Goal: Contribute content: Contribute content

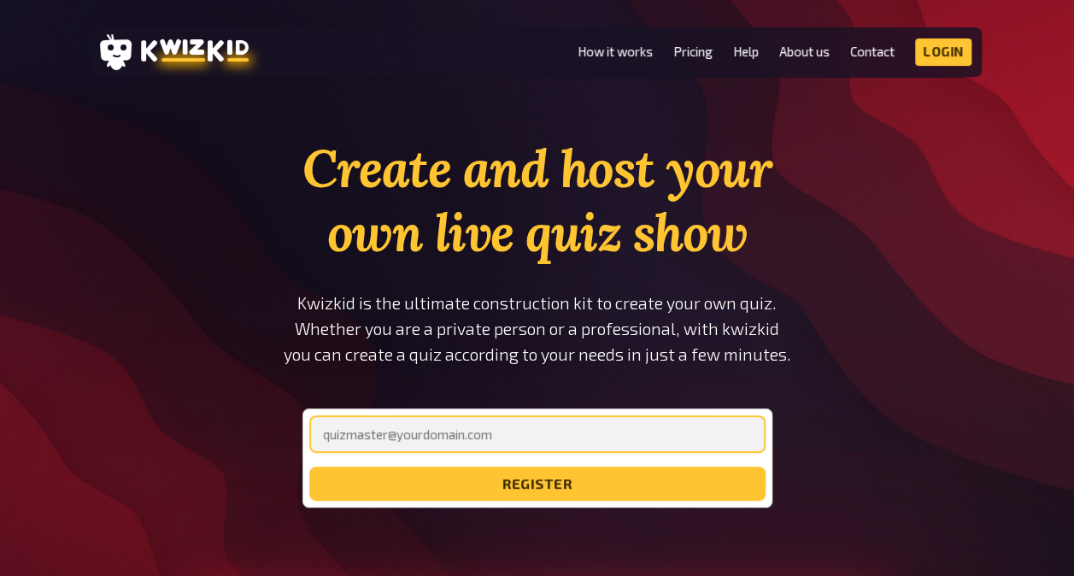
click at [456, 431] on input "email" at bounding box center [537, 434] width 456 height 38
type input "[EMAIL_ADDRESS][DOMAIN_NAME]"
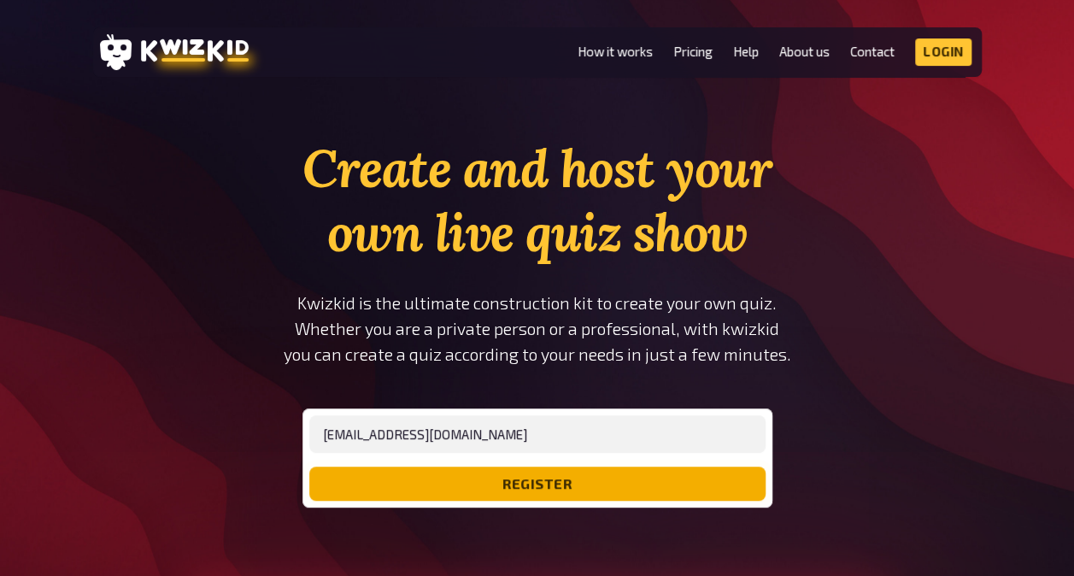
click at [499, 491] on button "register" at bounding box center [537, 484] width 456 height 34
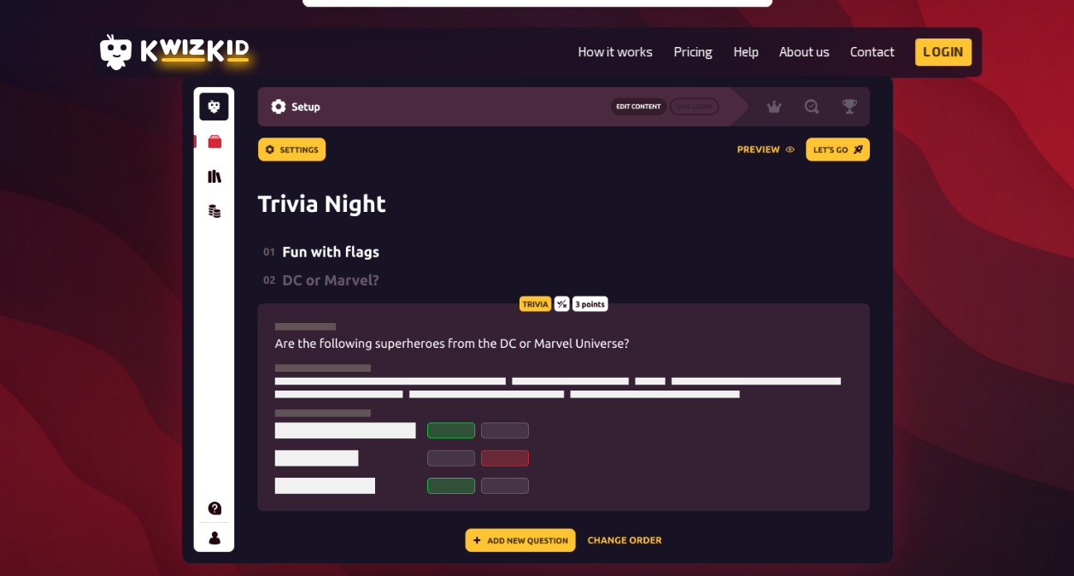
scroll to position [513, 0]
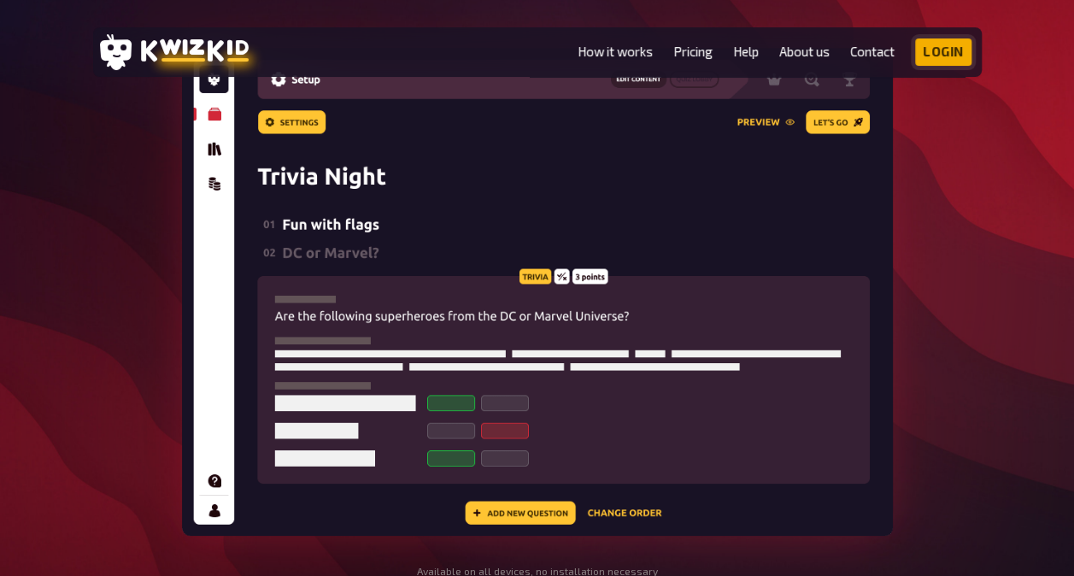
click at [942, 44] on link "Login" at bounding box center [943, 51] width 56 height 27
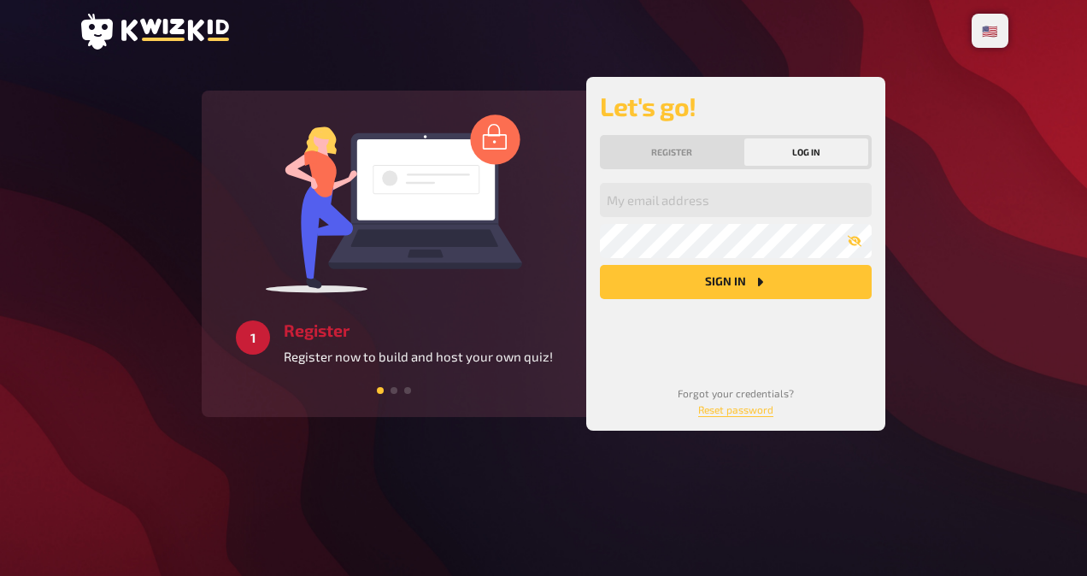
click at [671, 176] on div "Let's go! Register Log in My email address My password Sign in Forgot your cred…" at bounding box center [736, 254] width 272 height 326
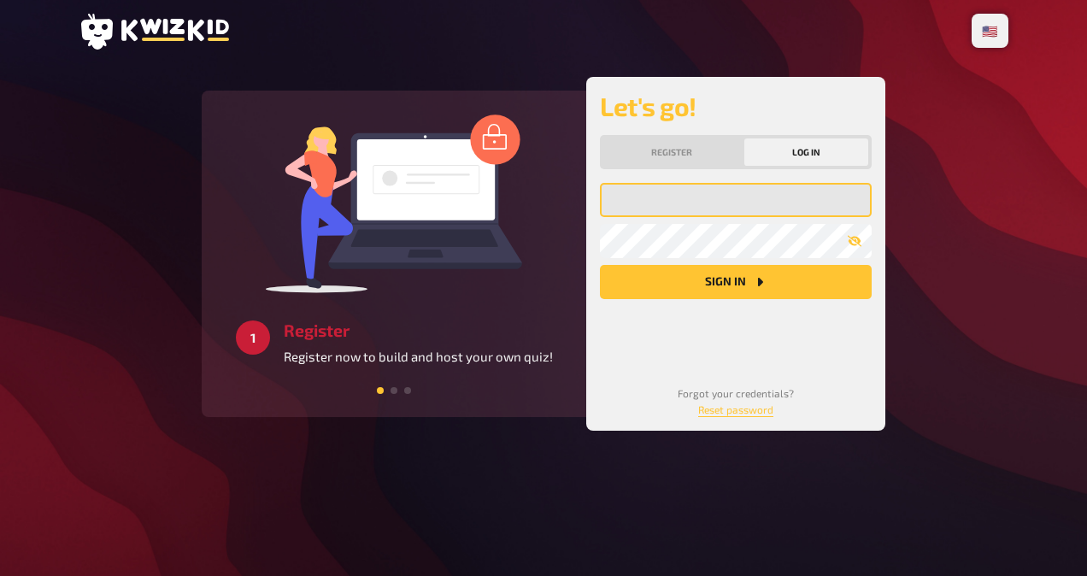
click at [679, 205] on input "email" at bounding box center [736, 200] width 272 height 34
type input "[EMAIL_ADDRESS][DOMAIN_NAME]"
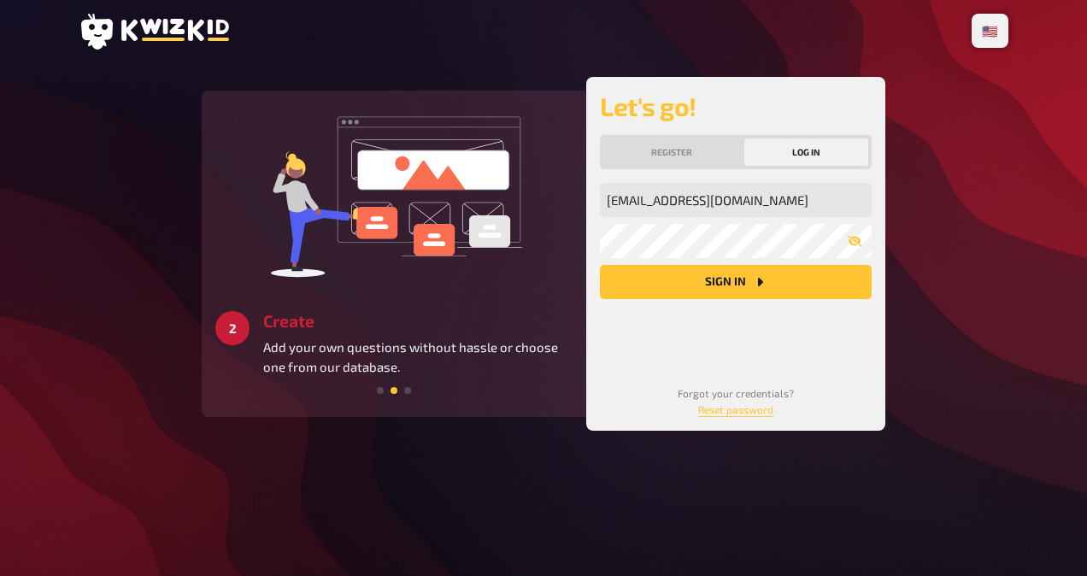
click at [724, 277] on button "Sign in" at bounding box center [736, 282] width 272 height 34
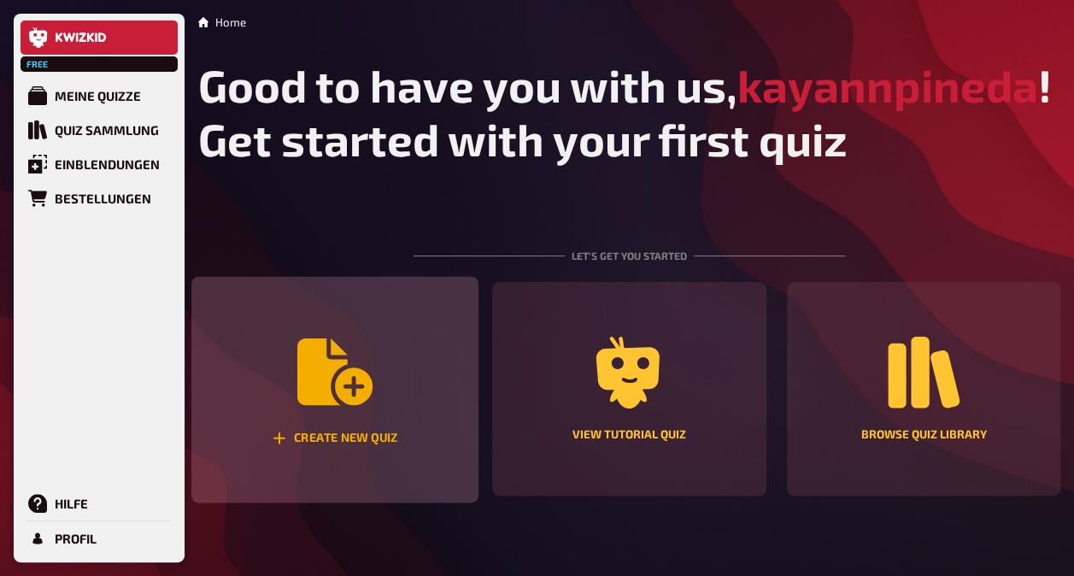
click at [357, 435] on div "Create new quiz" at bounding box center [336, 439] width 126 height 15
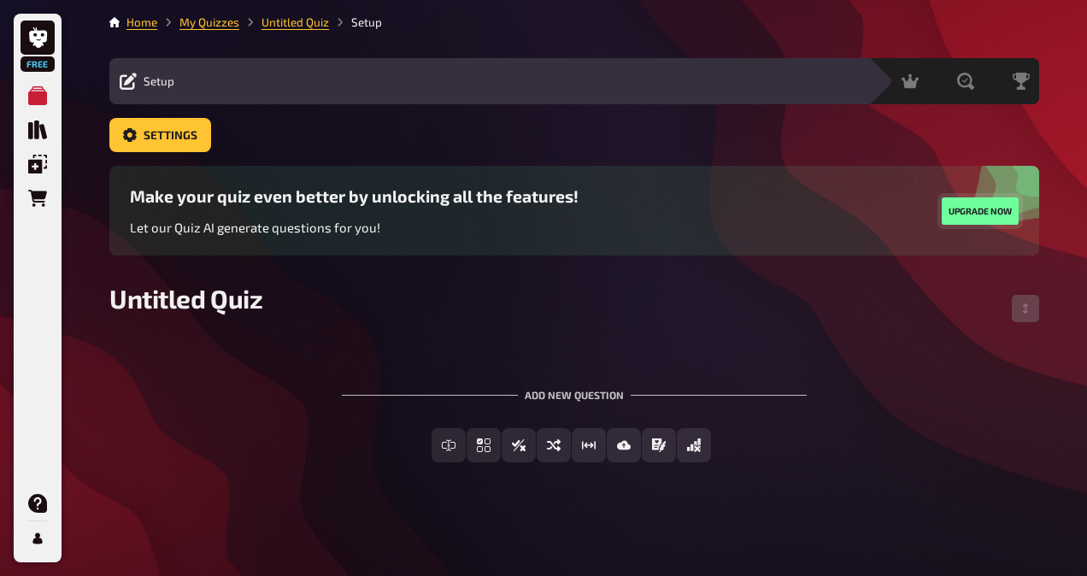
click at [973, 210] on button "Upgrade now" at bounding box center [980, 210] width 77 height 27
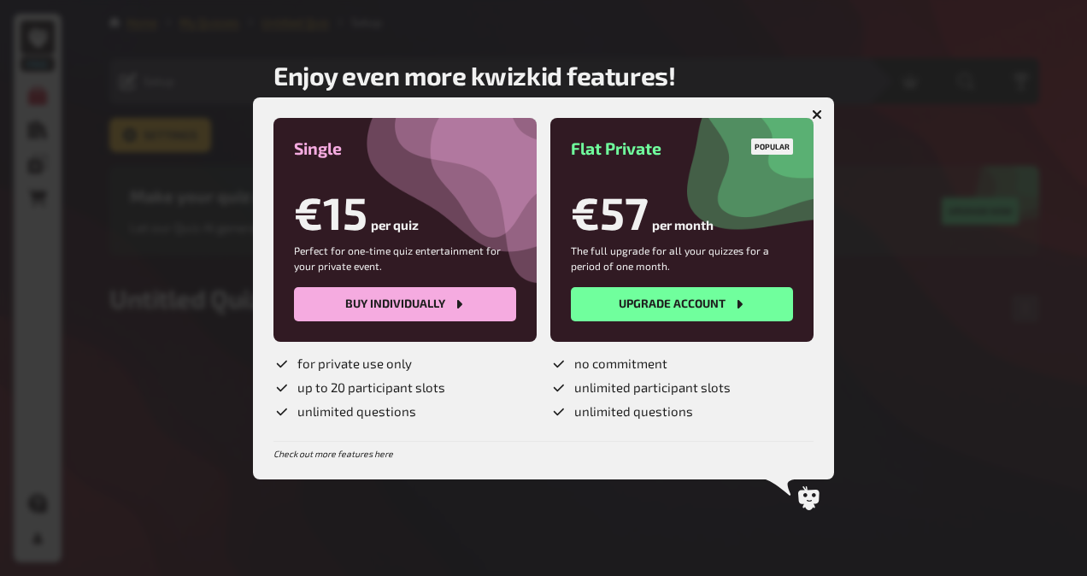
click at [814, 112] on icon "button" at bounding box center [817, 114] width 10 height 10
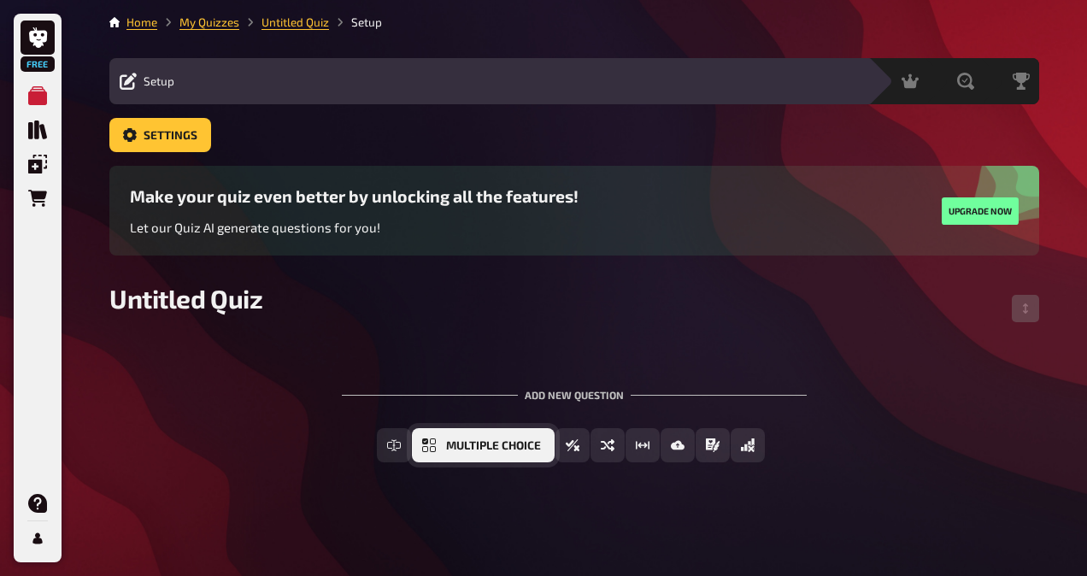
click at [446, 444] on span "Multiple Choice" at bounding box center [493, 446] width 95 height 12
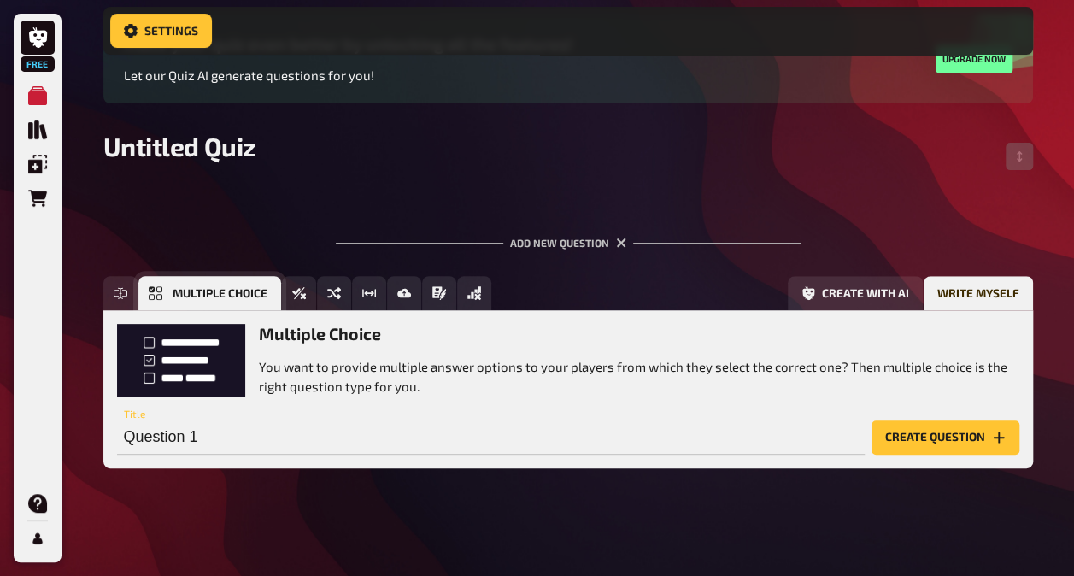
scroll to position [167, 0]
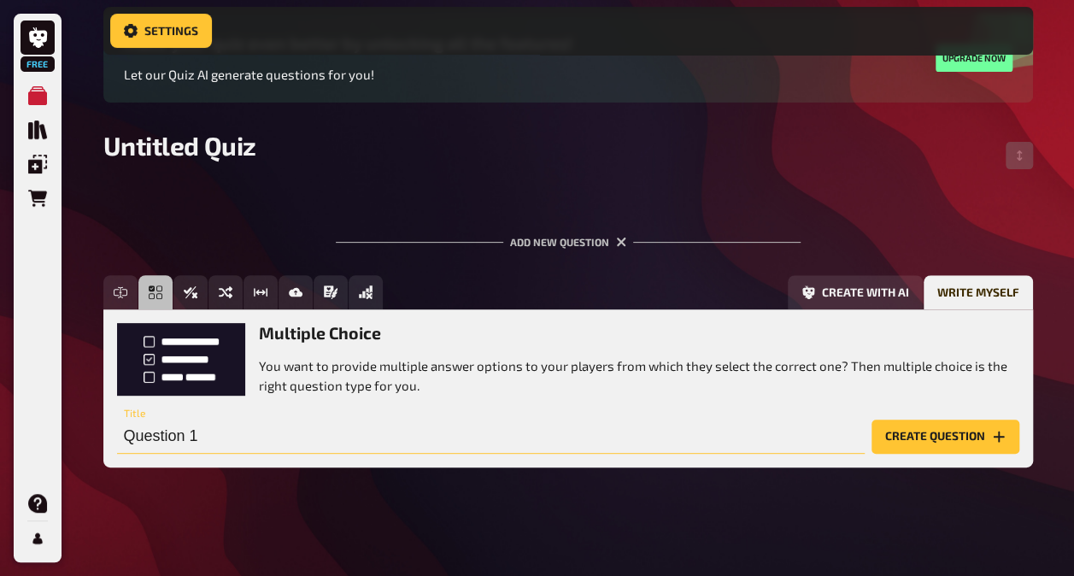
click at [222, 436] on input "Question 1" at bounding box center [491, 437] width 748 height 34
paste input "An HR manager sends an employee’s medical information to a third-party vendor w…"
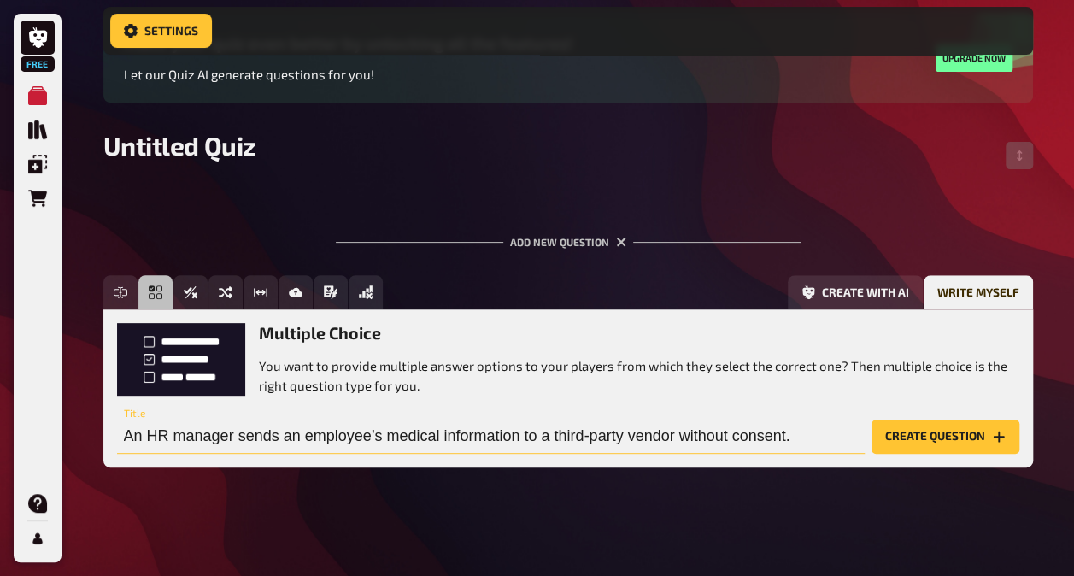
click at [814, 422] on input "An HR manager sends an employee’s medical information to a third-party vendor w…" at bounding box center [491, 437] width 748 height 34
paste input "What principle of data privacy is most likely violated?"
click at [801, 434] on input "An HR manager sends an employee’s medical information to a third-party vendor w…" at bounding box center [491, 437] width 748 height 34
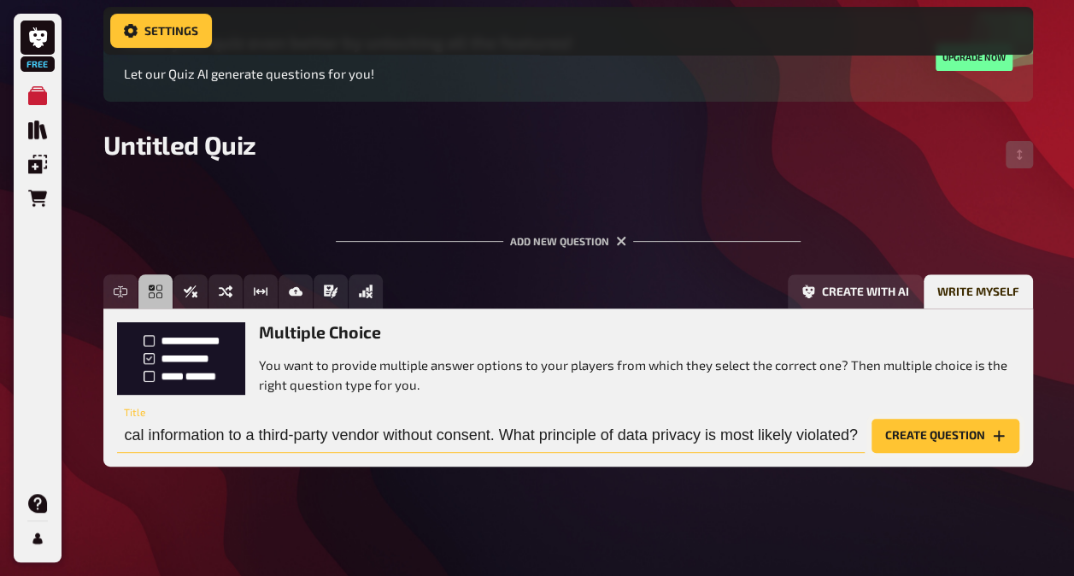
type input "An HR manager sends an employee’s medical information to a third-party vendor w…"
click at [918, 434] on button "Create question" at bounding box center [946, 436] width 148 height 34
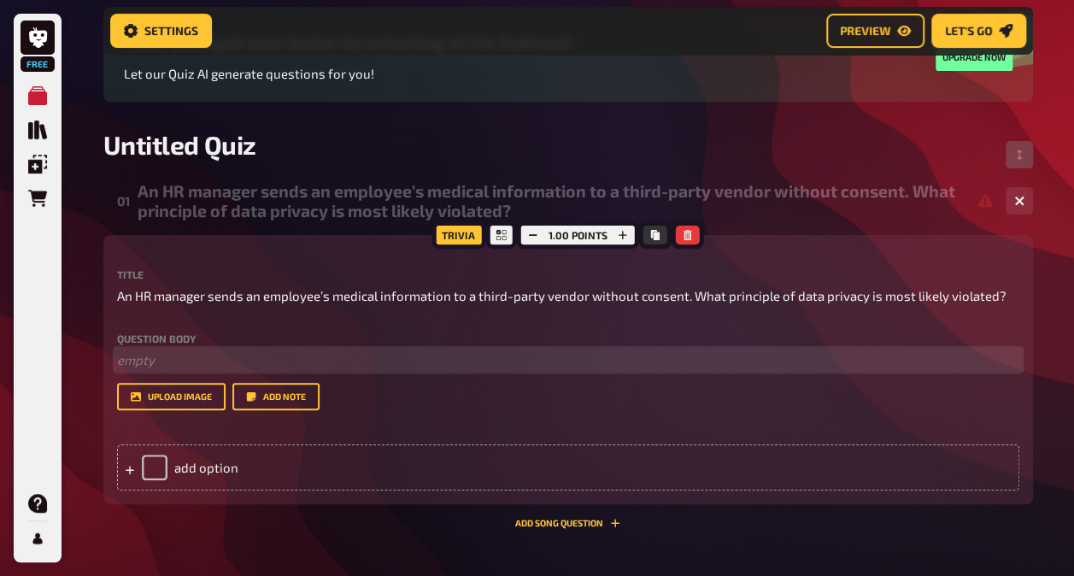
click at [171, 361] on p "﻿ empty" at bounding box center [568, 360] width 903 height 20
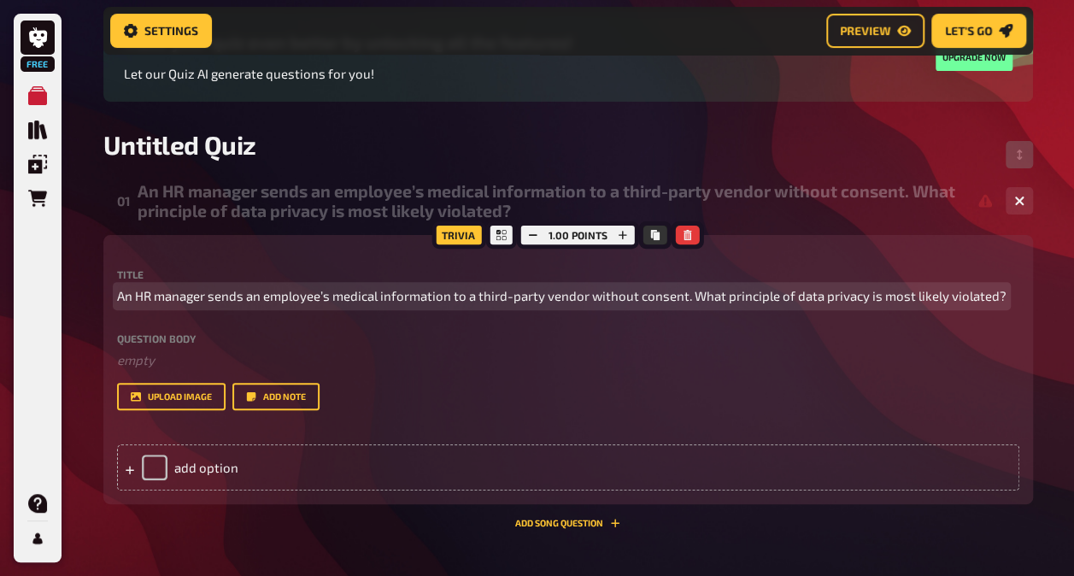
click at [388, 303] on span "An HR manager sends an employee’s medical information to a third-party vendor w…" at bounding box center [562, 296] width 890 height 20
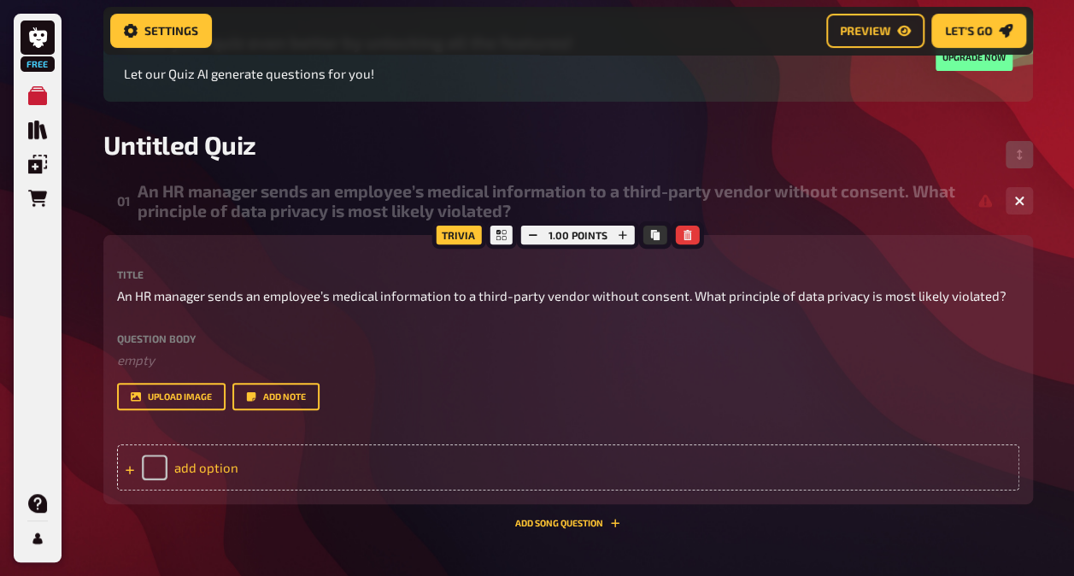
click at [132, 468] on icon at bounding box center [130, 470] width 9 height 9
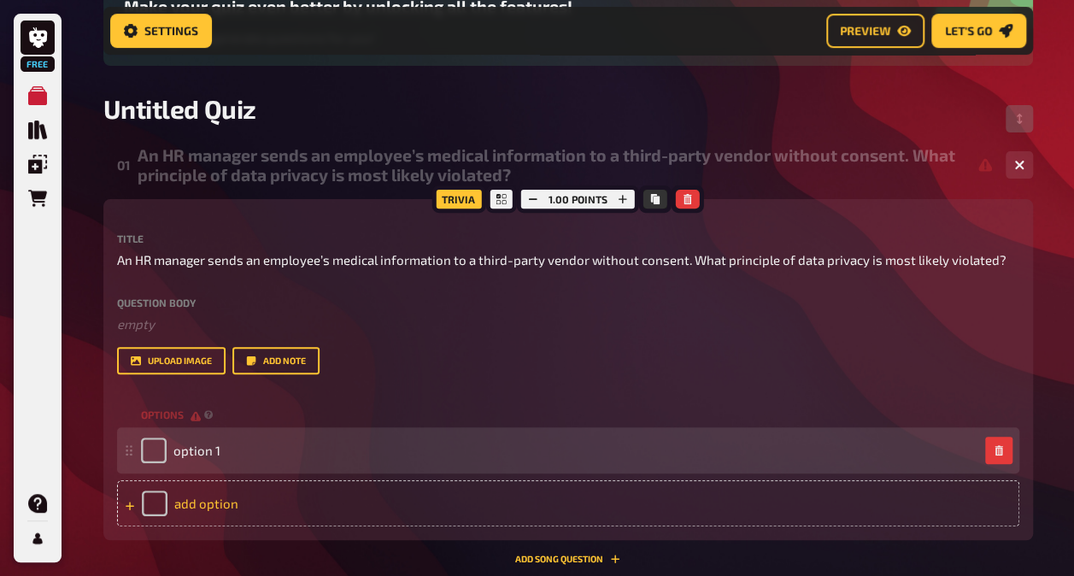
scroll to position [168, 0]
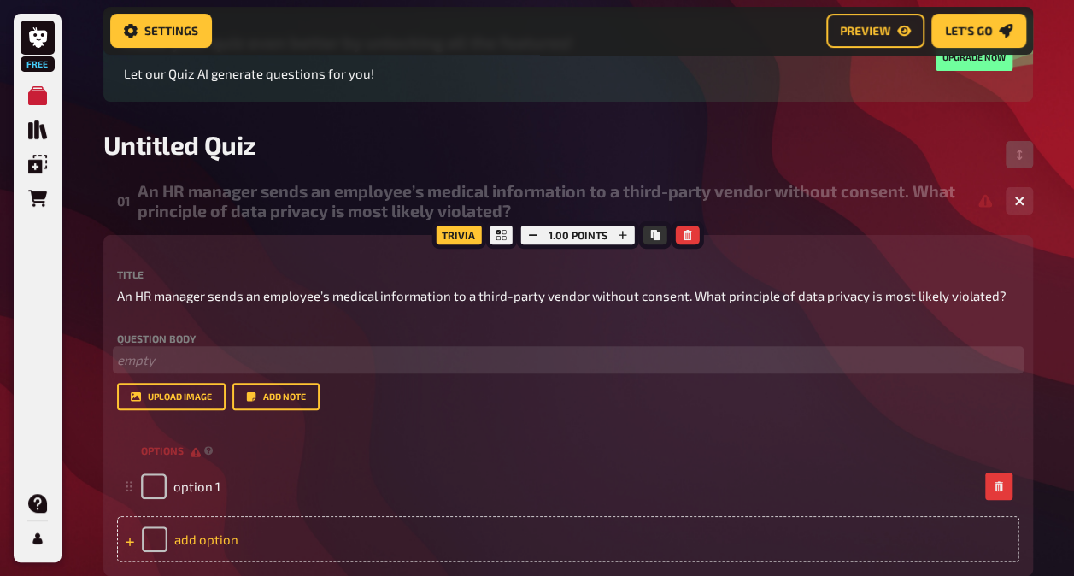
click at [162, 361] on p "﻿ empty" at bounding box center [568, 360] width 903 height 20
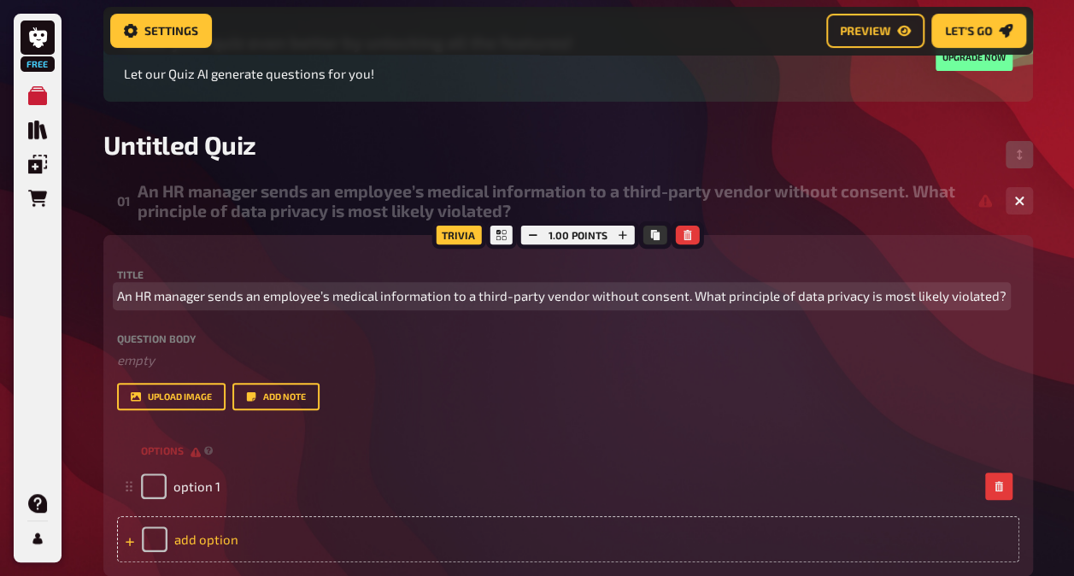
click at [173, 299] on span "An HR manager sends an employee’s medical information to a third-party vendor w…" at bounding box center [562, 296] width 890 height 20
click at [945, 301] on span "An HR manager sends an employee’s medical information to a third-party vendor w…" at bounding box center [562, 296] width 890 height 20
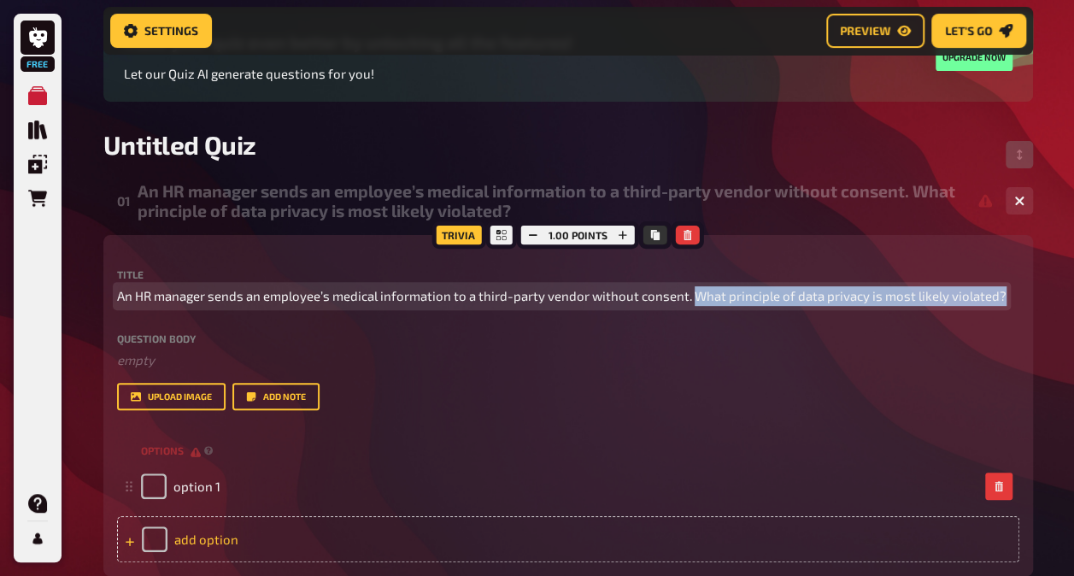
drag, startPoint x: 995, startPoint y: 292, endPoint x: 687, endPoint y: 297, distance: 307.7
click at [687, 297] on span "An HR manager sends an employee’s medical information to a third-party vendor w…" at bounding box center [562, 296] width 890 height 20
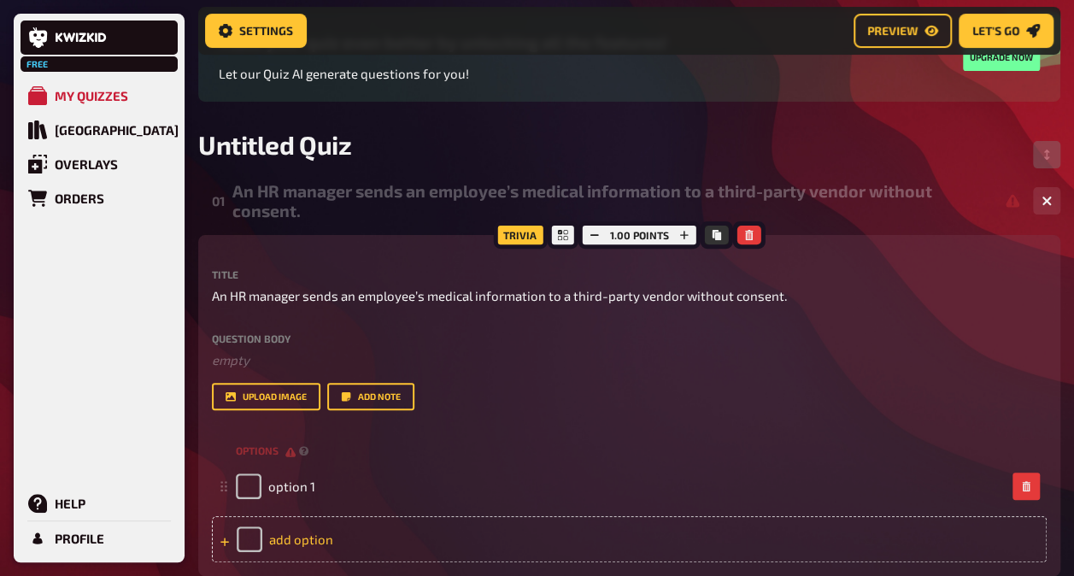
click at [303, 344] on div "Question body ﻿ empty Drop here to upload" at bounding box center [629, 351] width 835 height 37
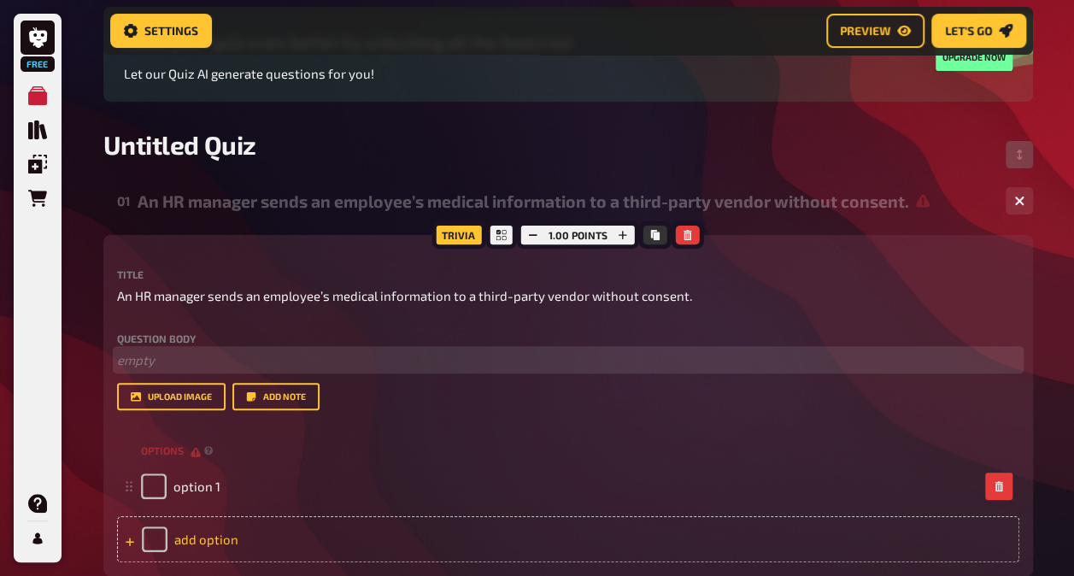
click at [303, 355] on p "﻿ empty" at bounding box center [568, 360] width 903 height 20
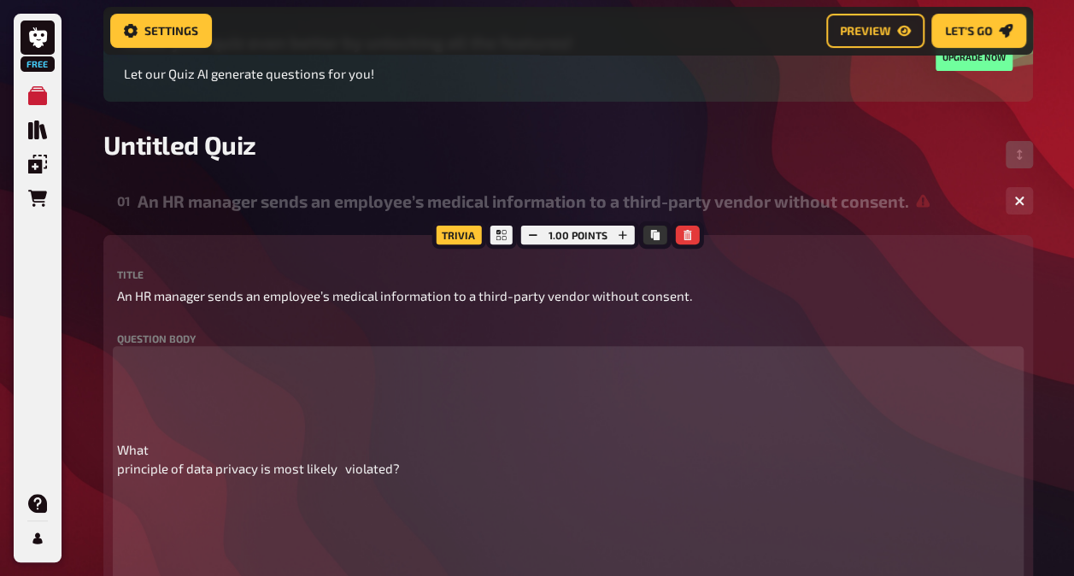
click at [164, 391] on p at bounding box center [568, 388] width 903 height 77
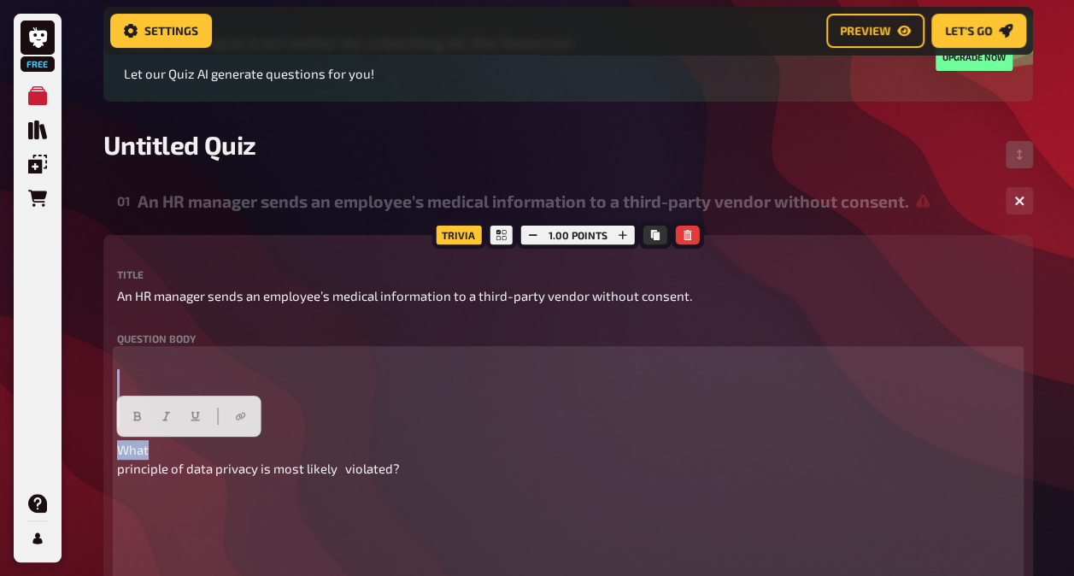
drag, startPoint x: 159, startPoint y: 436, endPoint x: 113, endPoint y: 376, distance: 75.6
click at [113, 376] on div "Trivia 1.00 points Title An HR manager sends an employee’s medical information …" at bounding box center [568, 533] width 930 height 597
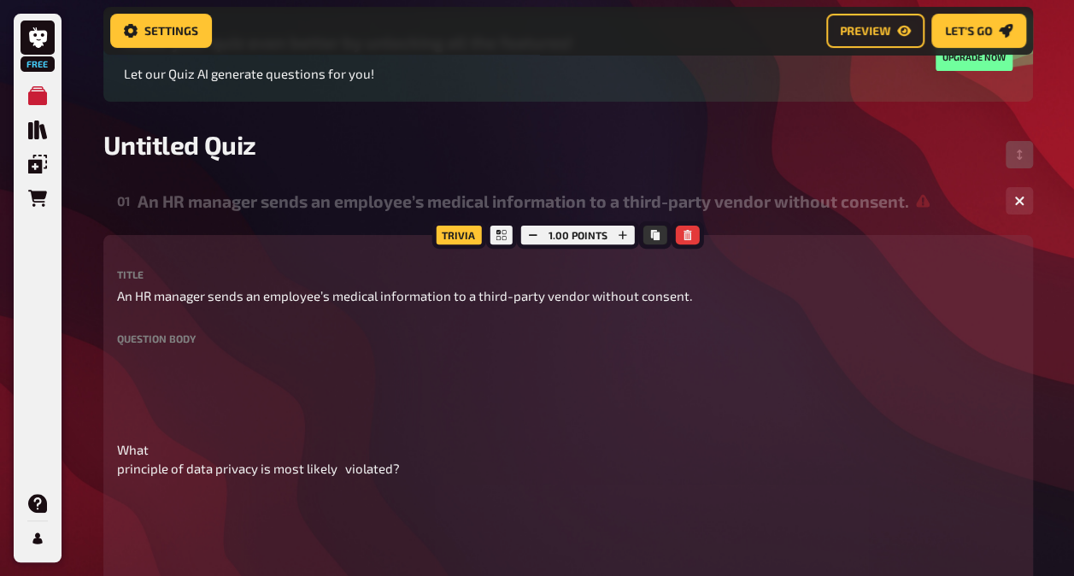
click at [114, 467] on div "Trivia 1.00 points Title An HR manager sends an employee’s medical information …" at bounding box center [568, 533] width 930 height 597
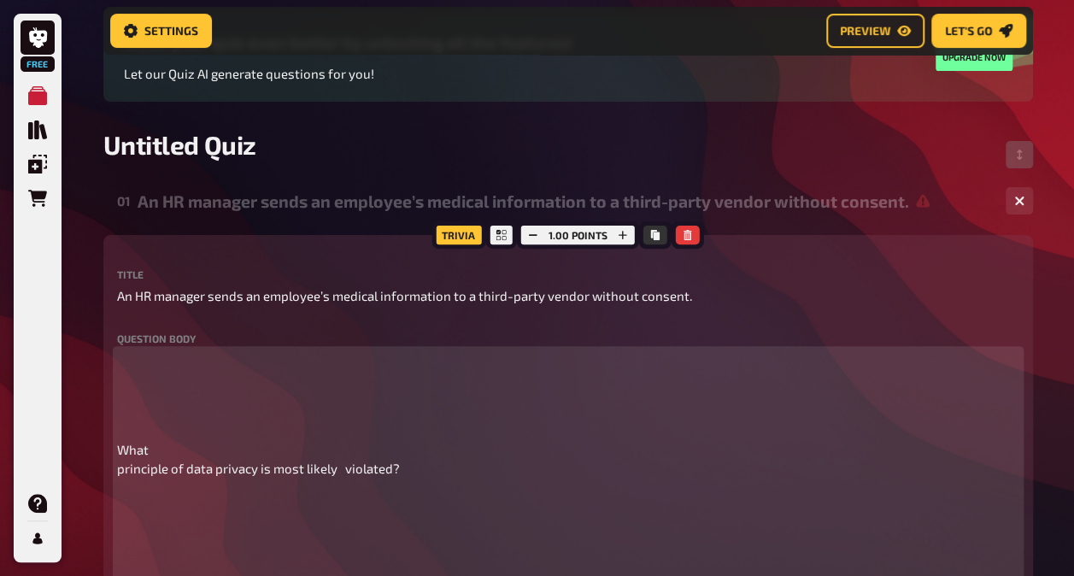
click at [117, 467] on span "What principle of data privacy is most likely violated?" at bounding box center [258, 459] width 283 height 35
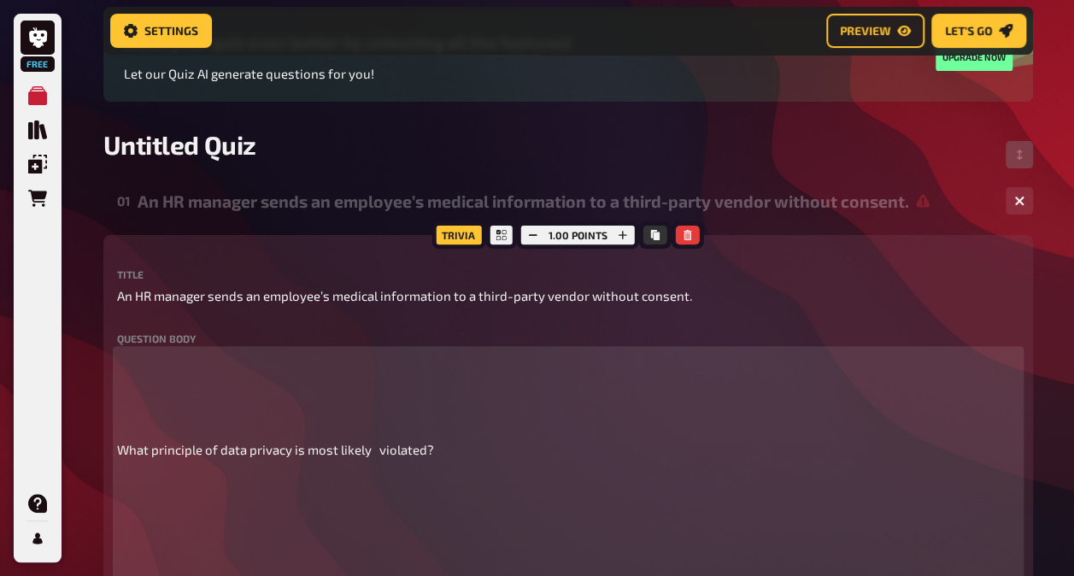
click at [381, 455] on span "What principle of data privacy is most likely violated?" at bounding box center [275, 449] width 317 height 15
click at [157, 369] on p at bounding box center [568, 388] width 903 height 77
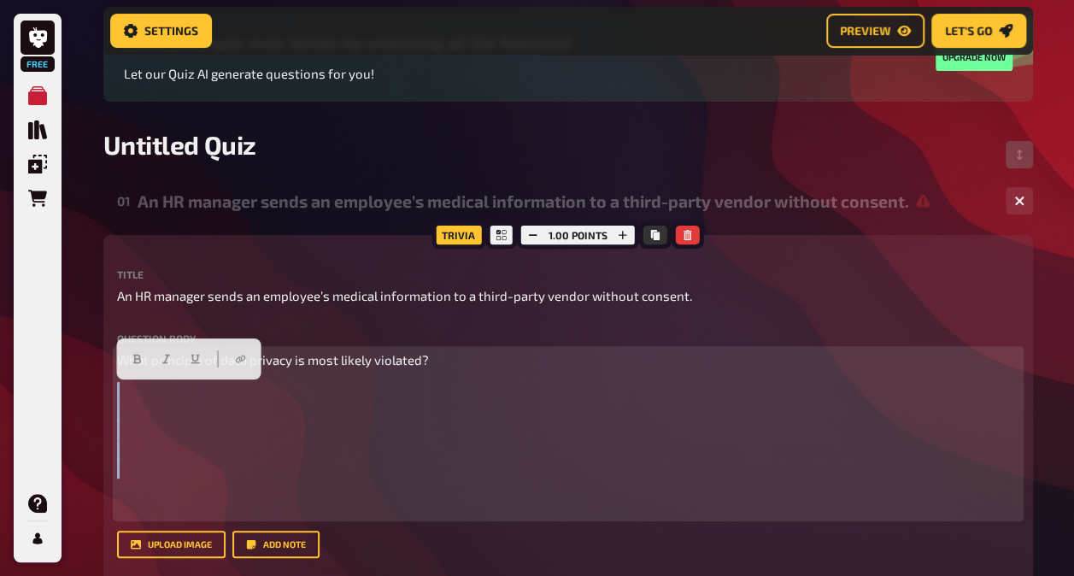
drag, startPoint x: 154, startPoint y: 487, endPoint x: 132, endPoint y: 383, distance: 106.6
click at [132, 383] on p at bounding box center [568, 449] width 903 height 135
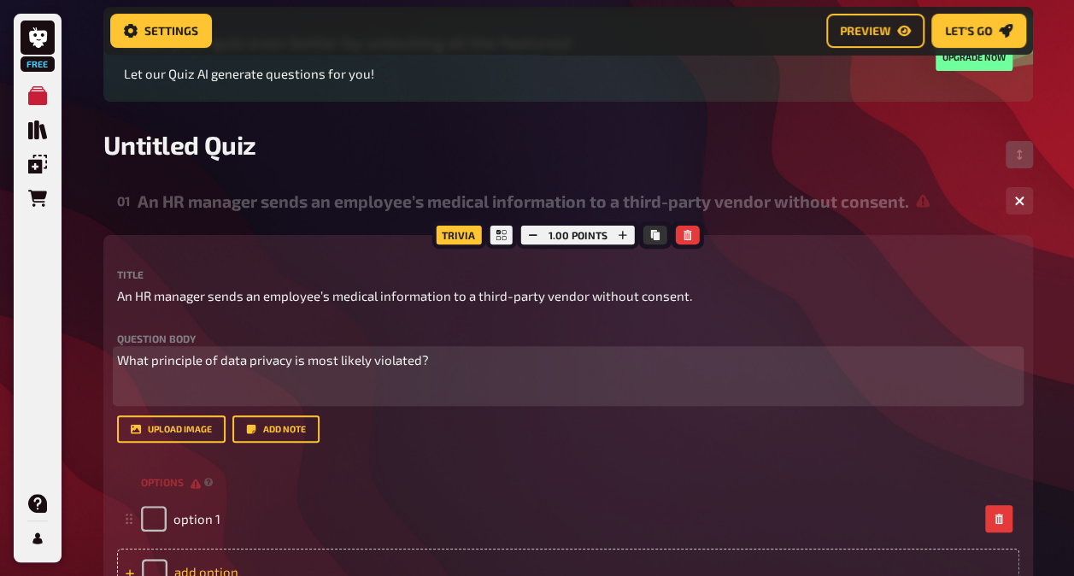
click at [232, 379] on div "What principle of data privacy is most likely violated? ﻿" at bounding box center [568, 375] width 903 height 51
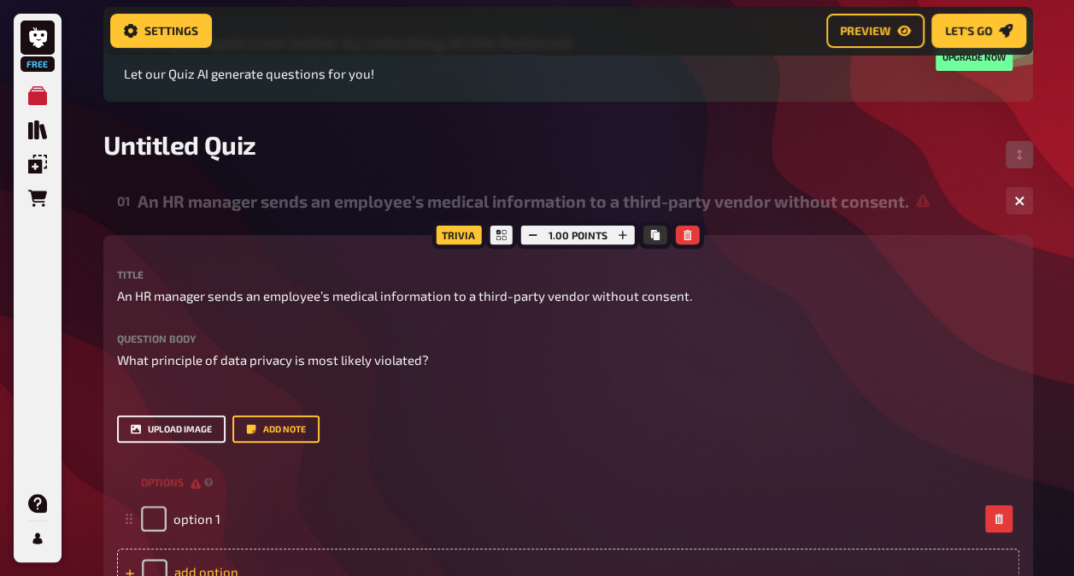
click at [191, 427] on button "upload image" at bounding box center [171, 428] width 109 height 27
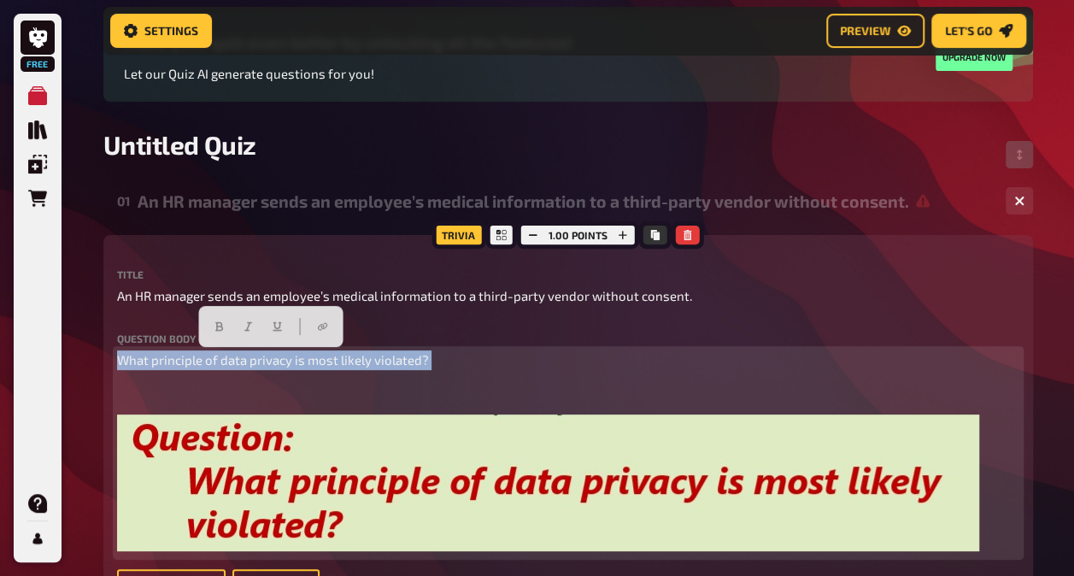
drag, startPoint x: 231, startPoint y: 401, endPoint x: 115, endPoint y: 343, distance: 130.0
click at [115, 343] on div "Trivia 1.00 points Title An HR manager sends an employee’s medical information …" at bounding box center [568, 498] width 930 height 527
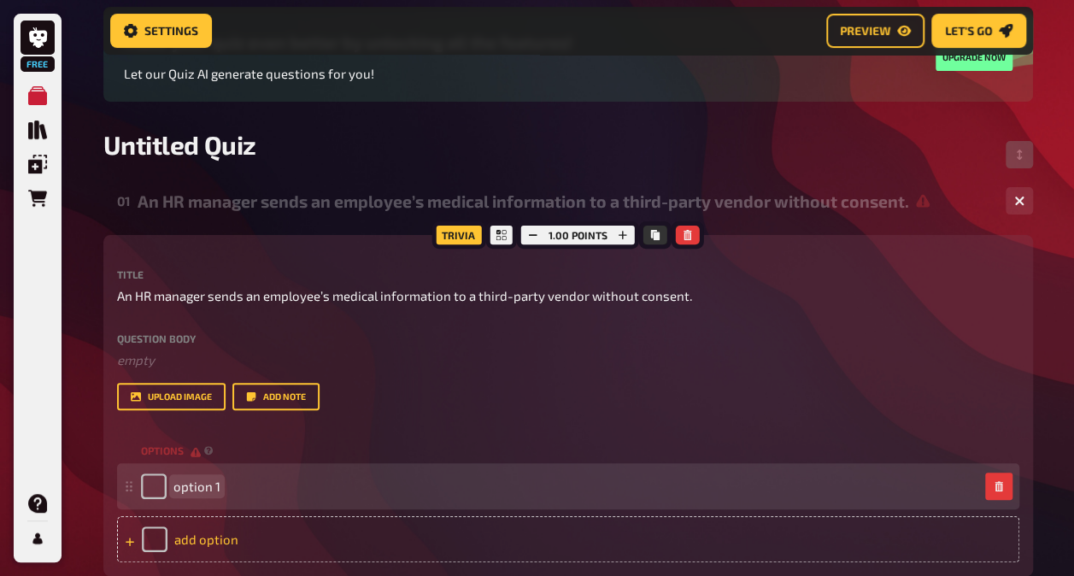
click at [541, 494] on div "option 1" at bounding box center [560, 486] width 838 height 26
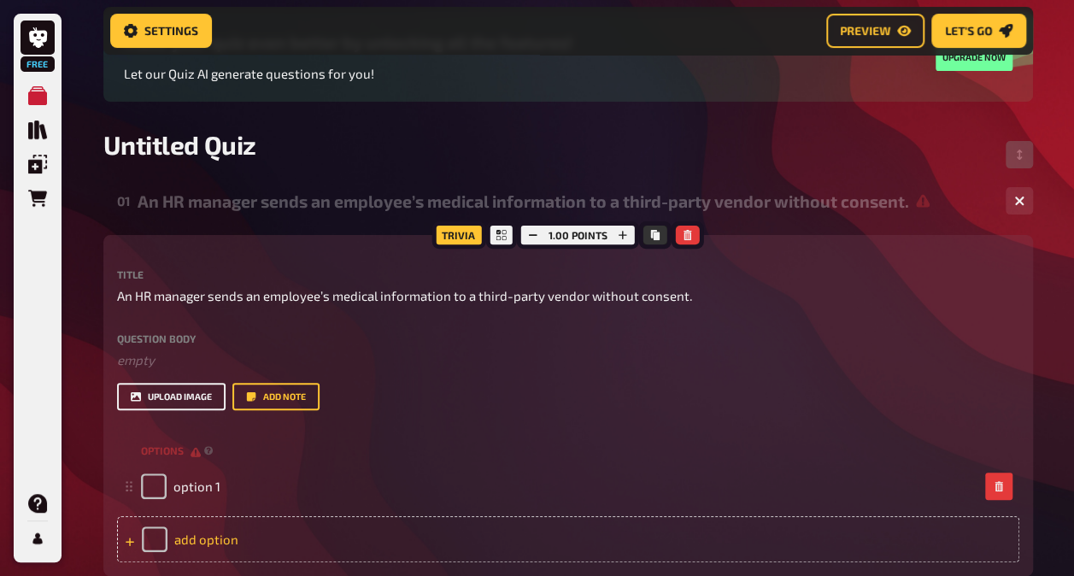
click at [184, 385] on button "upload image" at bounding box center [171, 396] width 109 height 27
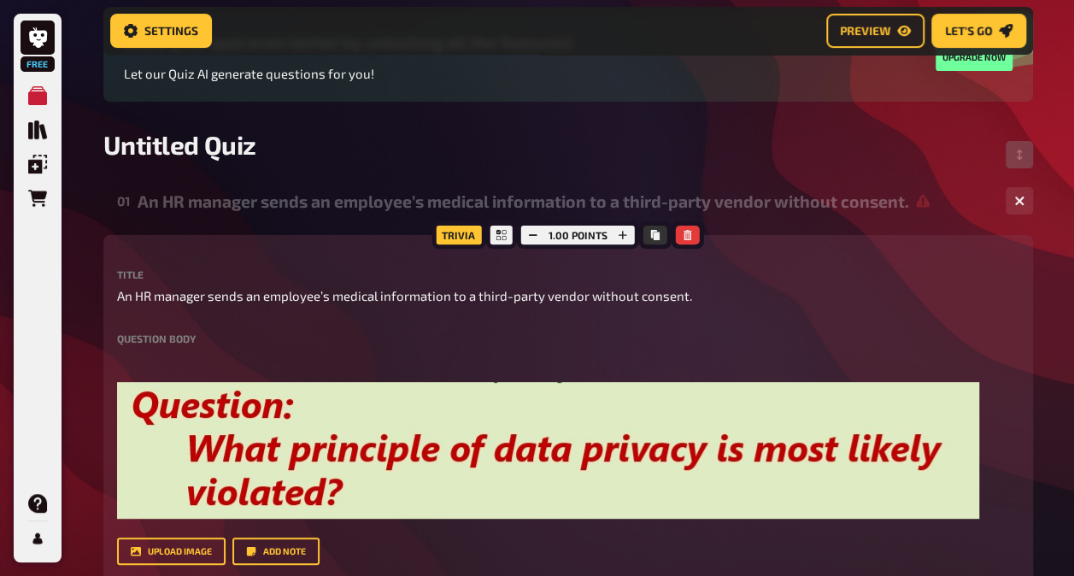
click at [1063, 438] on div "Free My Quizzes Quiz Library Overlays Orders Help Profile Home My Quizzes Untit…" at bounding box center [537, 418] width 1074 height 1173
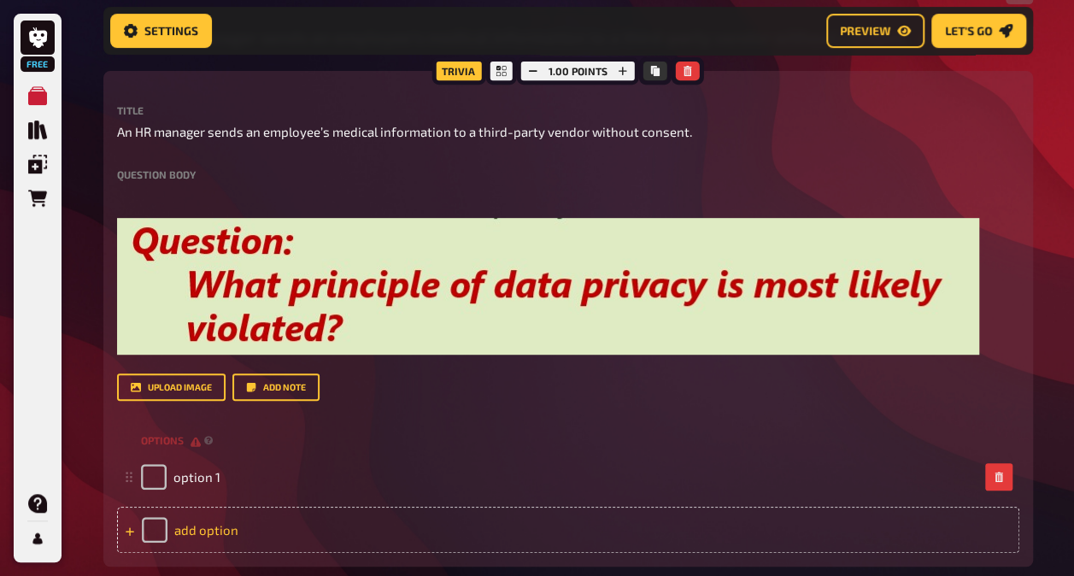
scroll to position [338, 0]
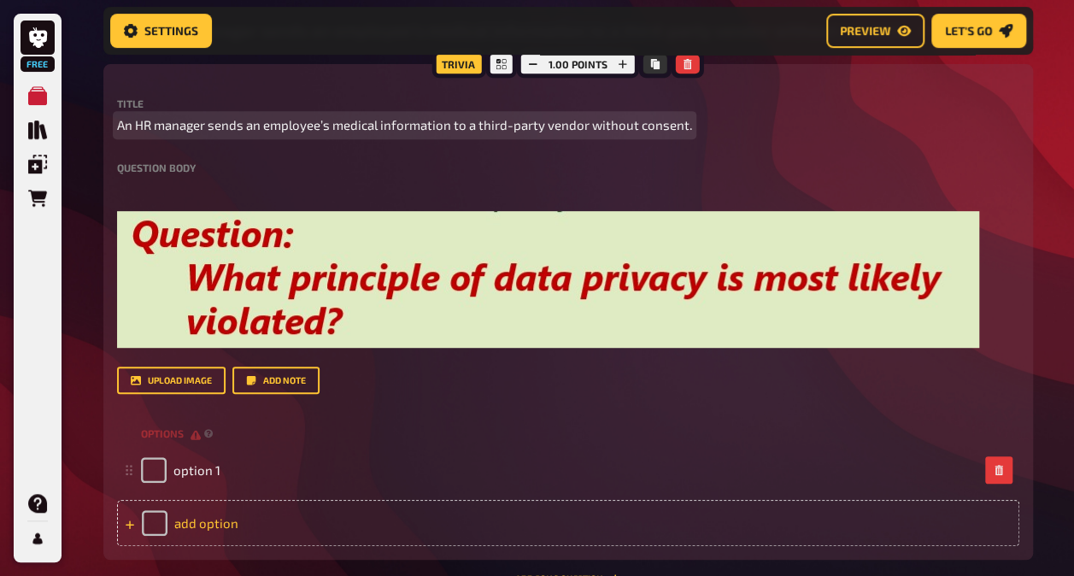
click at [603, 138] on div "Title An HR manager sends an employee’s medical information to a third-party ve…" at bounding box center [568, 246] width 903 height 296
drag, startPoint x: 670, startPoint y: 128, endPoint x: 621, endPoint y: 122, distance: 49.1
click at [621, 122] on span "An HR manager sends an employee’s medical information to a third-party vendor w…" at bounding box center [404, 125] width 575 height 20
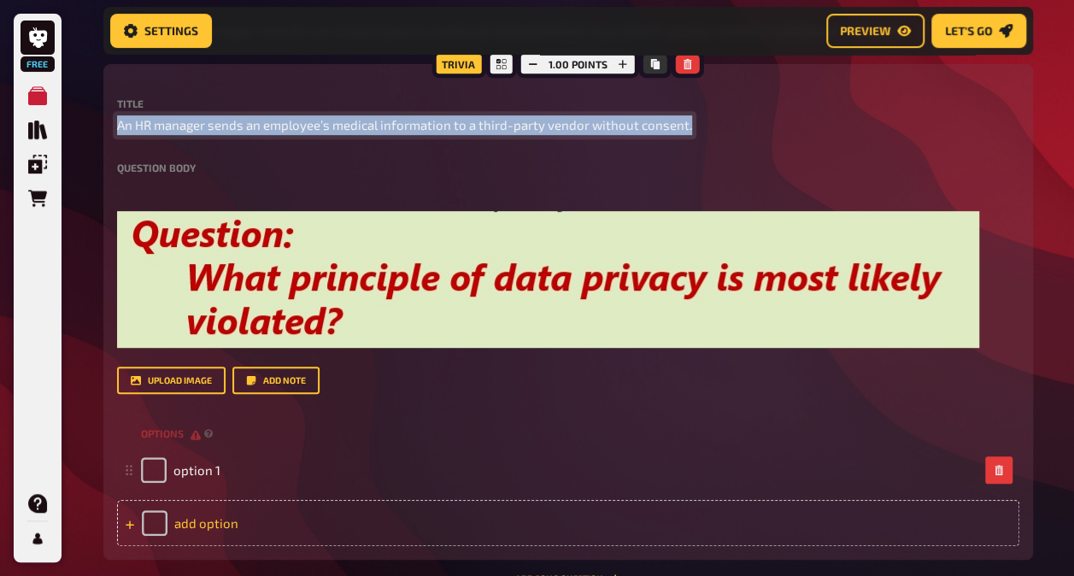
drag, startPoint x: 685, startPoint y: 123, endPoint x: 90, endPoint y: 138, distance: 595.9
click at [90, 138] on div "Home My Quizzes Untitled Quiz Setup Setup Edit Content Quiz Lobby Hosting undef…" at bounding box center [568, 248] width 957 height 1173
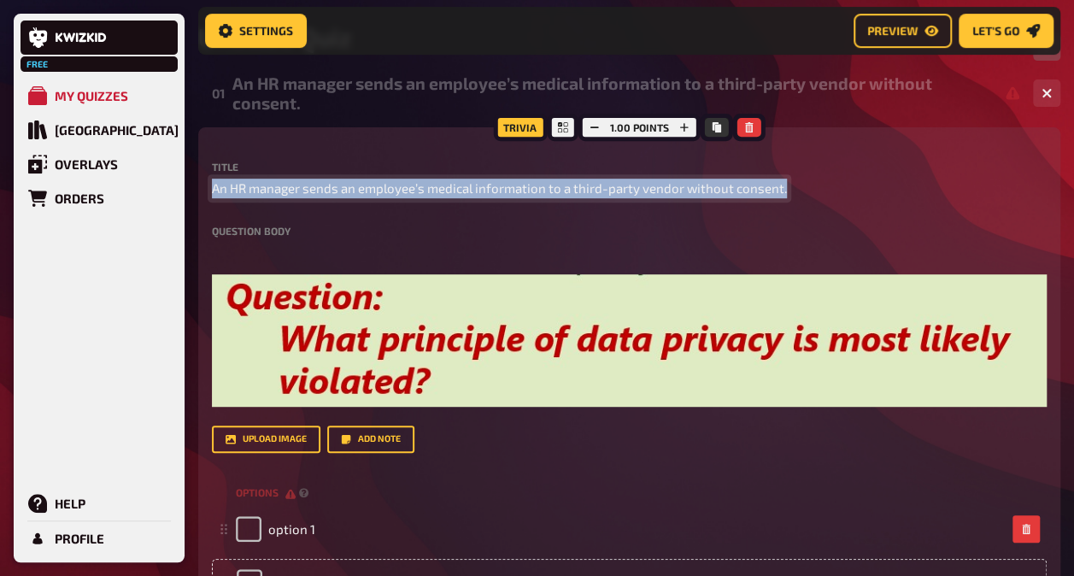
scroll to position [168, 0]
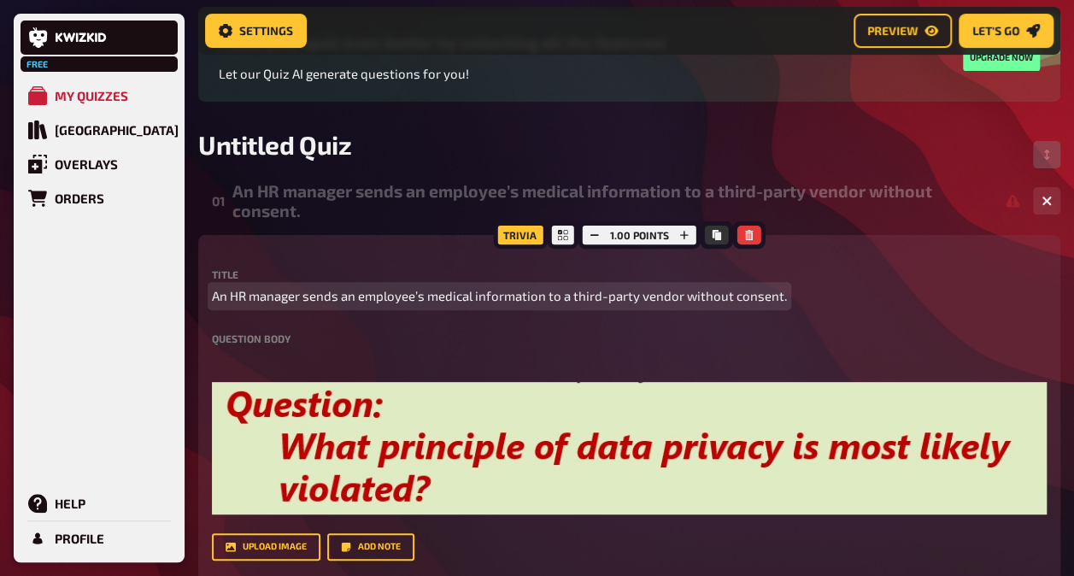
click at [193, 302] on div "Home My Quizzes Untitled Quiz Setup Setup Edit Content Quiz Lobby Hosting undef…" at bounding box center [630, 416] width 890 height 1169
click at [259, 296] on span "An HR manager sends an employee’s medical information to a third-party vendor w…" at bounding box center [499, 296] width 575 height 20
click at [936, 307] on div "Title An HR manager sends an employee’s medical information to a third-party ve…" at bounding box center [629, 414] width 835 height 291
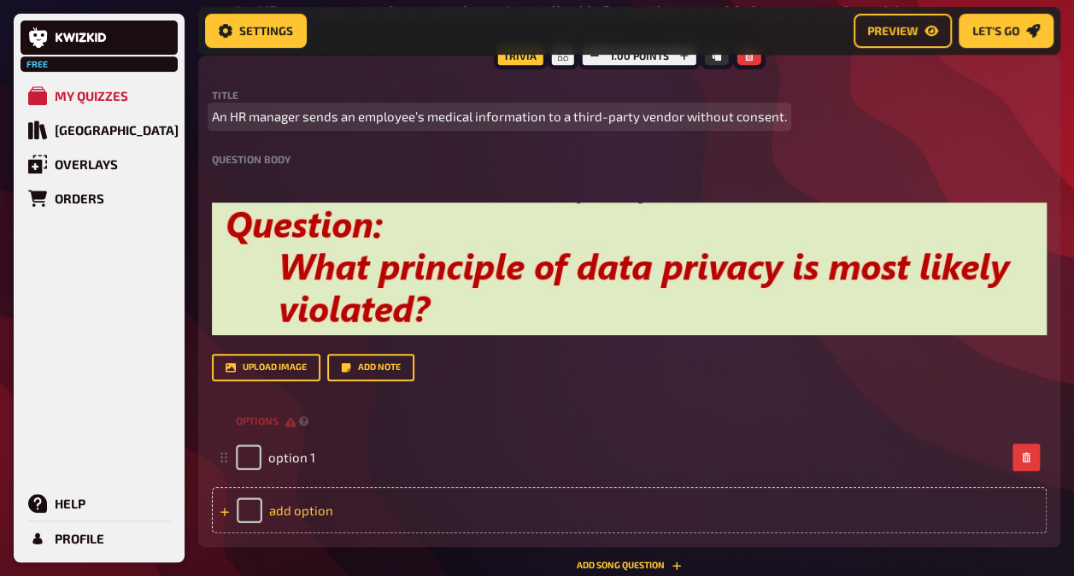
scroll to position [424, 0]
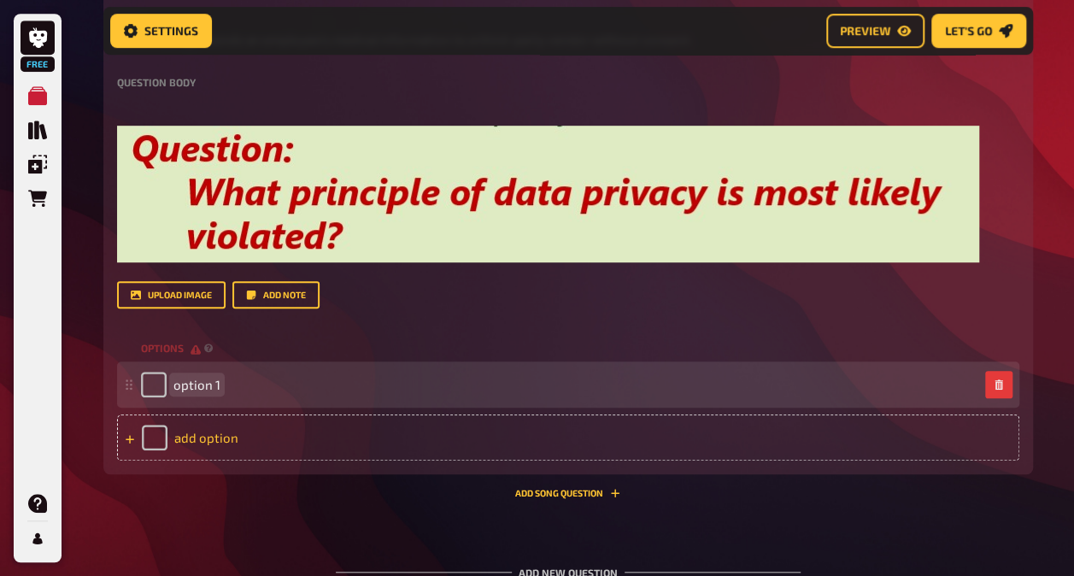
click at [320, 385] on div "option 1" at bounding box center [560, 385] width 838 height 26
paste span
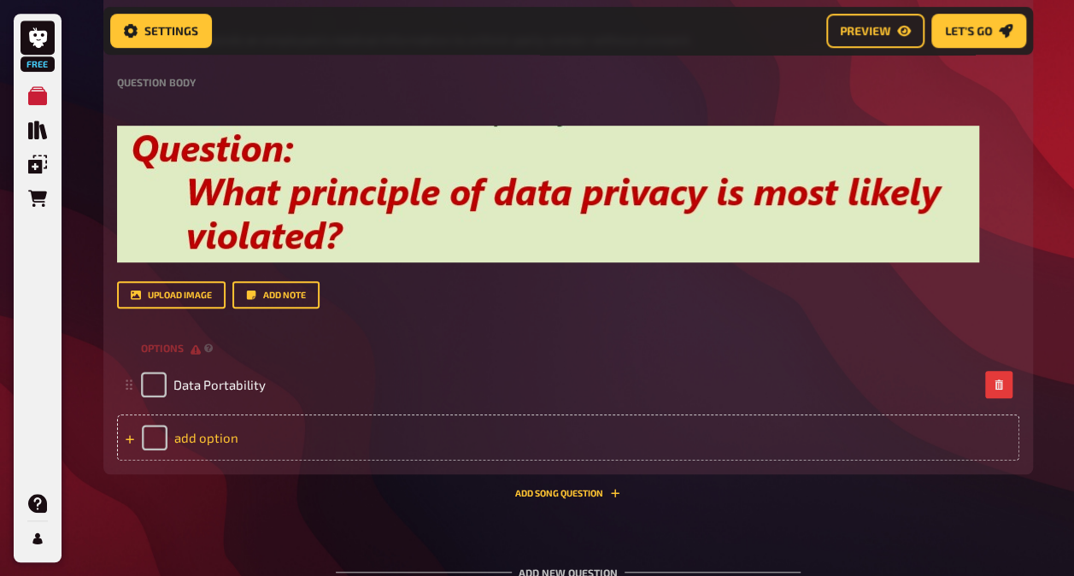
click at [332, 436] on div "add option" at bounding box center [568, 438] width 903 height 46
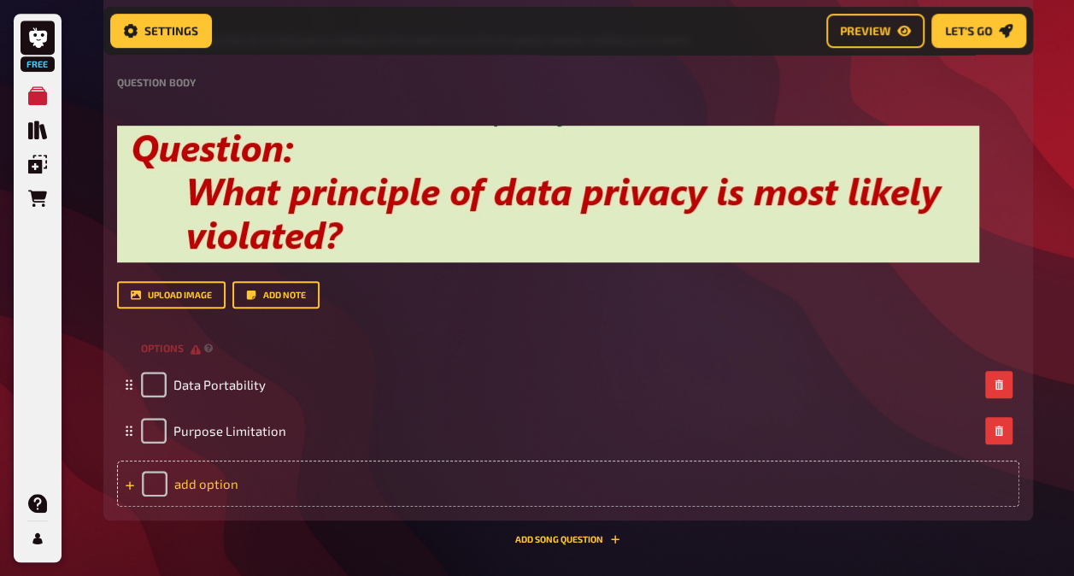
click at [284, 489] on div "add option" at bounding box center [568, 484] width 903 height 46
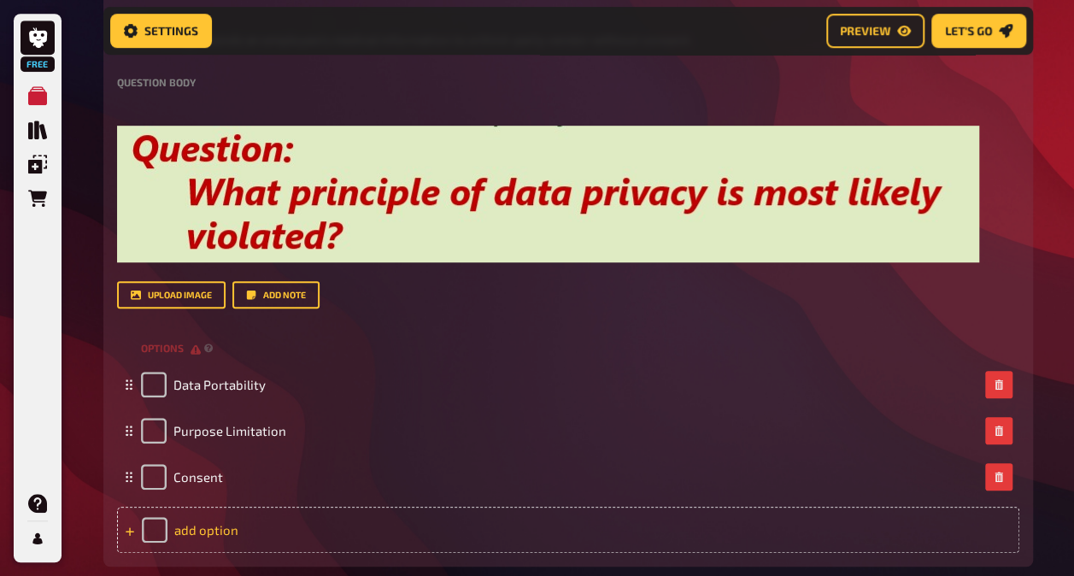
click at [255, 521] on div "add option" at bounding box center [568, 530] width 903 height 46
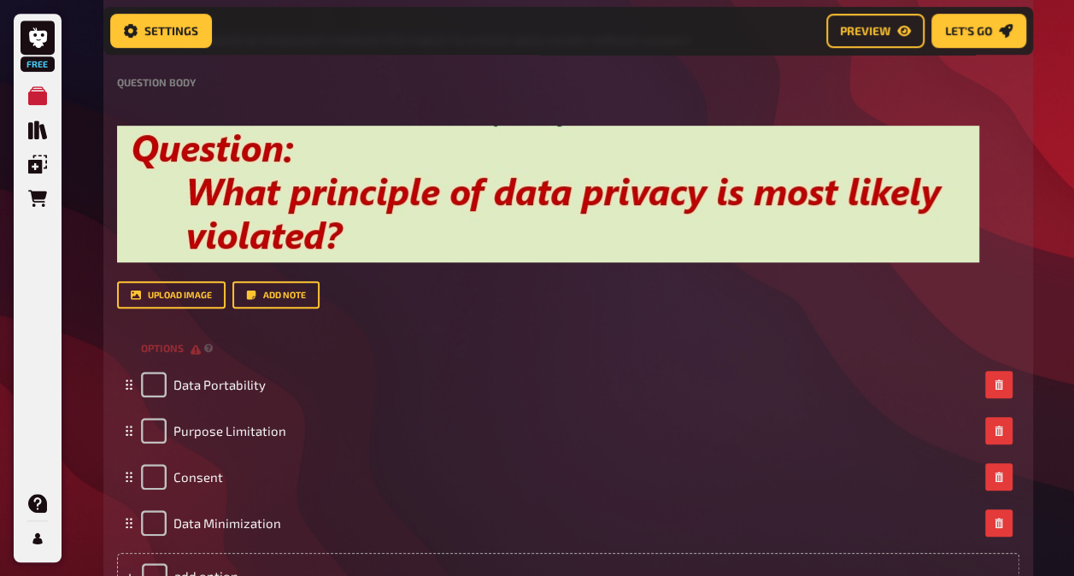
click at [1056, 392] on div "Free My Quizzes Quiz Library Overlays Orders Help Profile Home My Quizzes Untit…" at bounding box center [537, 232] width 1074 height 1312
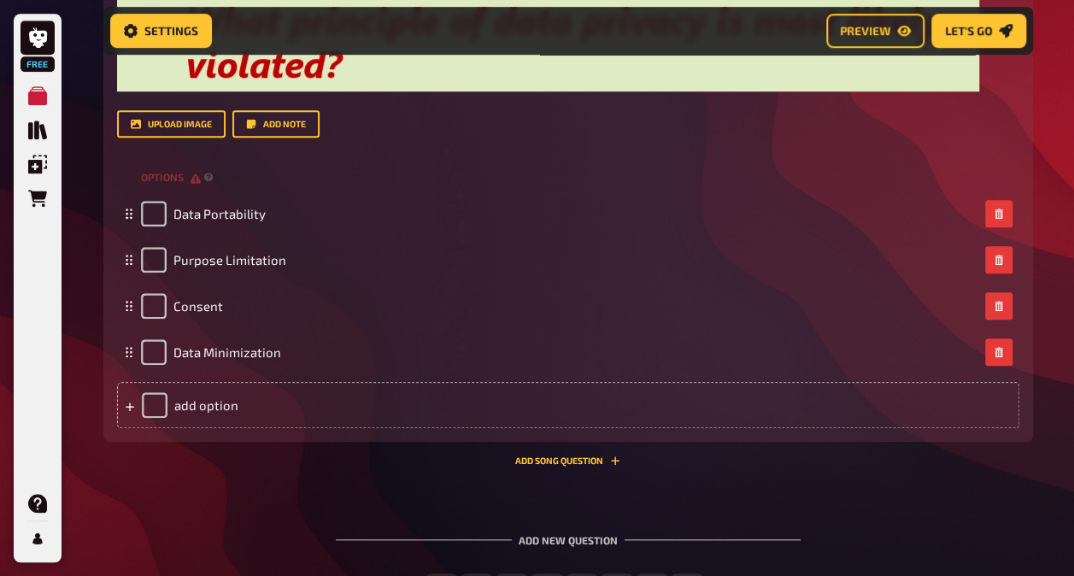
scroll to position [509, 0]
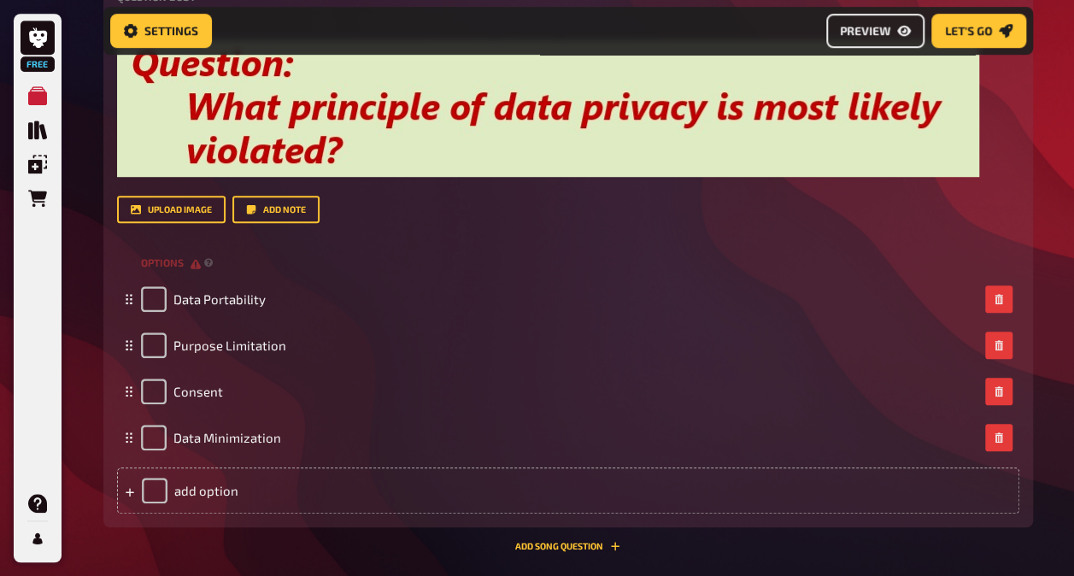
click at [878, 18] on button "Preview" at bounding box center [875, 31] width 98 height 34
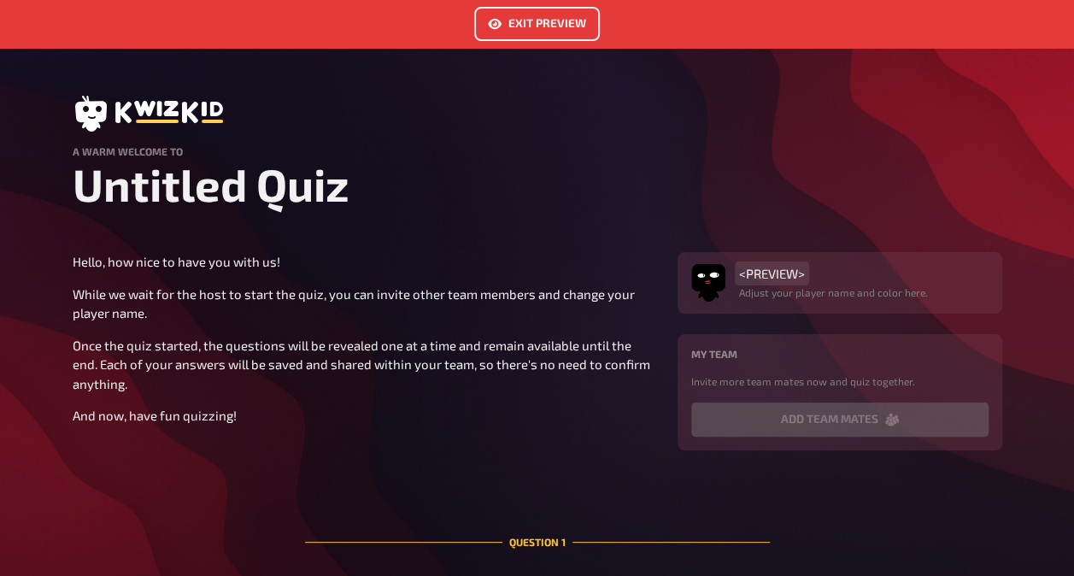
click at [765, 270] on span "<PREVIEW>" at bounding box center [772, 273] width 66 height 15
click at [844, 288] on p "Adjust your player name and color here." at bounding box center [833, 292] width 189 height 15
click at [819, 267] on div "<PREVIEW>" at bounding box center [833, 273] width 189 height 15
click at [816, 273] on icon at bounding box center [817, 273] width 10 height 10
click at [816, 273] on div "<PREVIEW>" at bounding box center [833, 273] width 189 height 15
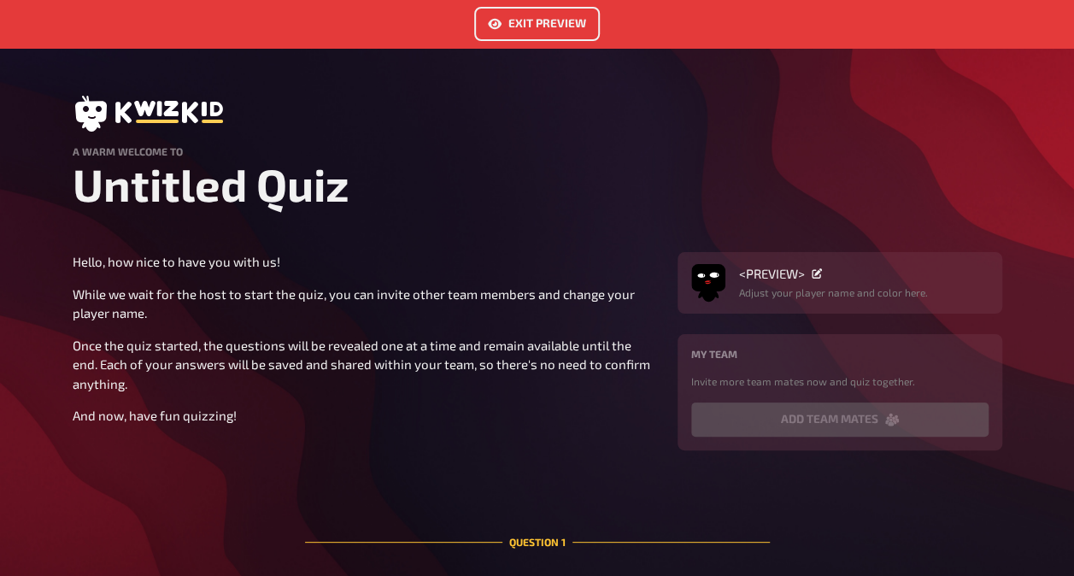
click at [772, 288] on p "Adjust your player name and color here." at bounding box center [833, 292] width 189 height 15
click at [197, 293] on p "While we wait for the host to start the quiz, you can invite other team members…" at bounding box center [365, 304] width 585 height 38
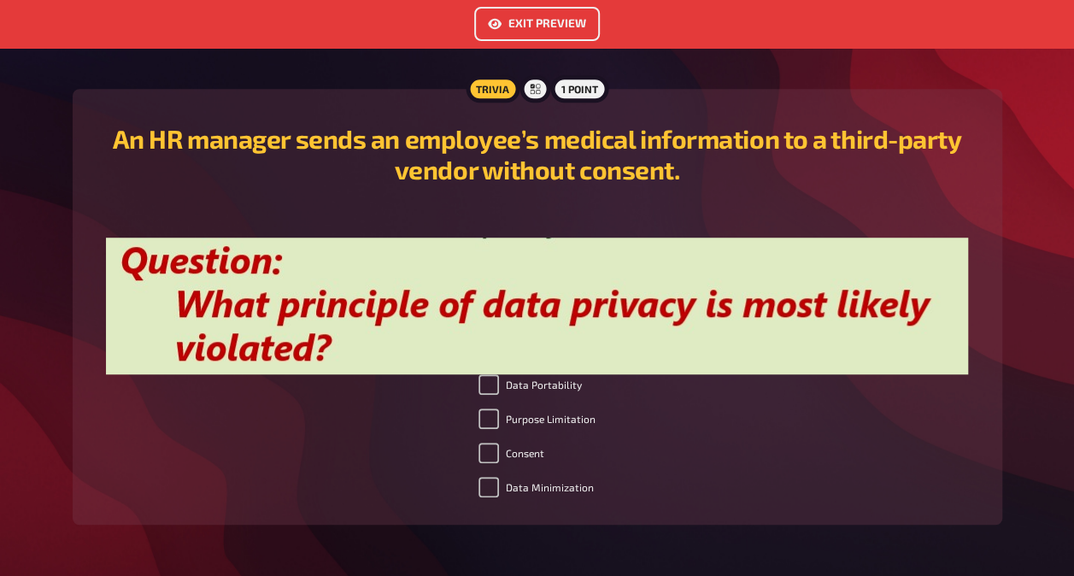
scroll to position [513, 0]
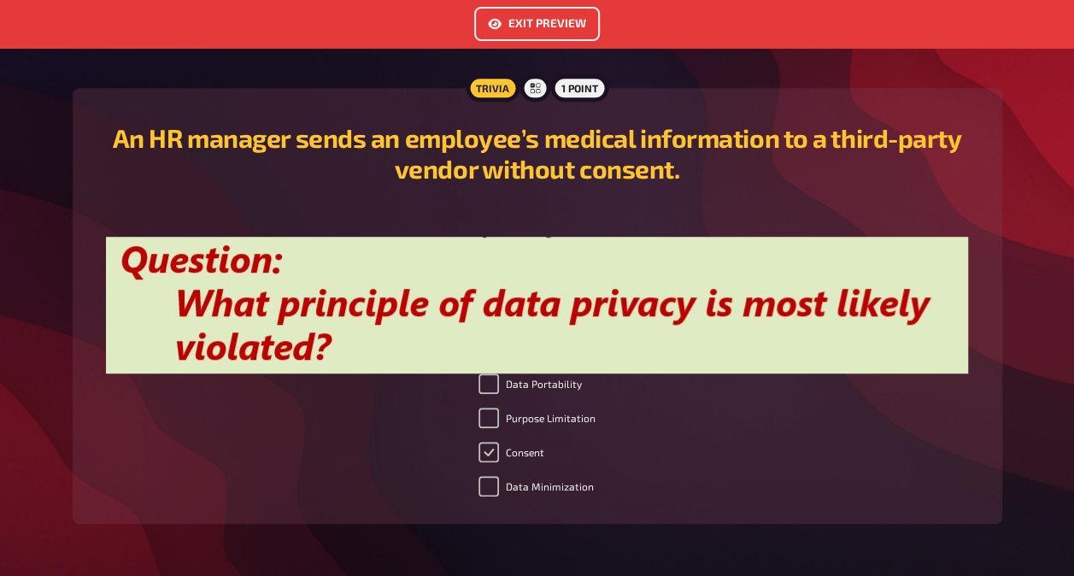
click at [494, 456] on input "Consent" at bounding box center [489, 452] width 21 height 21
checkbox input "false"
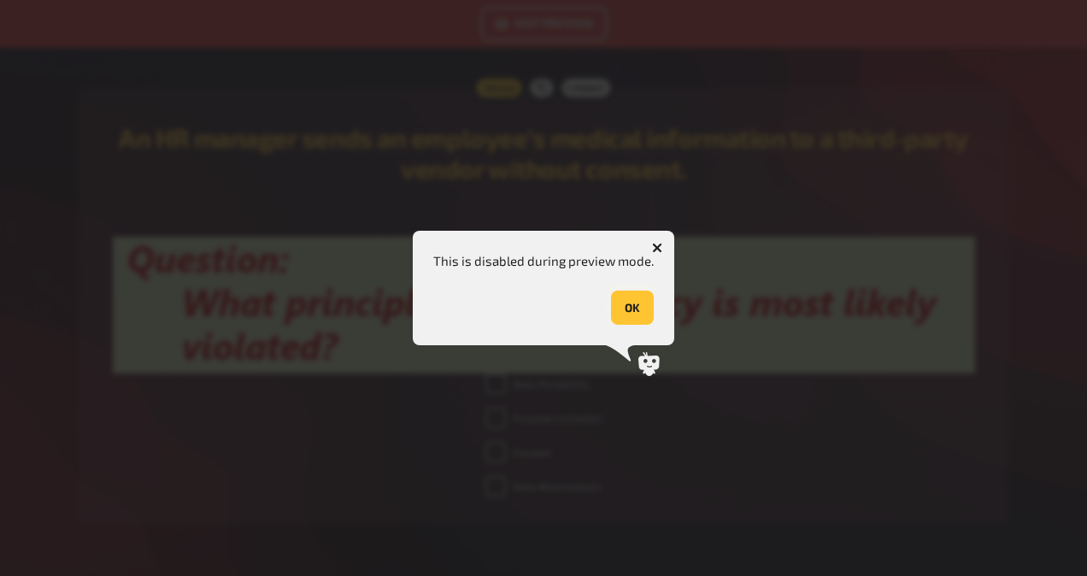
click at [638, 313] on button "OK" at bounding box center [632, 308] width 43 height 34
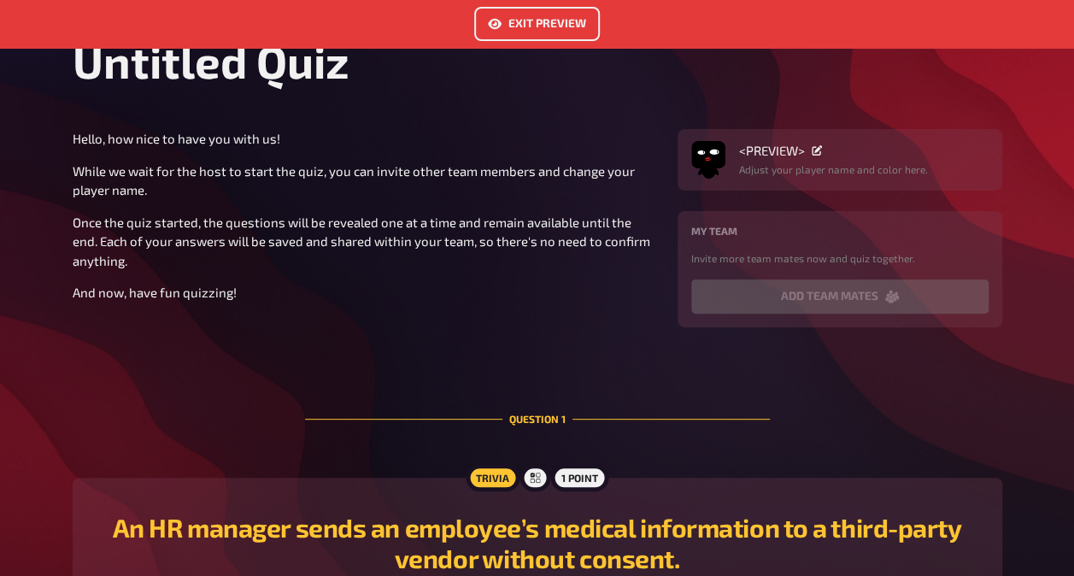
scroll to position [0, 0]
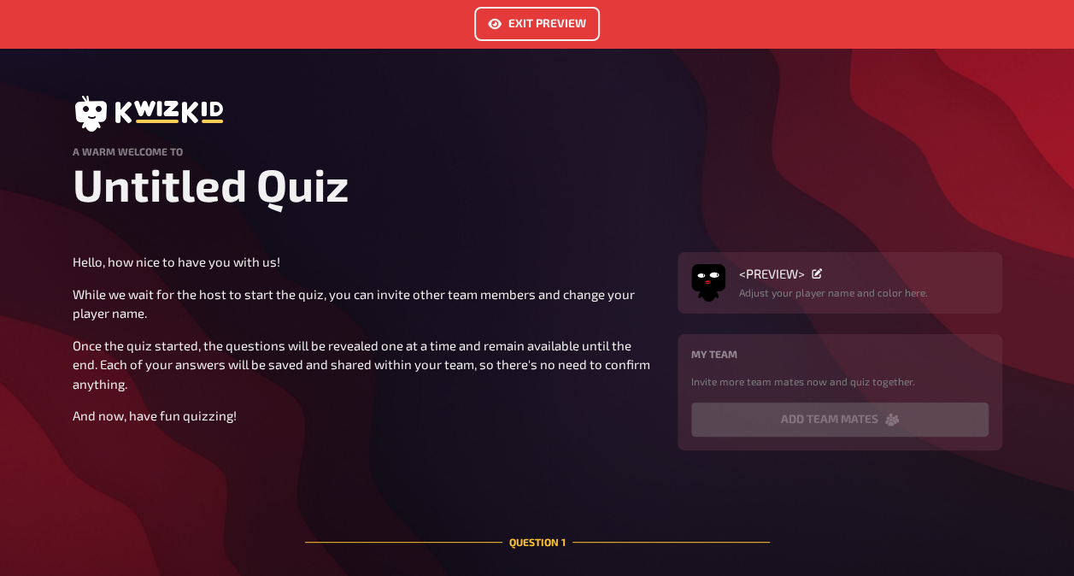
click at [536, 25] on button "Exit Preview" at bounding box center [537, 24] width 126 height 34
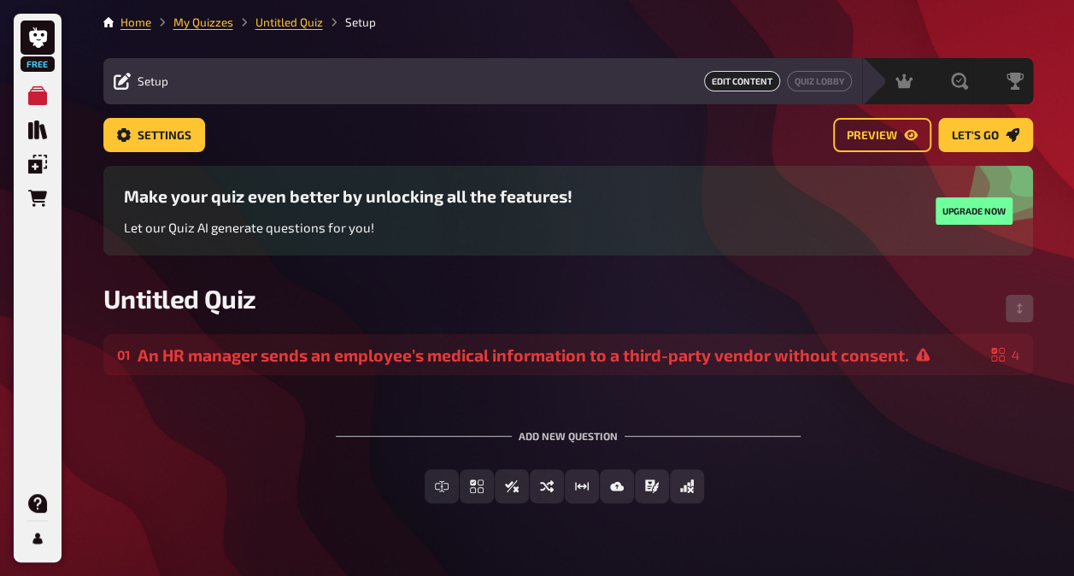
scroll to position [38, 0]
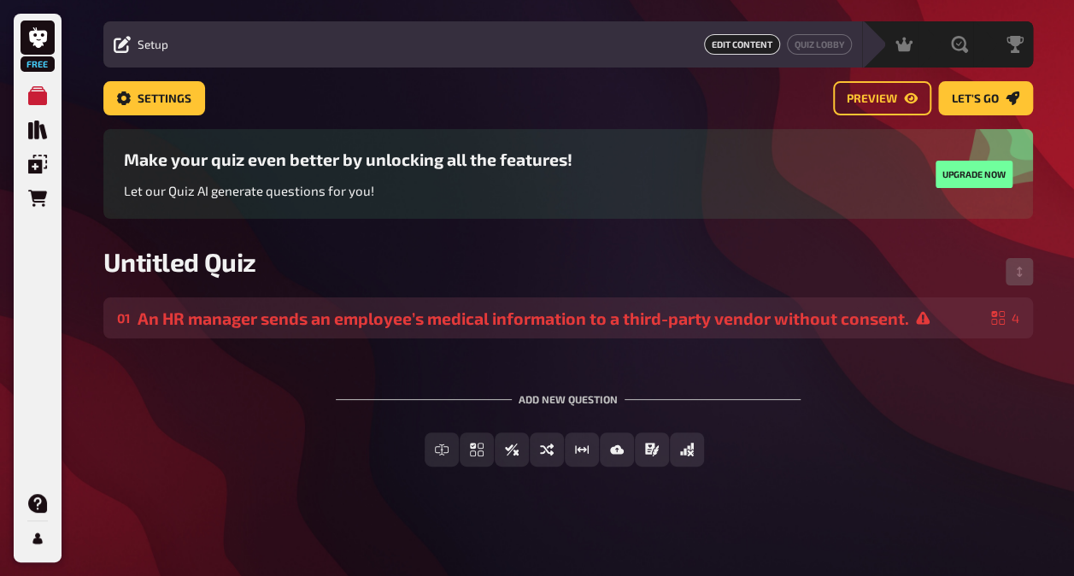
click at [701, 316] on div "An HR manager sends an employee’s medical information to a third-party vendor w…" at bounding box center [561, 319] width 847 height 20
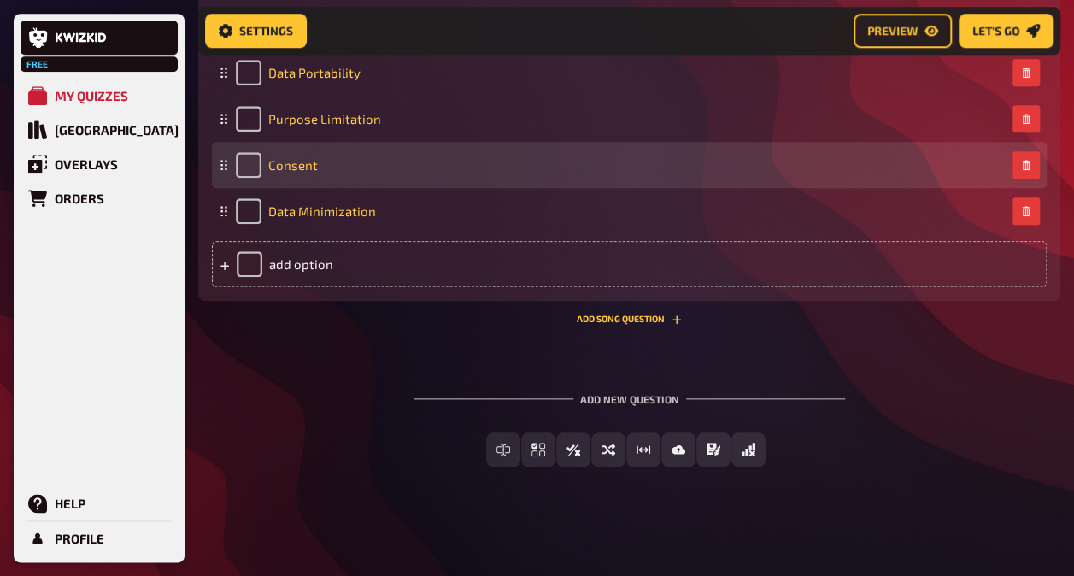
scroll to position [730, 0]
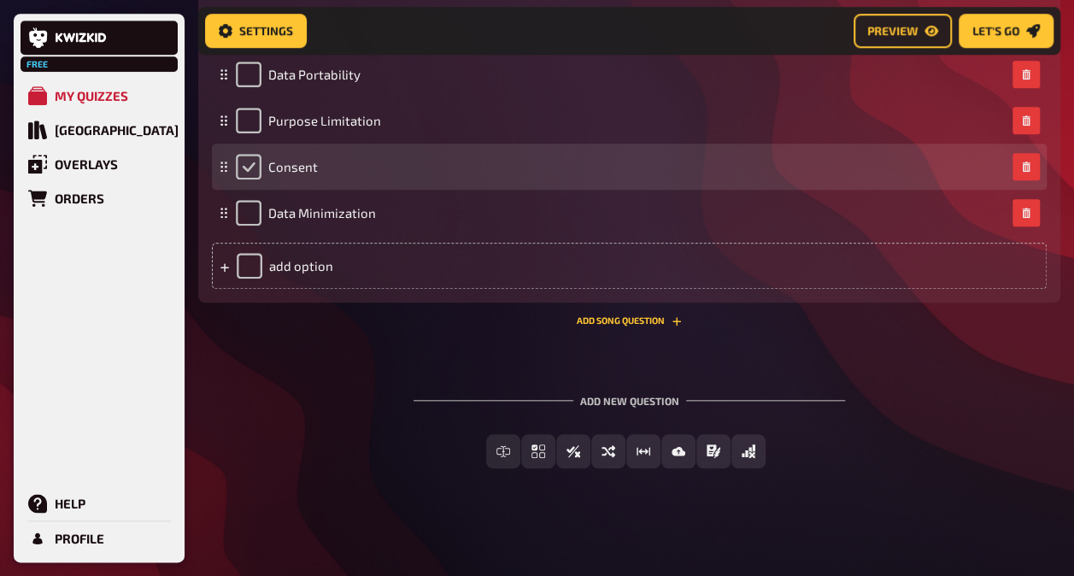
click at [249, 166] on input "checkbox" at bounding box center [249, 167] width 26 height 26
checkbox input "true"
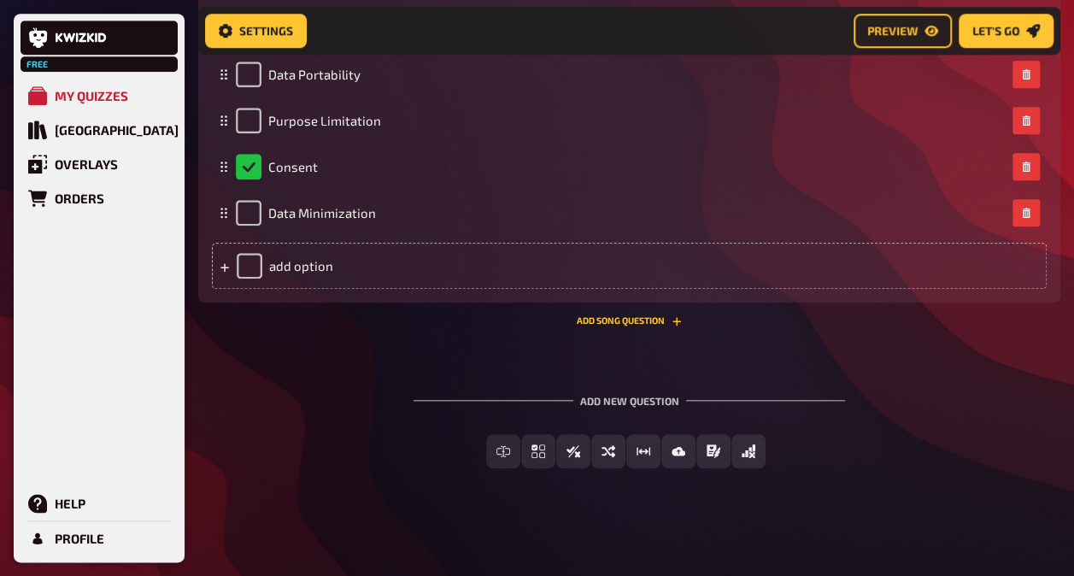
click at [974, 432] on div "Add new question Free Text Input Multiple Choice True / False Sorting Question …" at bounding box center [629, 432] width 862 height 128
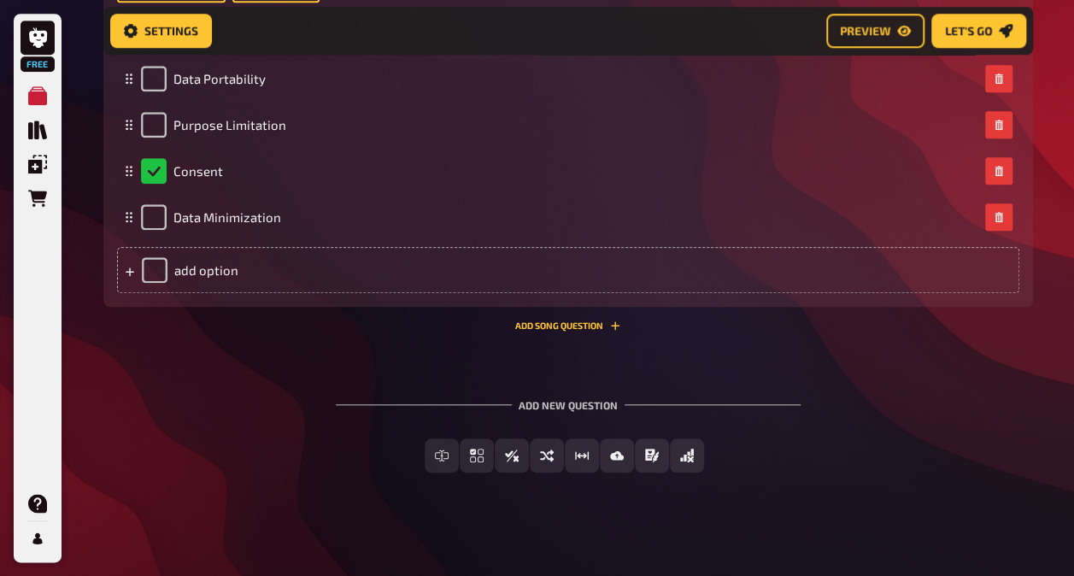
scroll to position [735, 0]
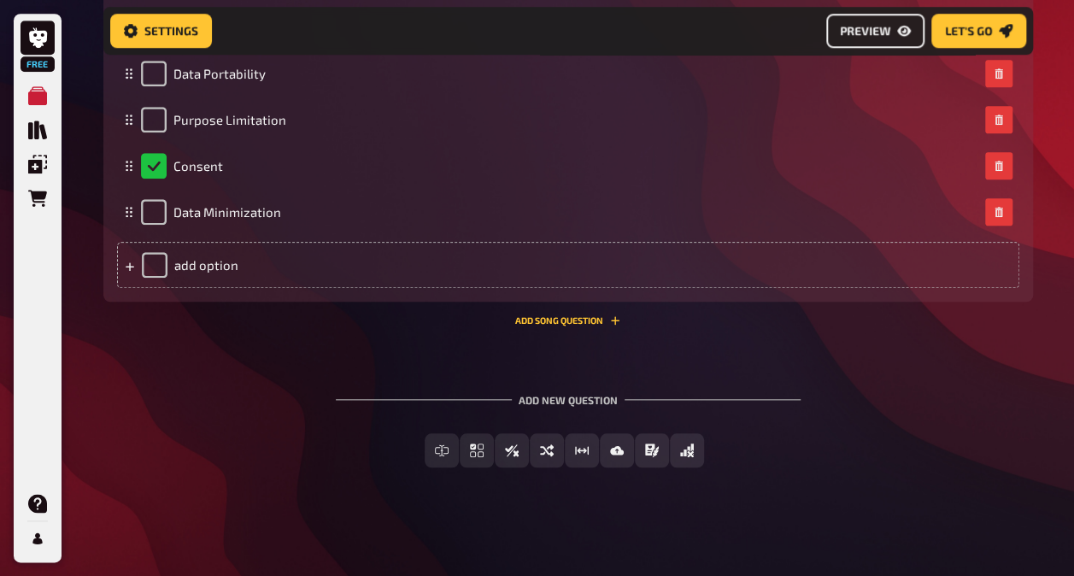
click at [860, 33] on span "Preview" at bounding box center [865, 31] width 50 height 12
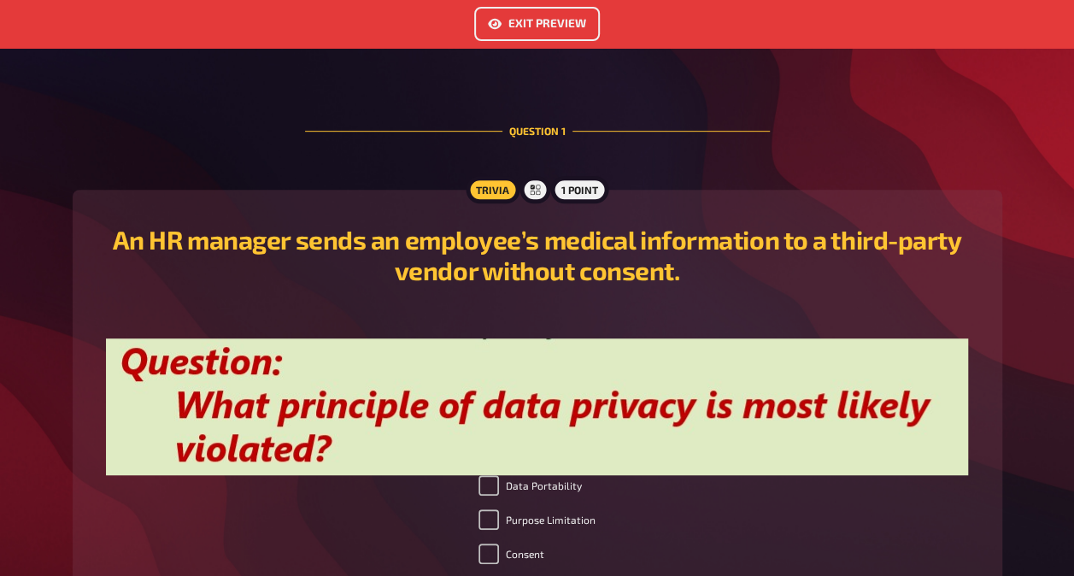
scroll to position [571, 0]
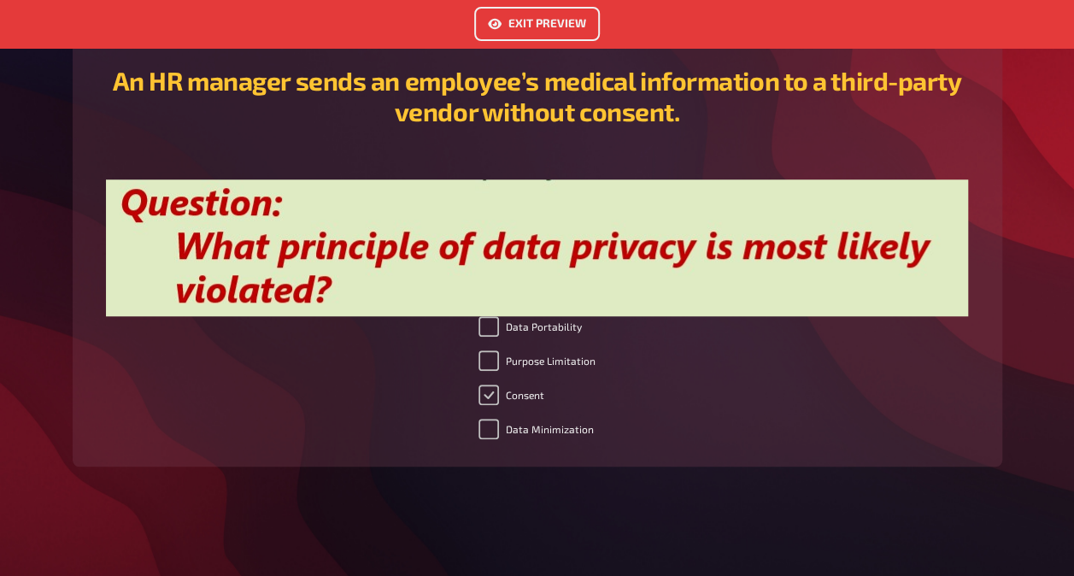
click at [485, 395] on input "Consent" at bounding box center [489, 395] width 21 height 21
checkbox input "false"
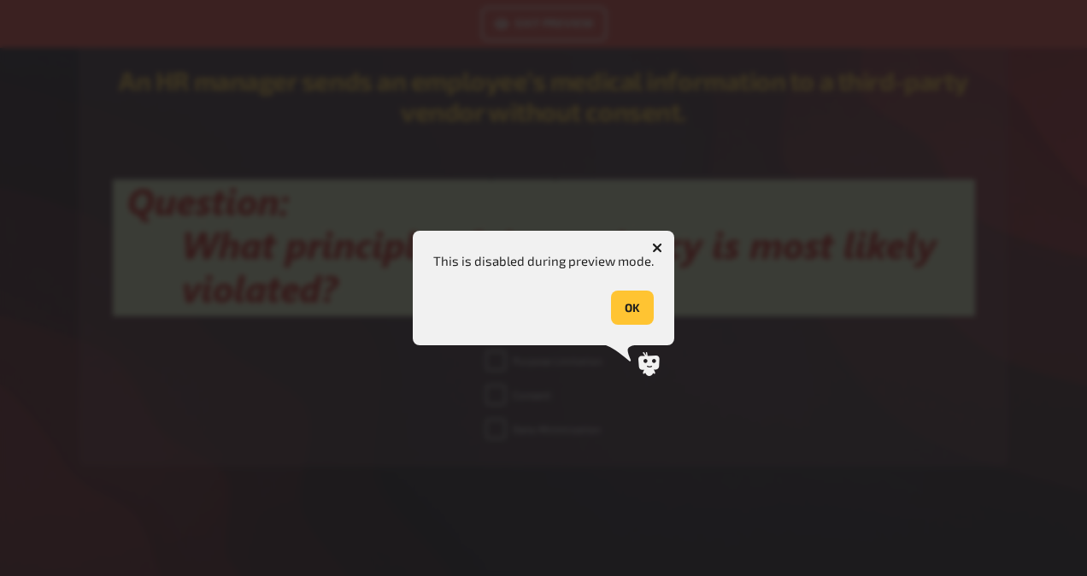
click at [658, 248] on icon "button" at bounding box center [657, 248] width 10 height 10
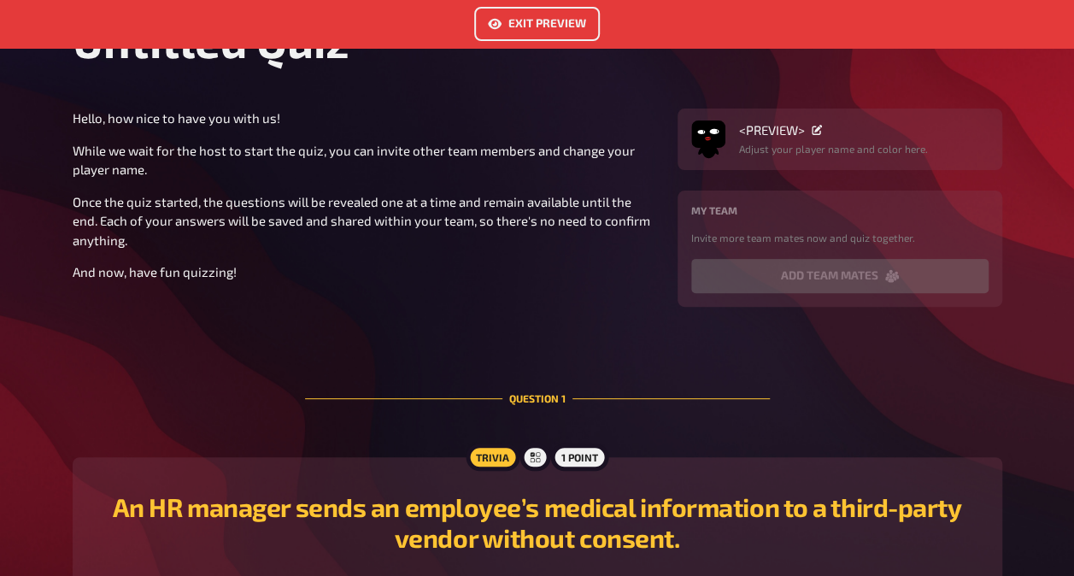
scroll to position [0, 0]
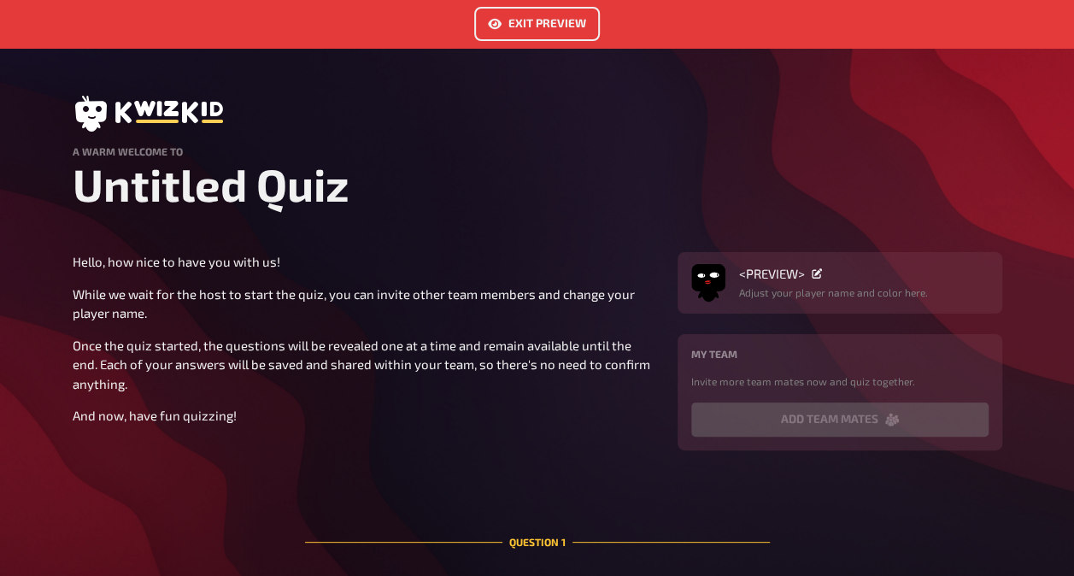
click at [548, 27] on button "Exit Preview" at bounding box center [537, 24] width 126 height 34
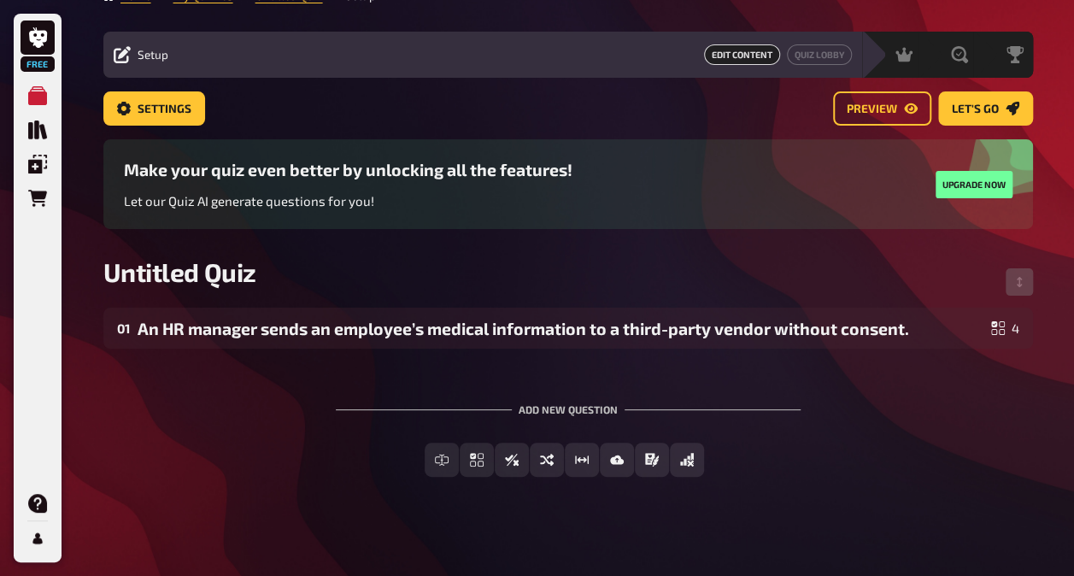
scroll to position [38, 0]
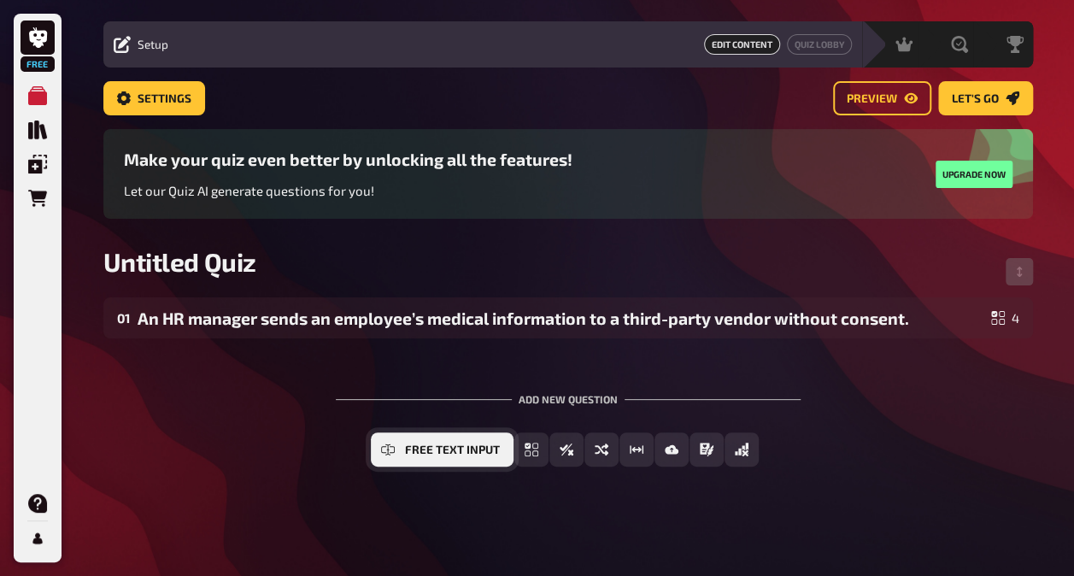
click at [444, 451] on span "Free Text Input" at bounding box center [452, 450] width 95 height 12
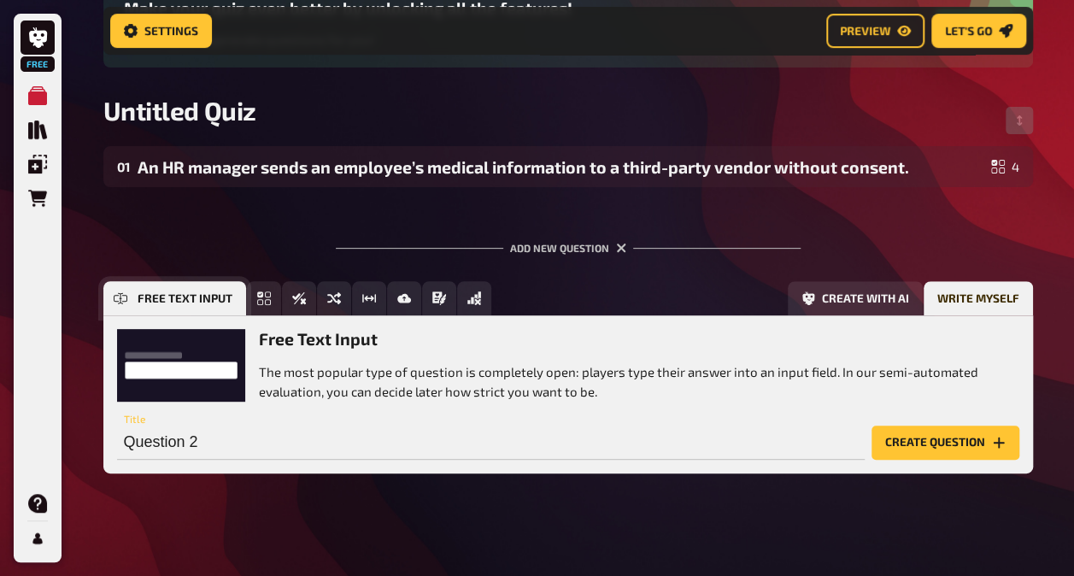
scroll to position [203, 0]
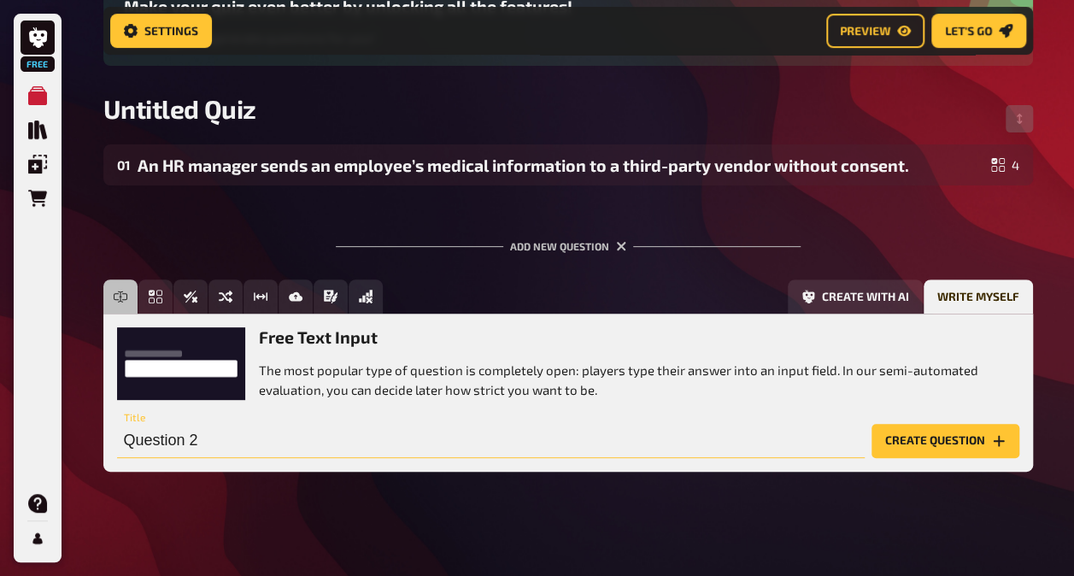
click at [202, 436] on input "Question 2" at bounding box center [491, 441] width 748 height 34
type input "C"
paste input "Correct Answer:"
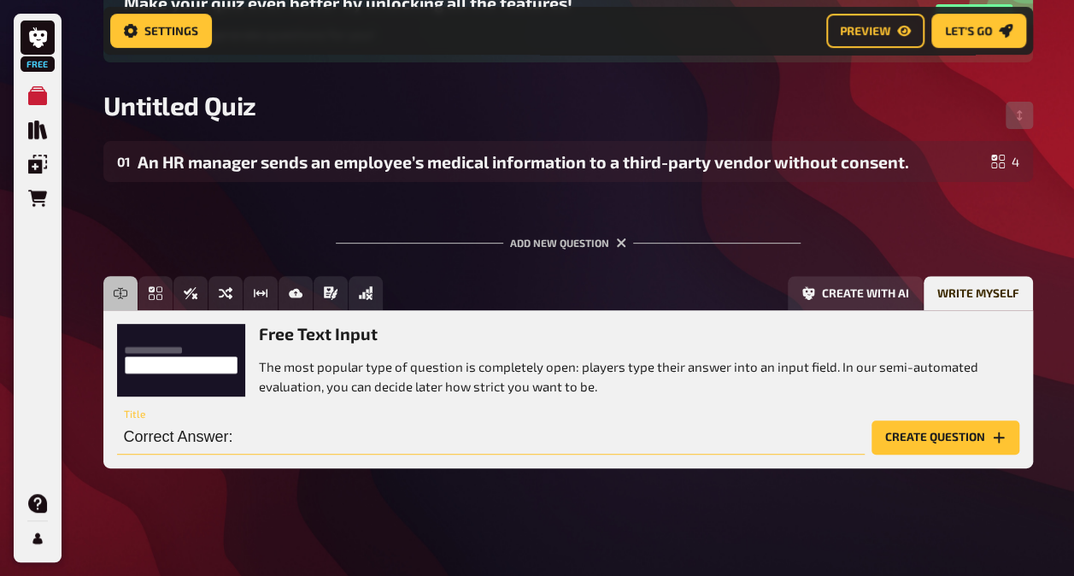
scroll to position [209, 0]
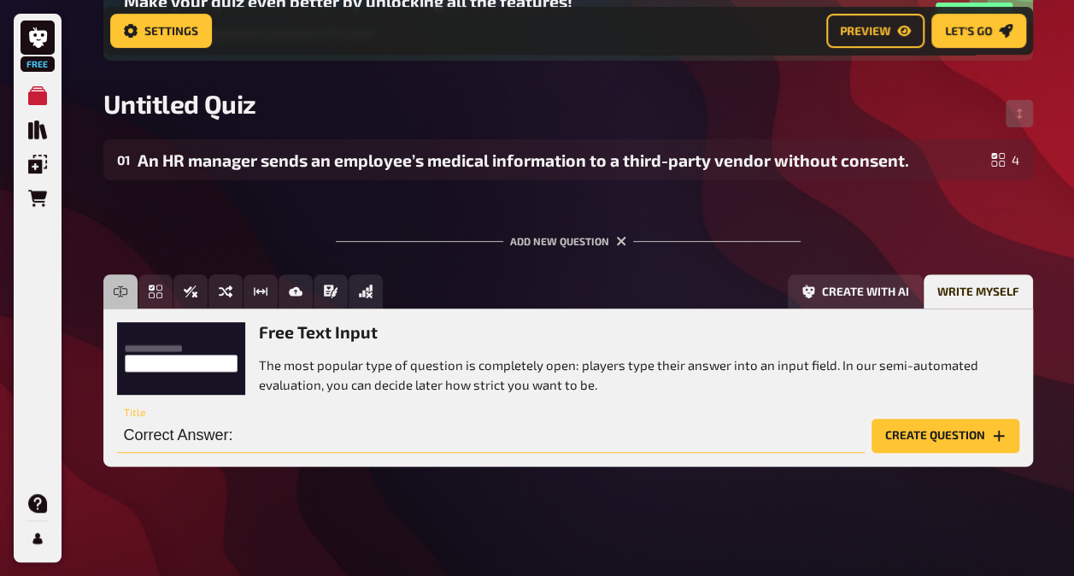
type input "Correct Answer:"
click at [929, 431] on button "Create question" at bounding box center [946, 436] width 148 height 34
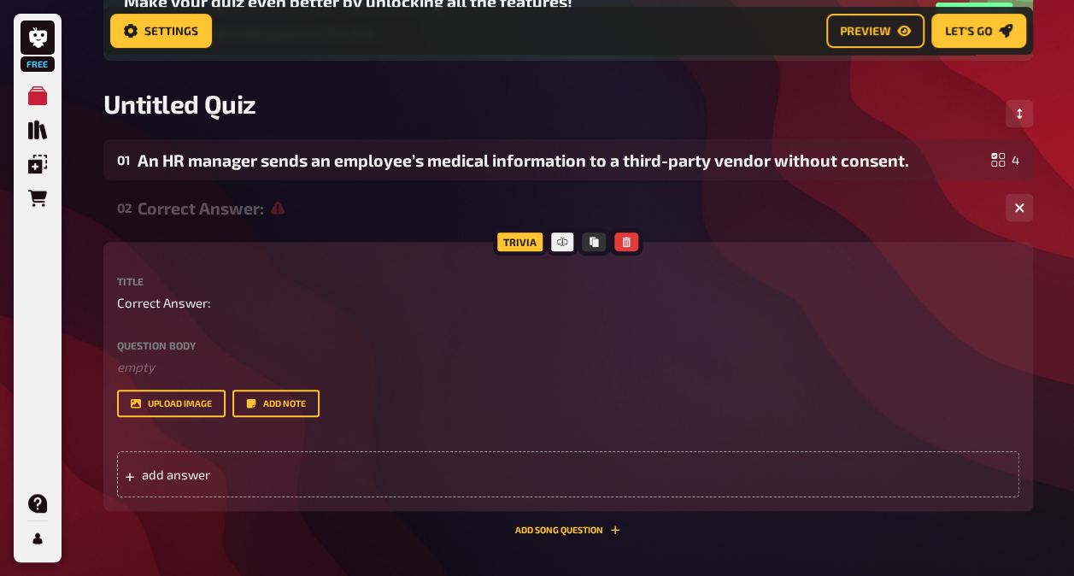
click at [172, 340] on label "Question body" at bounding box center [568, 345] width 903 height 10
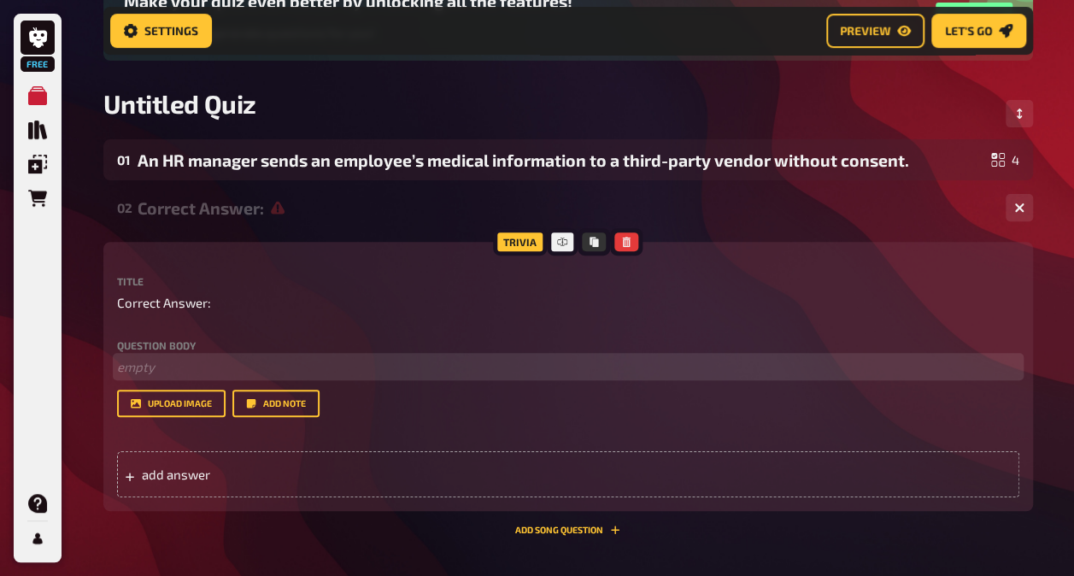
click at [169, 366] on p "﻿ empty" at bounding box center [568, 367] width 903 height 20
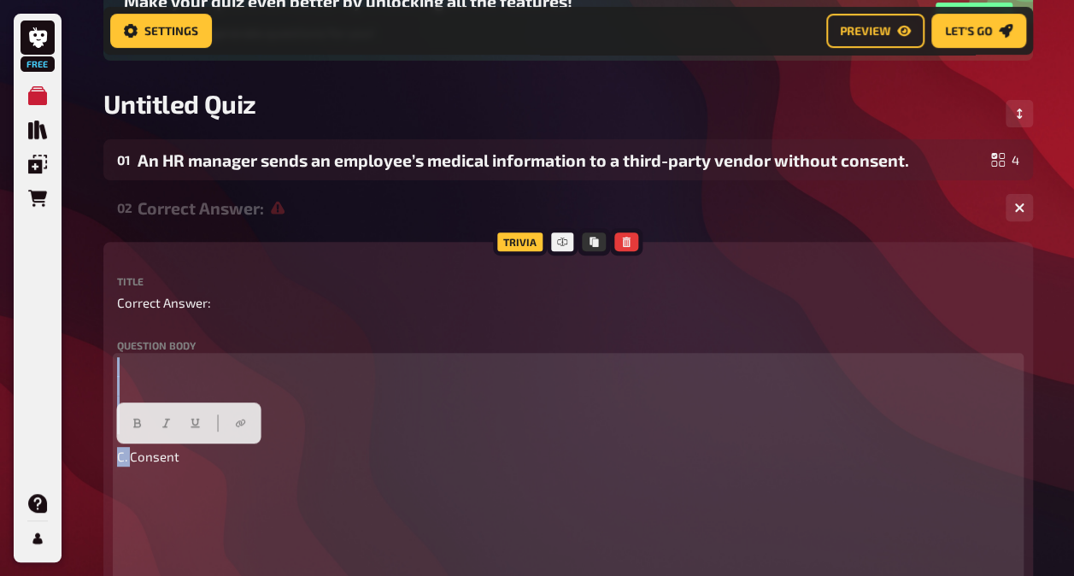
drag, startPoint x: 130, startPoint y: 460, endPoint x: 85, endPoint y: 354, distance: 114.9
click at [85, 354] on div "Free My Quizzes Quiz Library Overlays Orders Help Profile Home My Quizzes Untit…" at bounding box center [537, 407] width 1074 height 1232
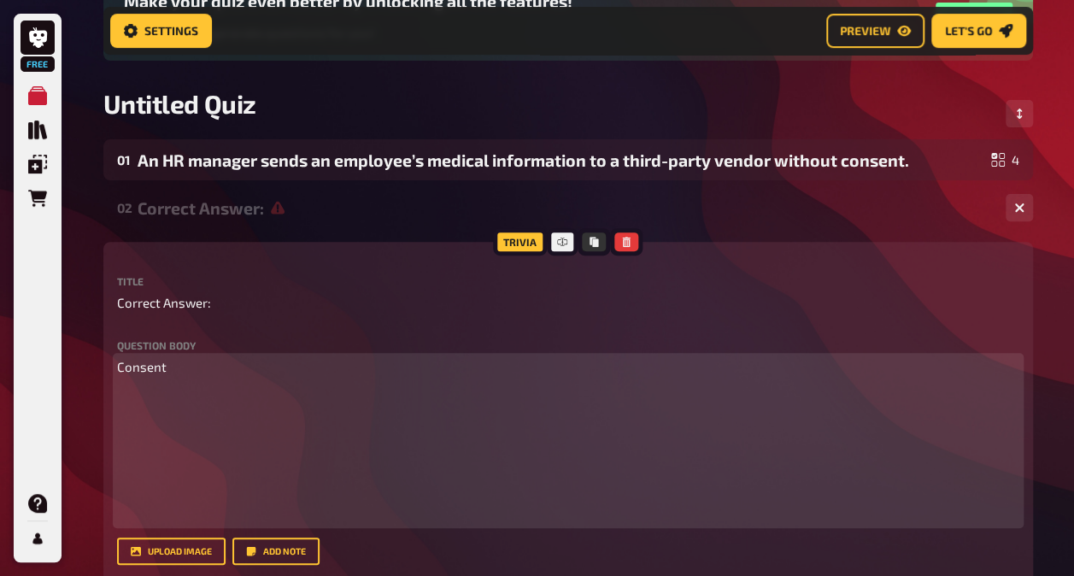
click at [118, 391] on p at bounding box center [568, 456] width 903 height 135
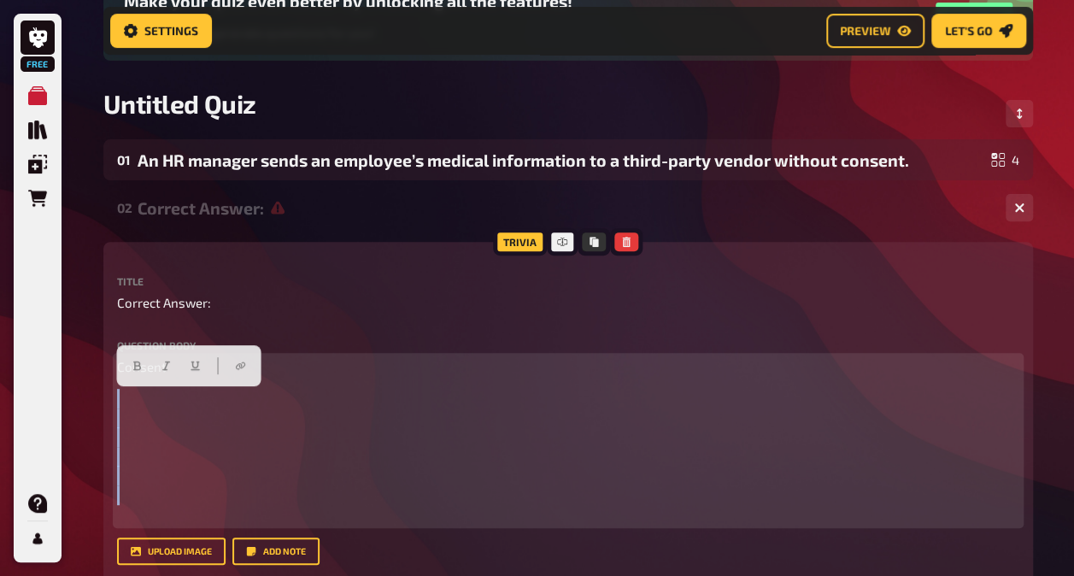
drag, startPoint x: 219, startPoint y: 517, endPoint x: 90, endPoint y: 382, distance: 186.8
click at [90, 382] on div "Home My Quizzes Untitled Quiz Setup Setup Edit Content Quiz Lobby Hosting undef…" at bounding box center [568, 362] width 957 height 1143
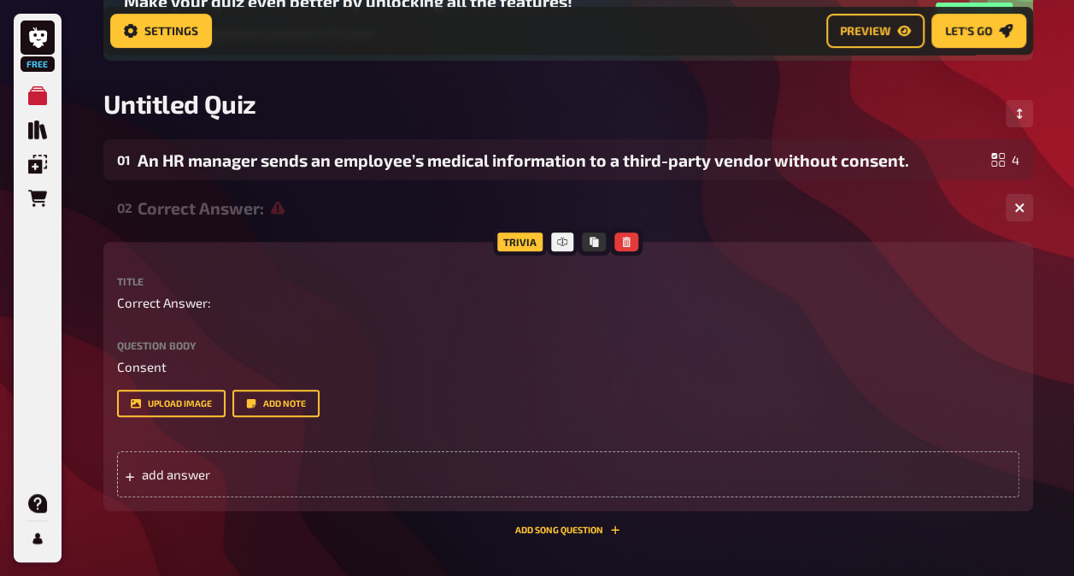
click at [590, 415] on div "upload image Add note" at bounding box center [568, 403] width 903 height 27
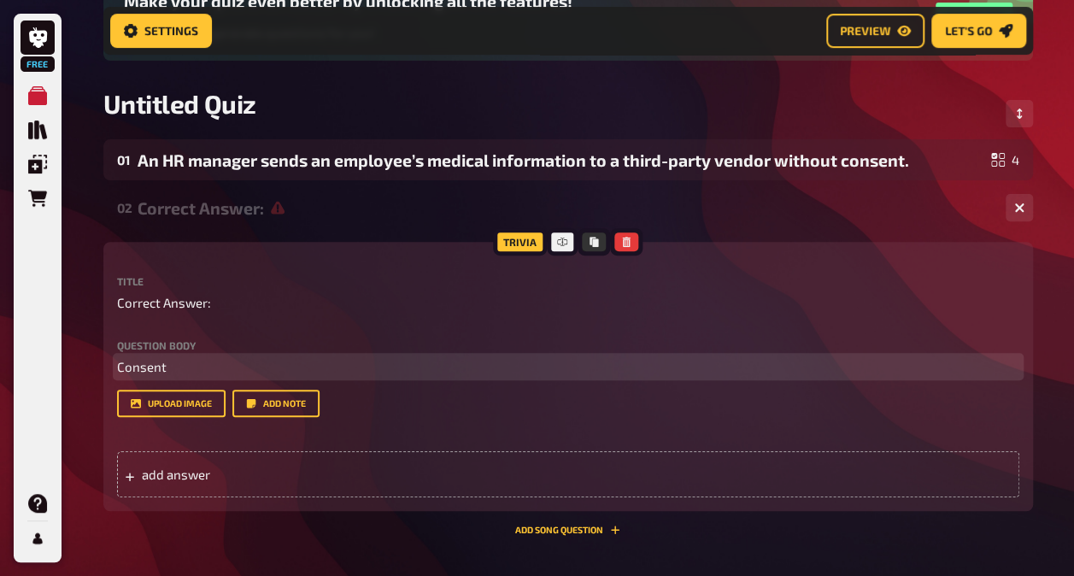
click at [197, 371] on p "Consent" at bounding box center [568, 367] width 903 height 20
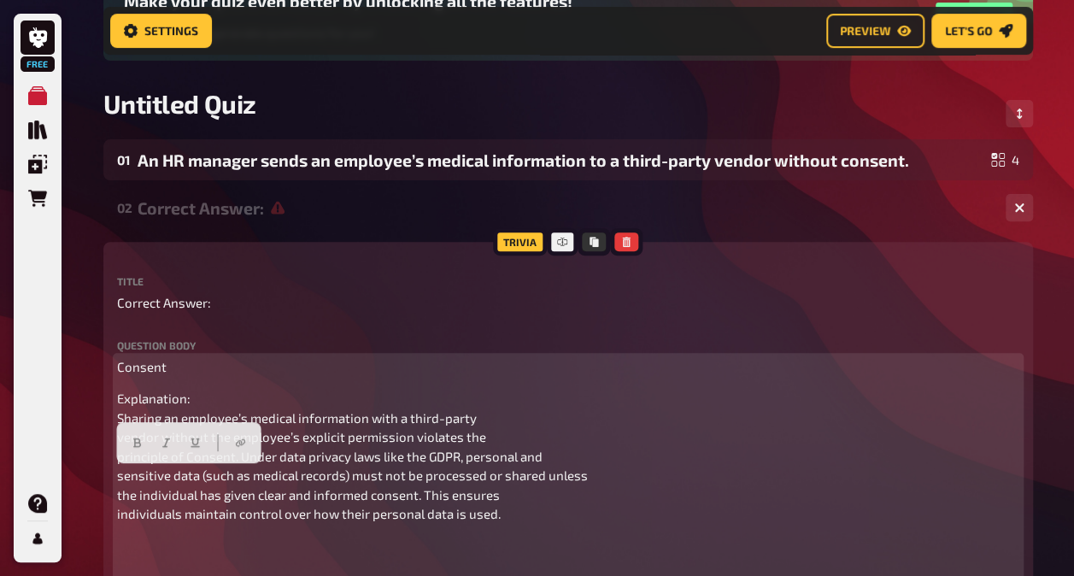
drag, startPoint x: 147, startPoint y: 461, endPoint x: 106, endPoint y: 391, distance: 81.2
click at [106, 391] on div "Trivia Title Correct Answer: Question body Consent Explanation: Sharing an empl…" at bounding box center [568, 524] width 930 height 564
click at [210, 491] on span "Explanation: Sharing an employee’s medical information with a third-party vendo…" at bounding box center [352, 456] width 471 height 131
drag, startPoint x: 134, startPoint y: 456, endPoint x: 123, endPoint y: 458, distance: 11.2
click at [115, 424] on div "Trivia Title Correct Answer: Question body Consent Explanation: Sharing an empl…" at bounding box center [568, 524] width 930 height 564
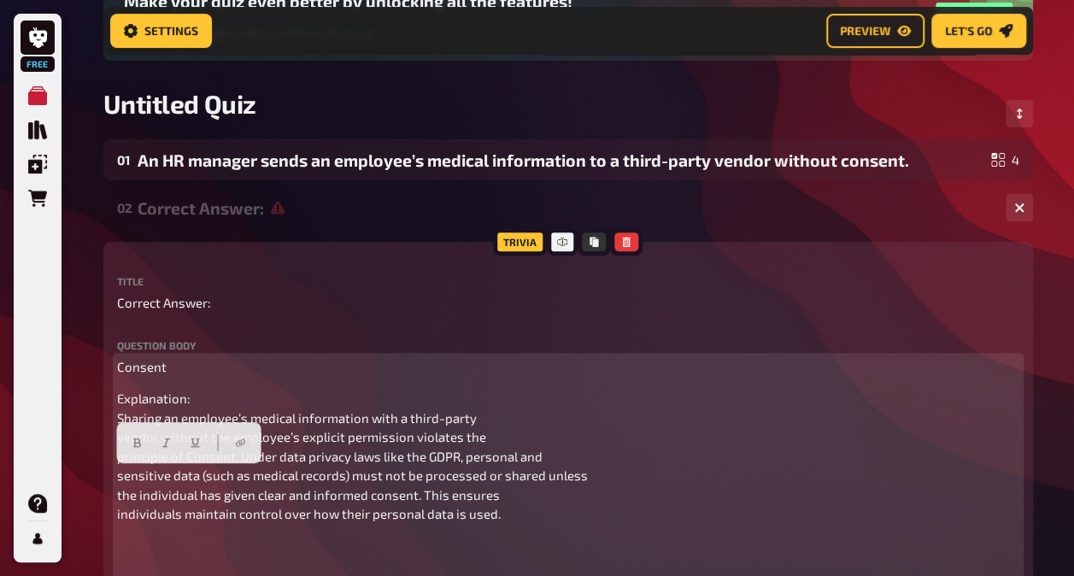
click at [193, 491] on span "Explanation: Sharing an employee’s medical information with a third-party vendo…" at bounding box center [352, 456] width 471 height 131
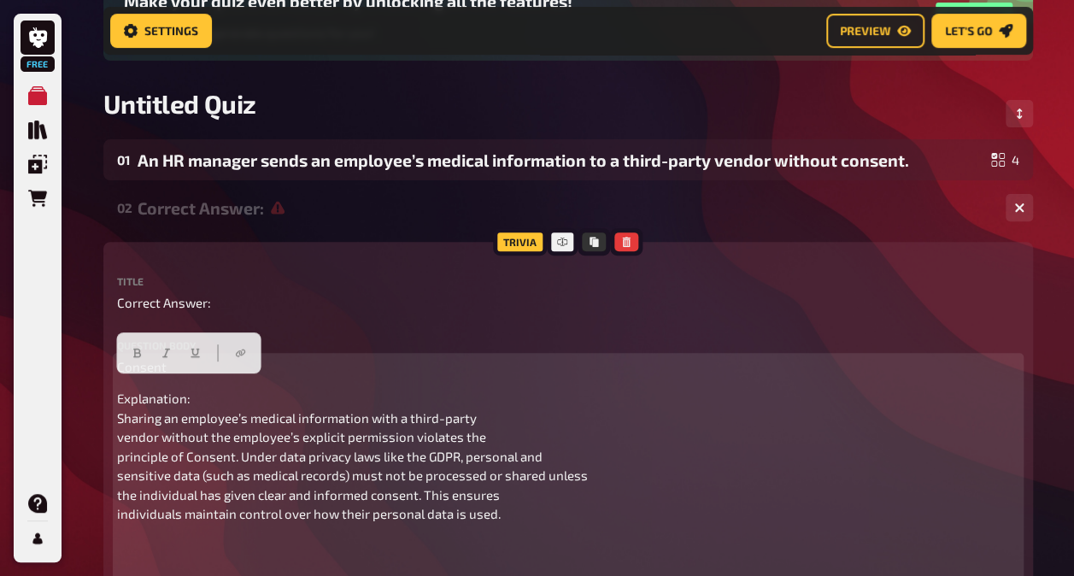
drag, startPoint x: 116, startPoint y: 469, endPoint x: 109, endPoint y: 391, distance: 78.9
click at [109, 391] on div "Trivia Title Correct Answer: Question body Consent Explanation: Sharing an empl…" at bounding box center [568, 524] width 930 height 564
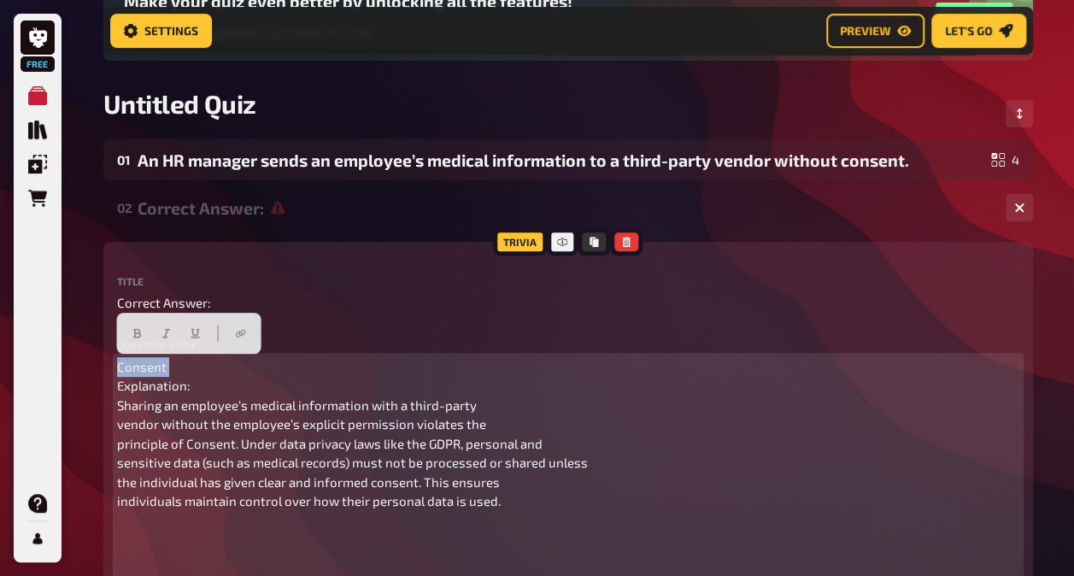
drag, startPoint x: 173, startPoint y: 373, endPoint x: 115, endPoint y: 356, distance: 60.3
click at [115, 356] on div "Trivia Title Correct Answer: Question body Consent Explanation: Sharing an empl…" at bounding box center [568, 517] width 930 height 551
click at [133, 337] on icon "button" at bounding box center [137, 333] width 10 height 10
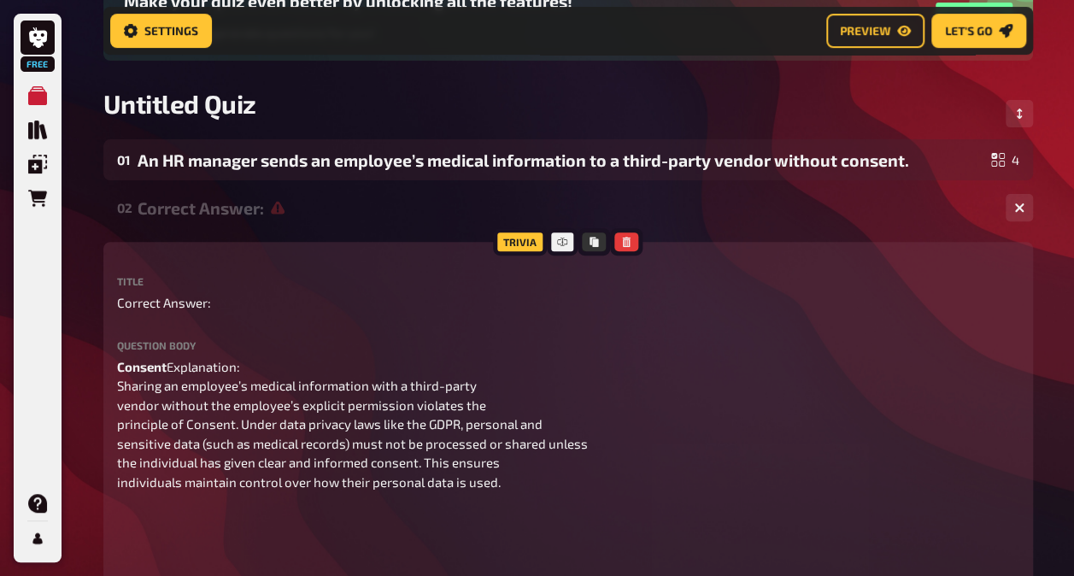
click at [1053, 444] on div "Free My Quizzes Quiz Library Overlays Orders Help Profile Home My Quizzes Untit…" at bounding box center [537, 420] width 1074 height 1258
click at [848, 37] on span "Preview" at bounding box center [865, 31] width 50 height 12
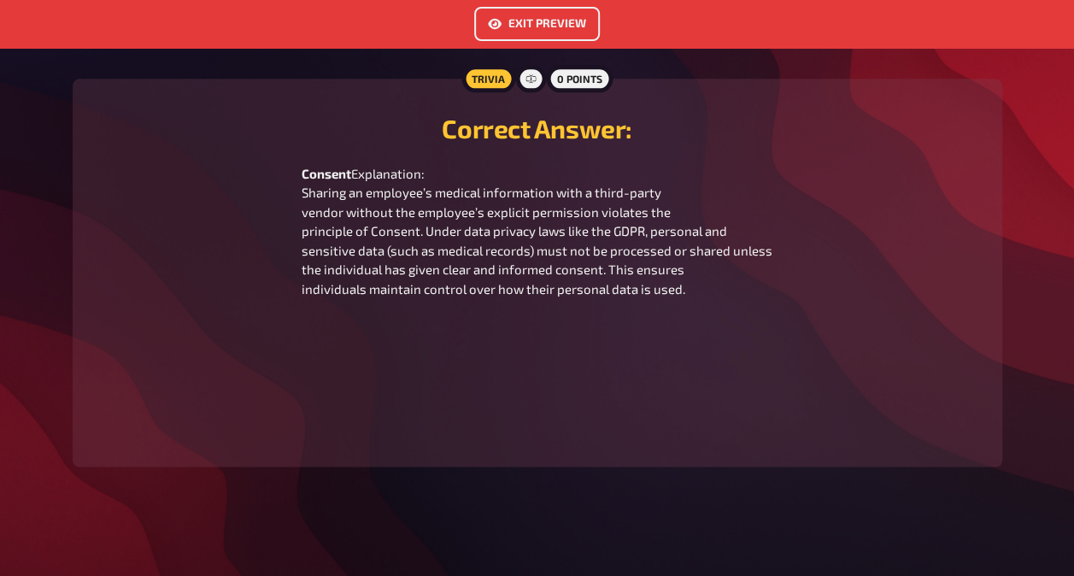
scroll to position [1114, 0]
click at [542, 24] on button "Exit Preview" at bounding box center [537, 24] width 126 height 34
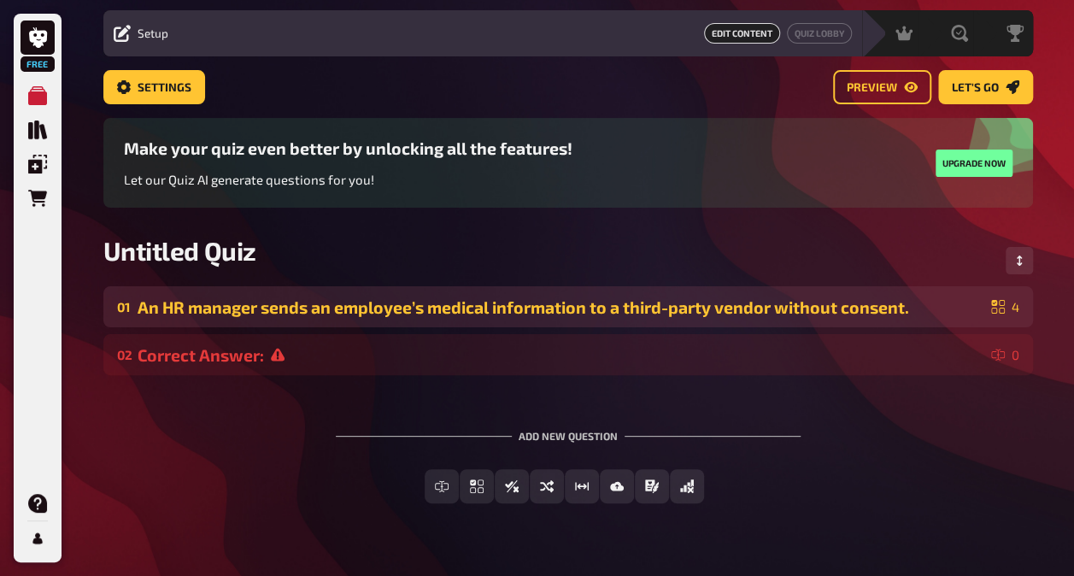
scroll to position [85, 0]
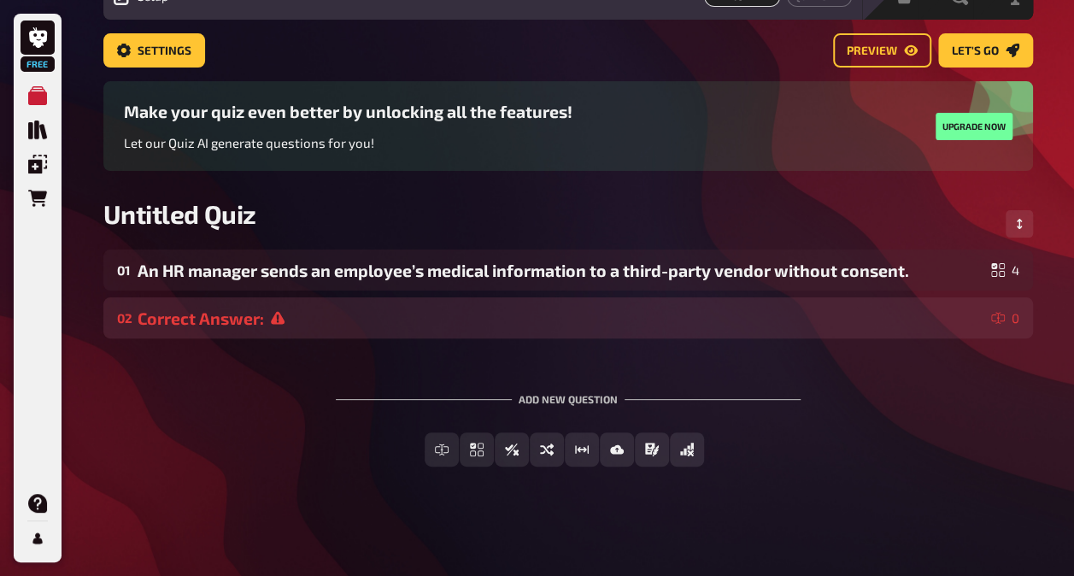
click at [334, 318] on div "Correct Answer:" at bounding box center [561, 319] width 847 height 20
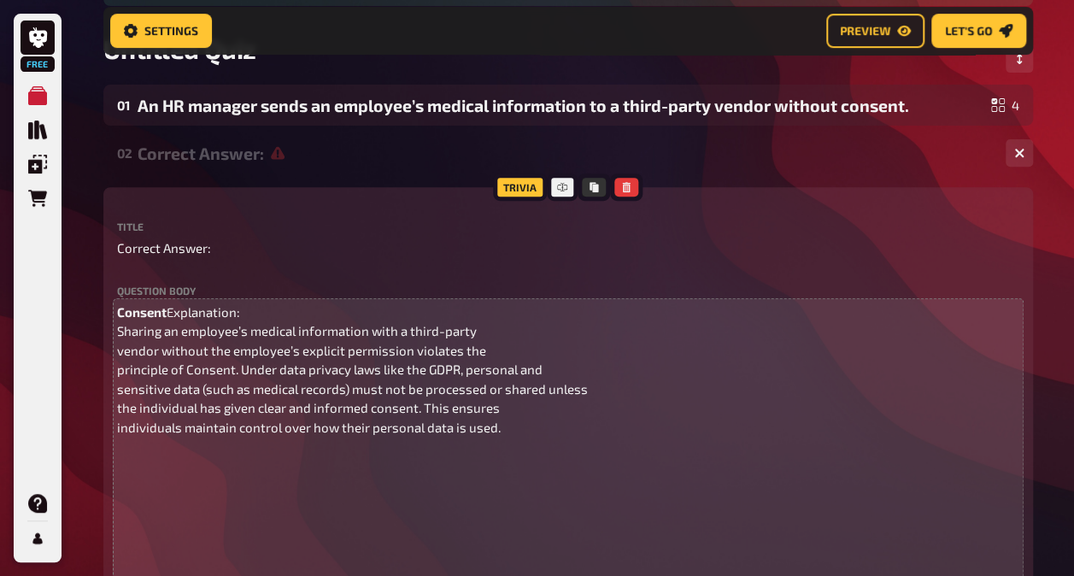
scroll to position [270, 0]
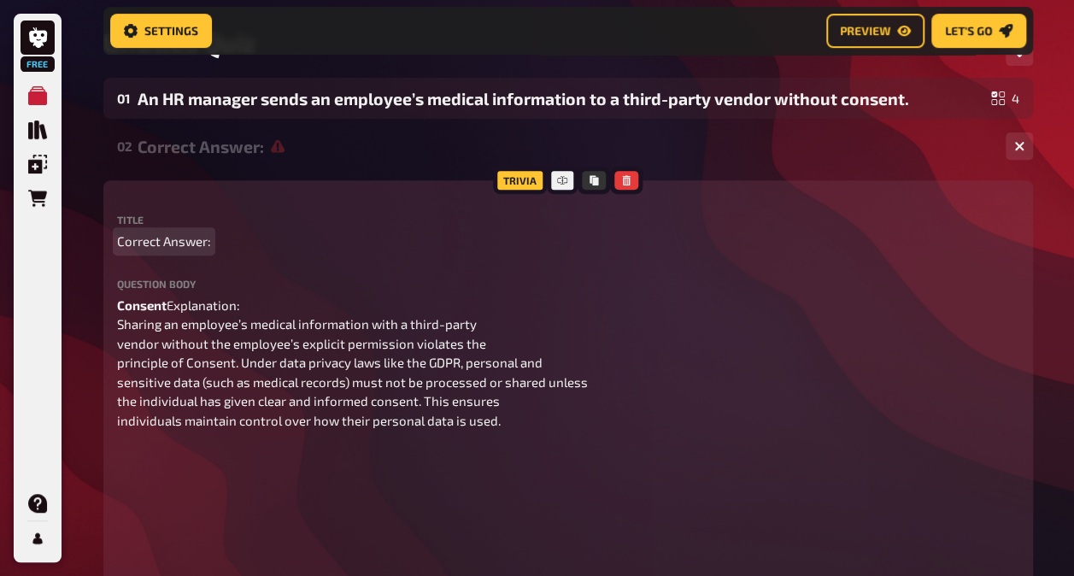
drag, startPoint x: 214, startPoint y: 239, endPoint x: 109, endPoint y: 239, distance: 104.3
click at [109, 239] on div "Trivia Title Correct Answer: Question body Consent Explanation: Sharing an empl…" at bounding box center [568, 446] width 930 height 532
drag, startPoint x: 134, startPoint y: 241, endPoint x: 125, endPoint y: 239, distance: 9.6
click at [125, 239] on span "Correct Answer:" at bounding box center [164, 242] width 94 height 20
click at [124, 241] on span "Correct Answer:" at bounding box center [164, 242] width 94 height 20
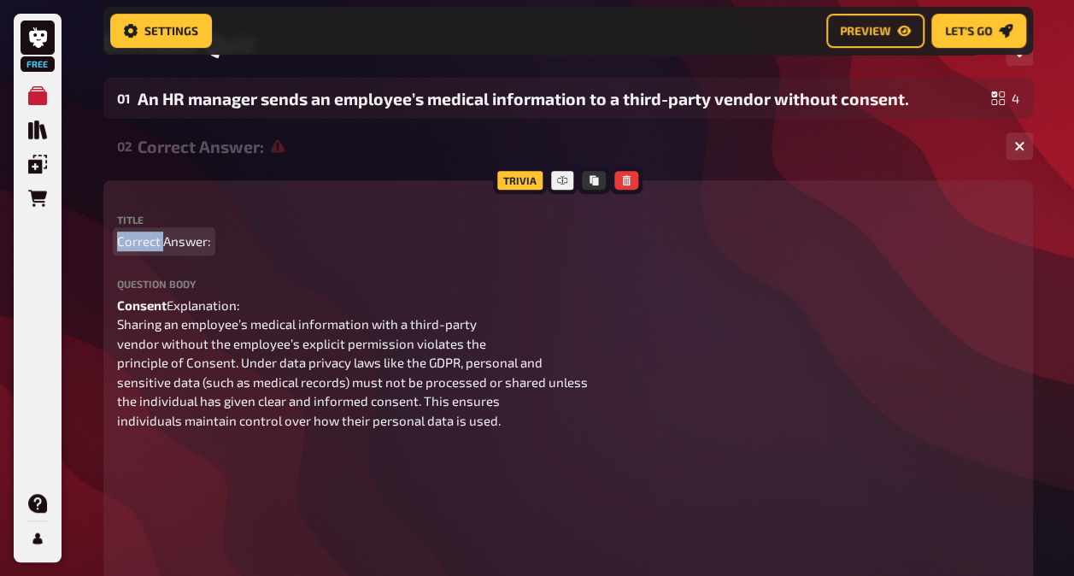
click at [124, 241] on span "Correct Answer:" at bounding box center [164, 242] width 94 height 20
click at [209, 241] on span "Correct Answer:" at bounding box center [164, 242] width 94 height 20
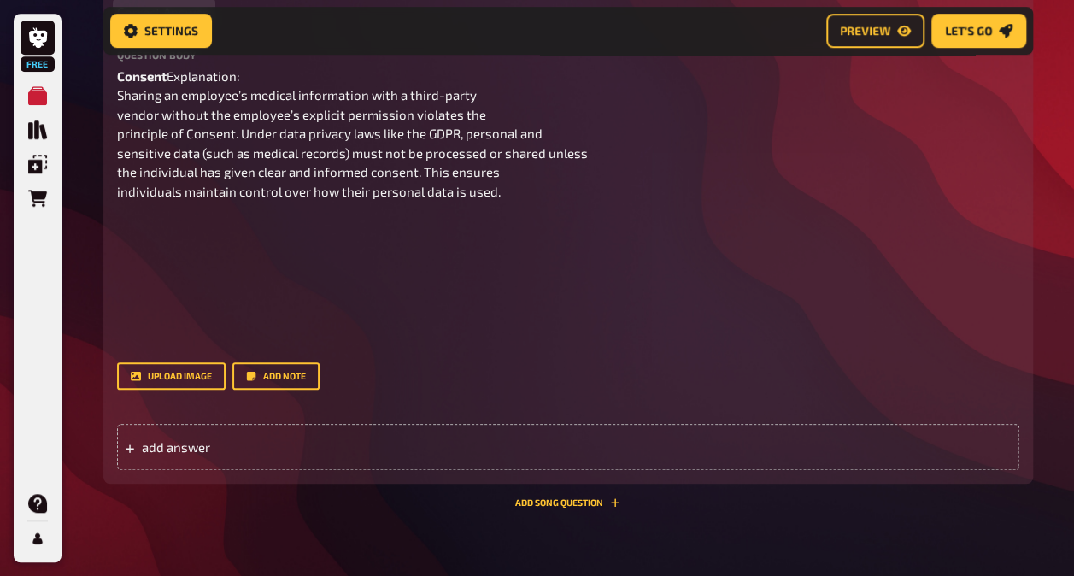
scroll to position [526, 0]
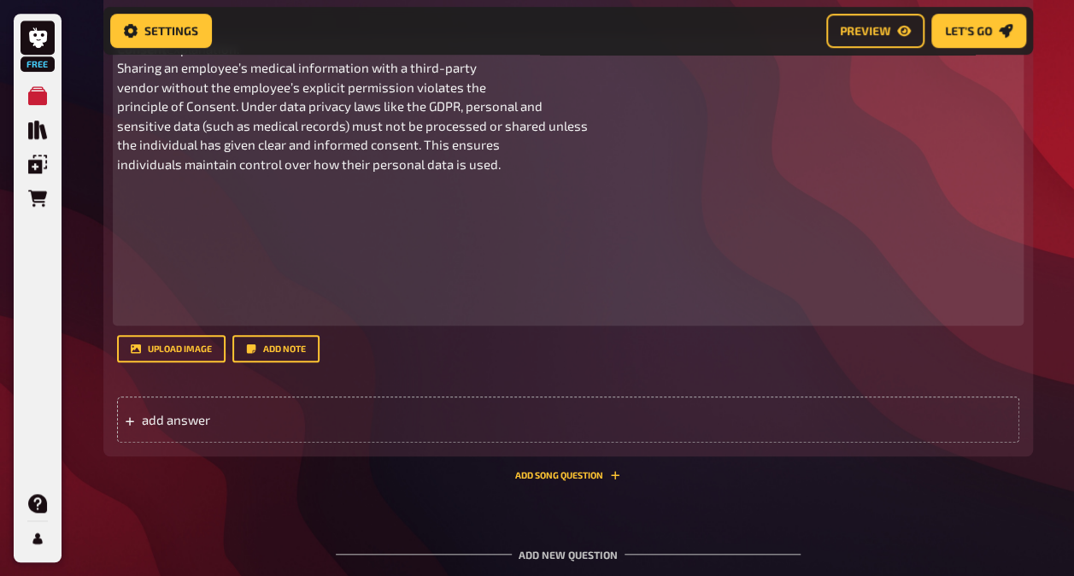
click at [665, 248] on p at bounding box center [568, 253] width 903 height 135
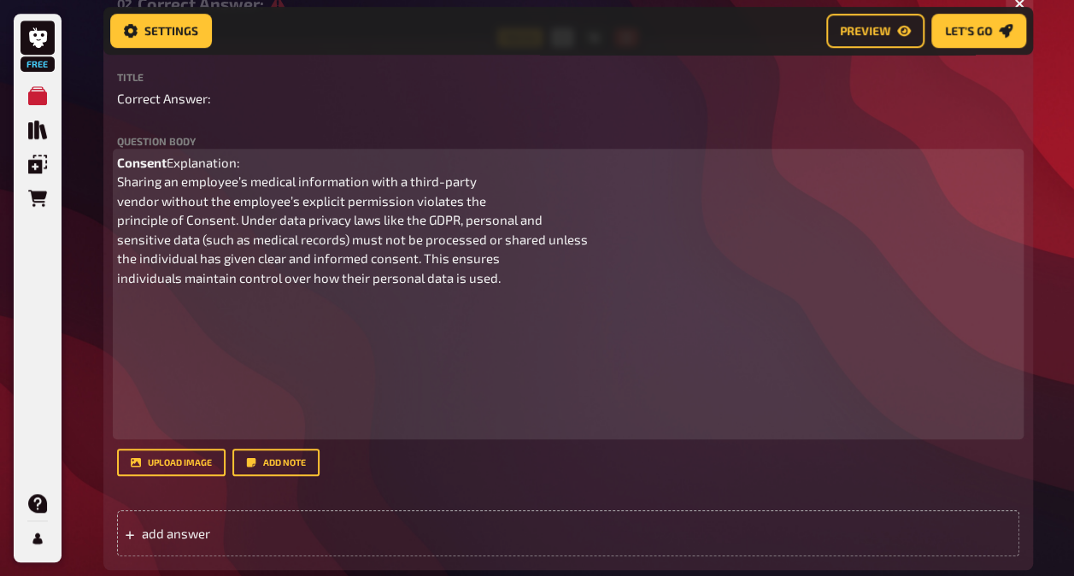
scroll to position [356, 0]
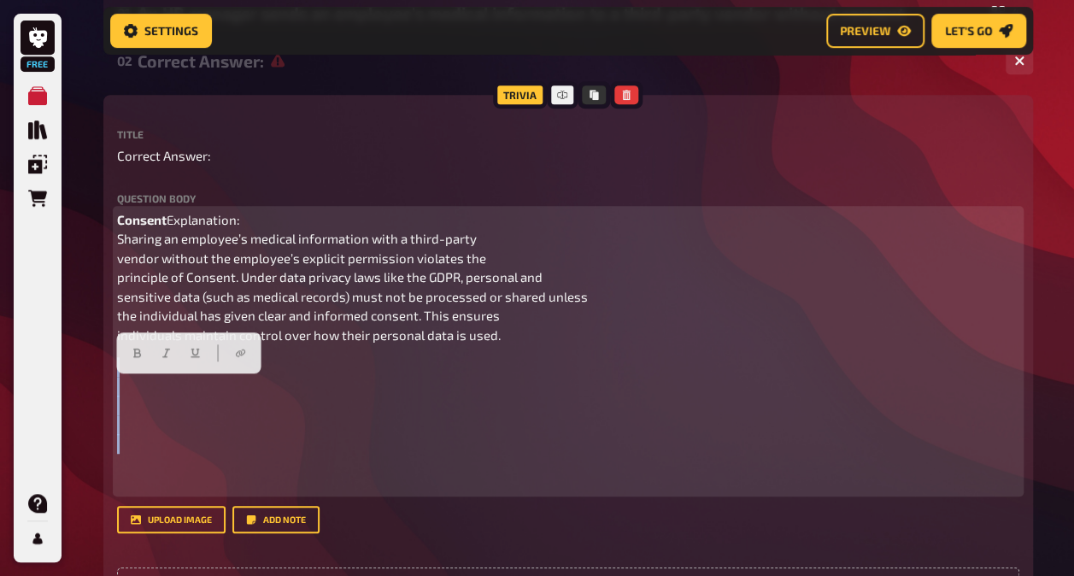
drag, startPoint x: 291, startPoint y: 484, endPoint x: 122, endPoint y: 393, distance: 191.2
click at [122, 393] on p at bounding box center [568, 424] width 903 height 135
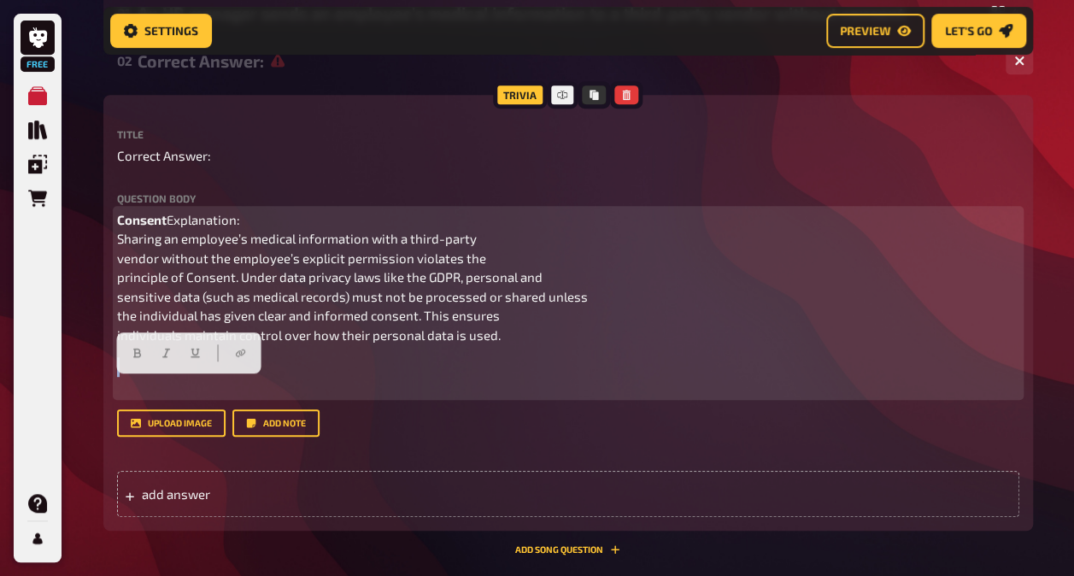
drag, startPoint x: 236, startPoint y: 407, endPoint x: 109, endPoint y: 368, distance: 133.0
click at [109, 368] on div "Trivia Title Correct Answer: Question body Consent Explanation: Sharing an empl…" at bounding box center [568, 313] width 930 height 436
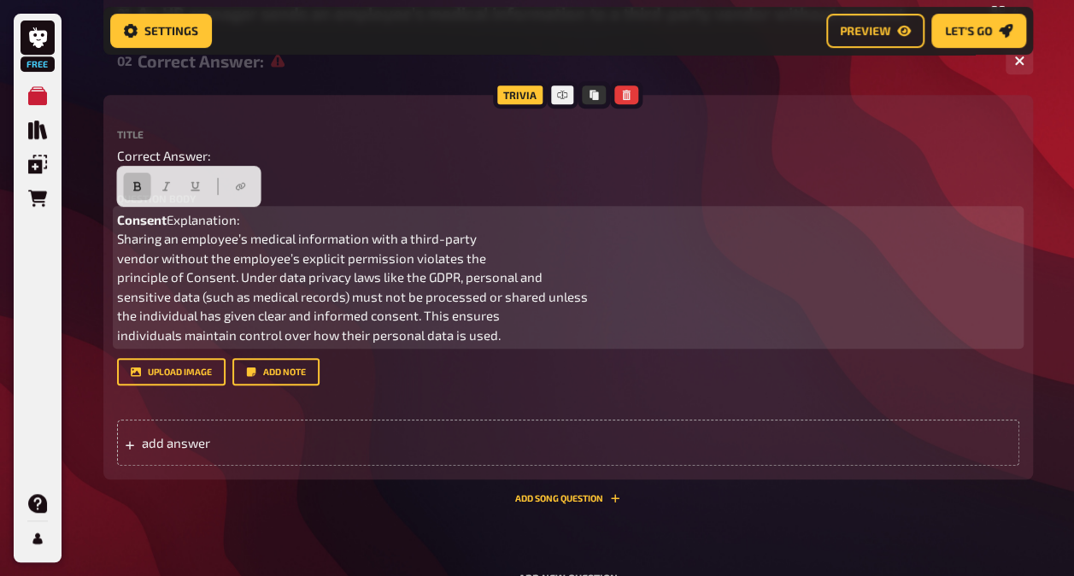
drag, startPoint x: 185, startPoint y: 217, endPoint x: 100, endPoint y: 219, distance: 85.5
click at [100, 219] on div "Home My Quizzes Untitled Quiz Setup Setup Edit Content Quiz Lobby Hosting undef…" at bounding box center [568, 199] width 957 height 1110
click at [244, 183] on icon "button" at bounding box center [240, 187] width 9 height 8
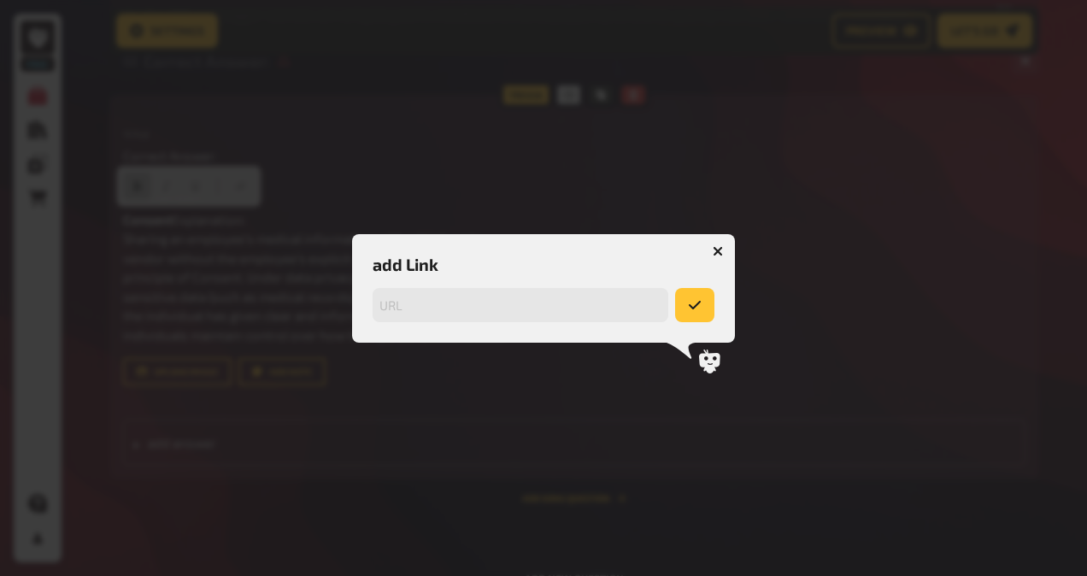
click at [718, 247] on icon "button" at bounding box center [718, 251] width 10 height 10
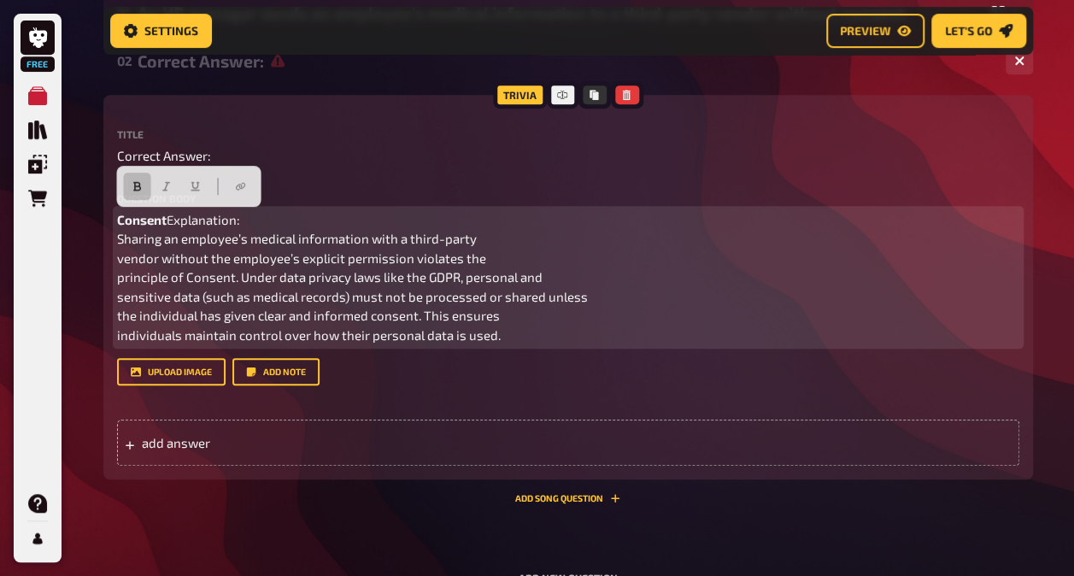
click at [212, 220] on p "Consent Explanation: Sharing an employee’s medical information with a third-par…" at bounding box center [568, 277] width 903 height 135
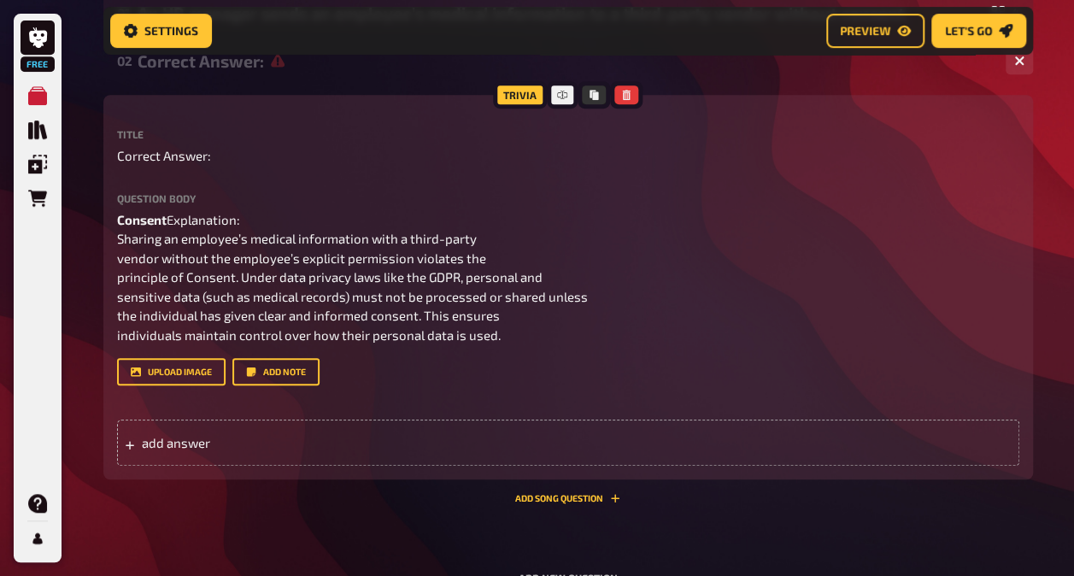
click at [578, 426] on div "Title Correct Answer: Question body Consent Explanation: Sharing an employee’s …" at bounding box center [568, 297] width 903 height 337
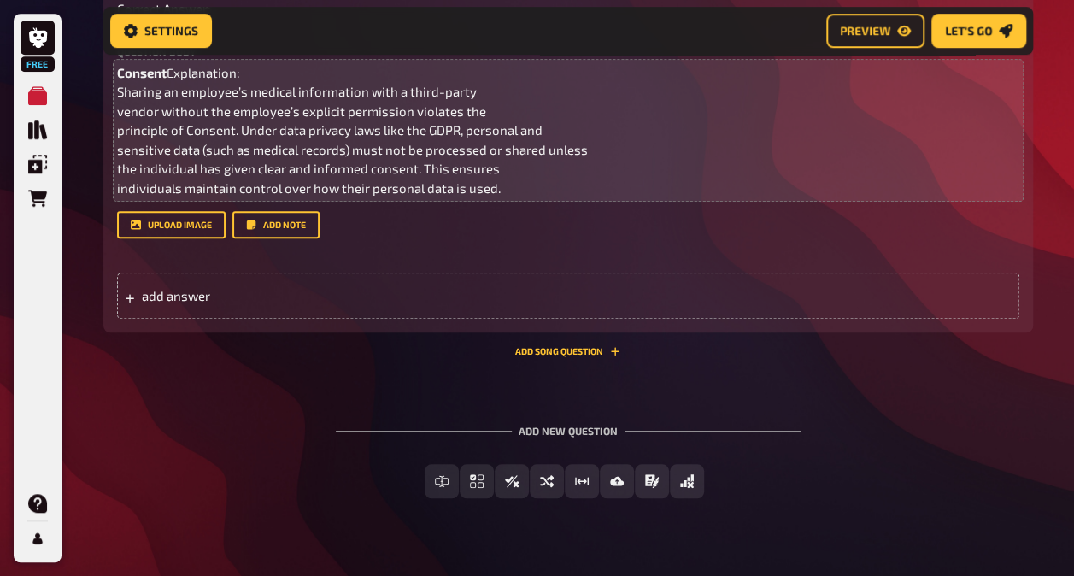
scroll to position [554, 0]
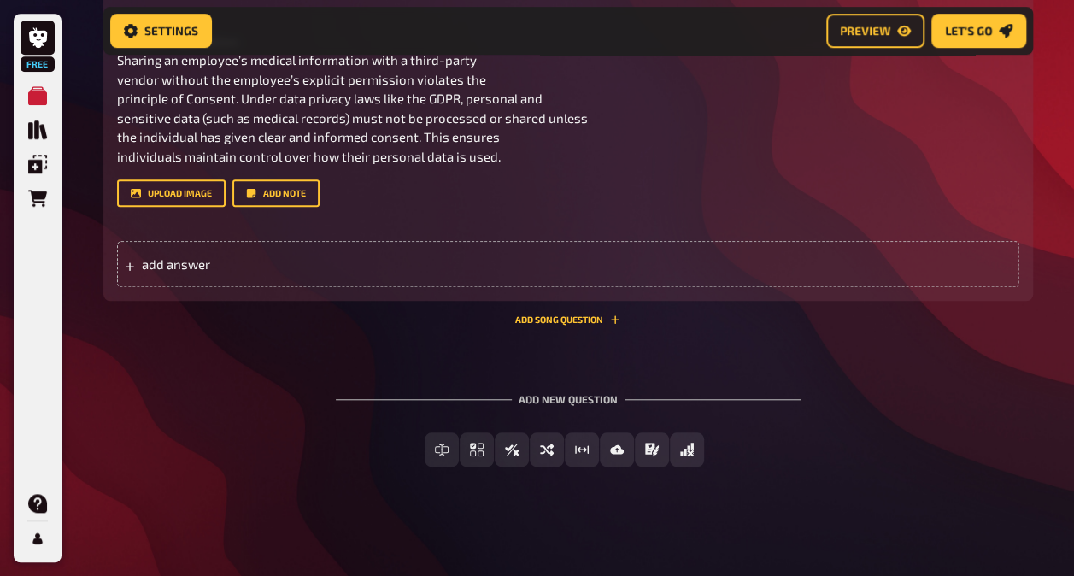
click at [288, 353] on div "01 An HR manager sends an employee’s medical information to a third-party vendo…" at bounding box center [568, 154] width 930 height 680
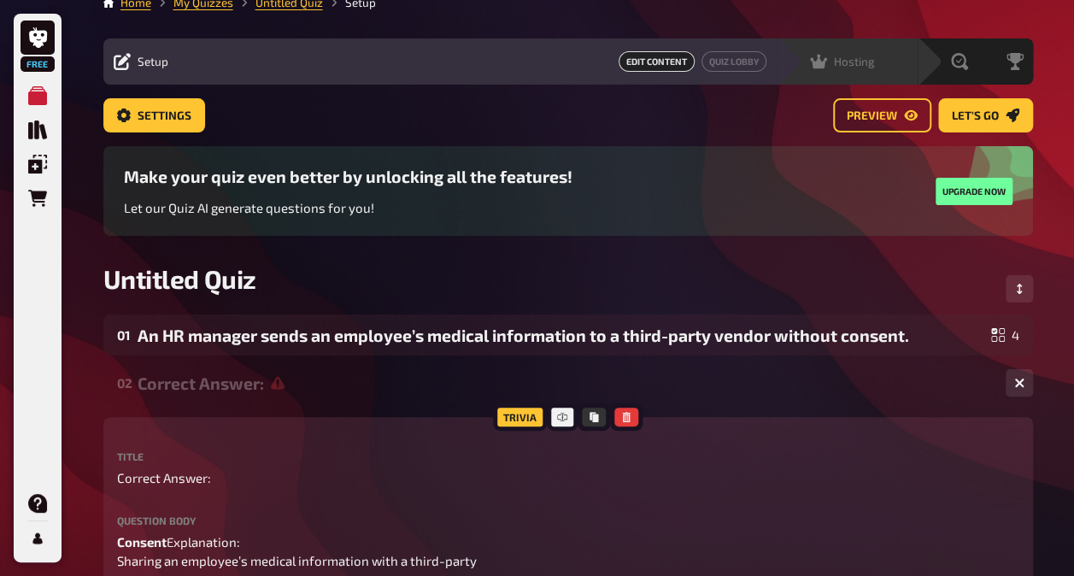
scroll to position [0, 0]
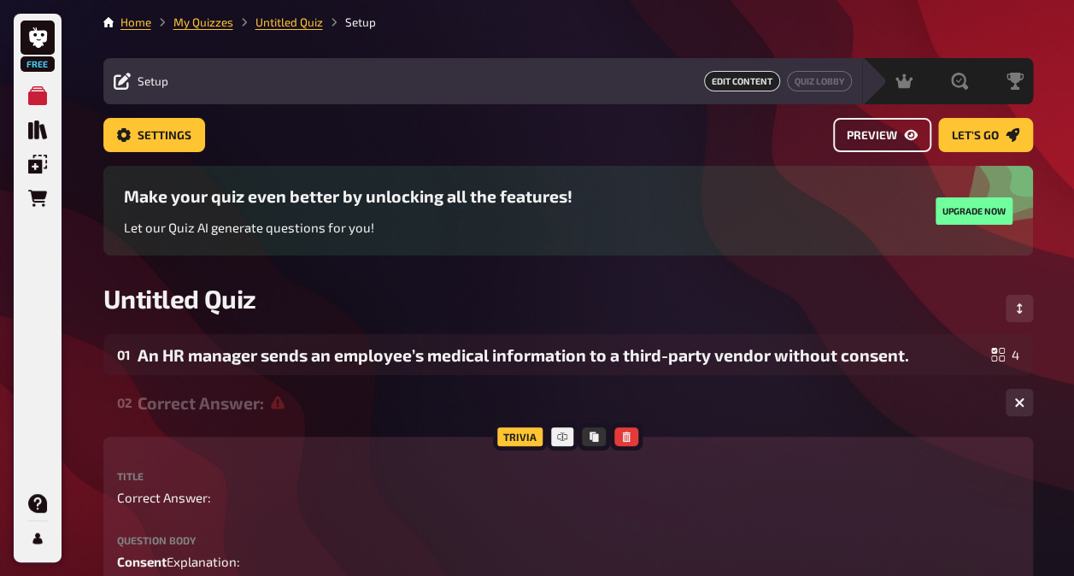
click at [867, 130] on span "Preview" at bounding box center [872, 136] width 50 height 12
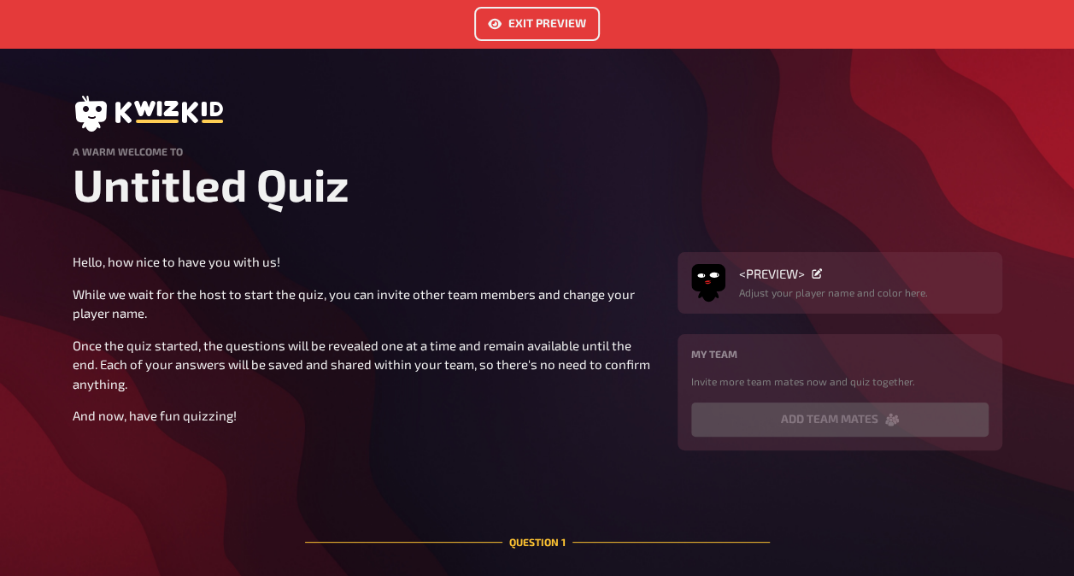
click at [516, 21] on button "Exit Preview" at bounding box center [537, 24] width 126 height 34
